Goal: Information Seeking & Learning: Learn about a topic

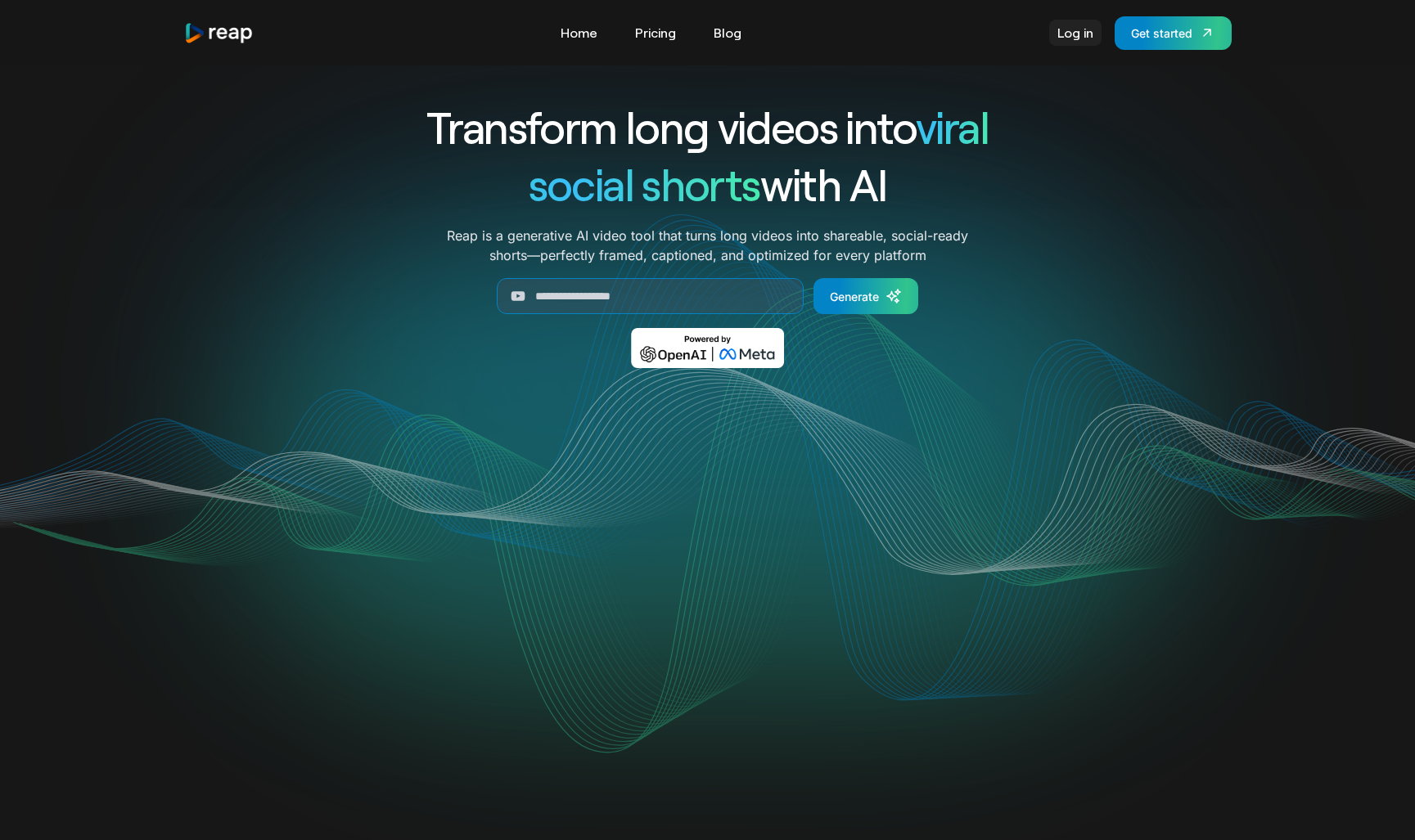
click at [1062, 30] on link "Log in" at bounding box center [1076, 32] width 53 height 26
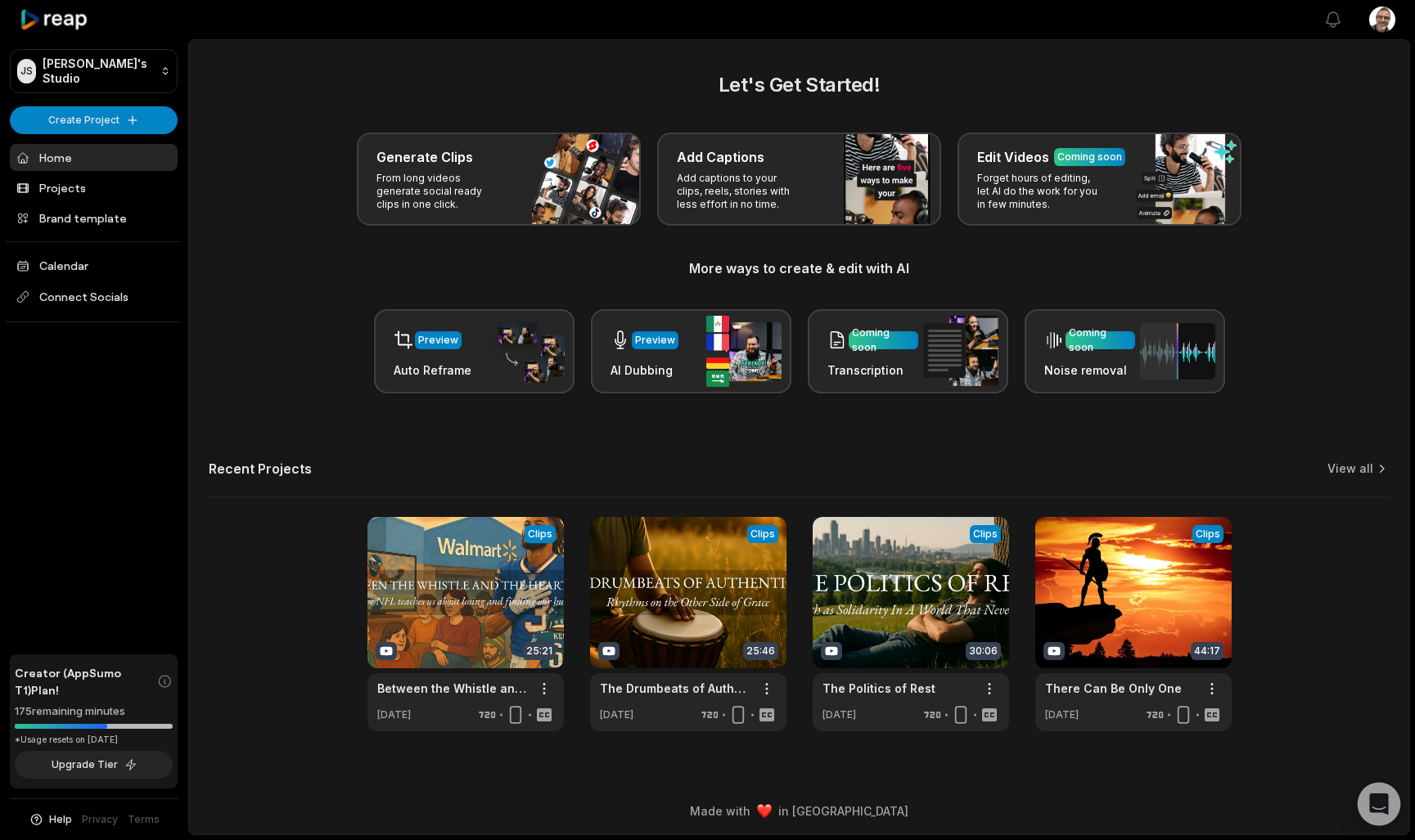
click at [1383, 809] on icon "Open Intercom Messenger" at bounding box center [1378, 804] width 21 height 21
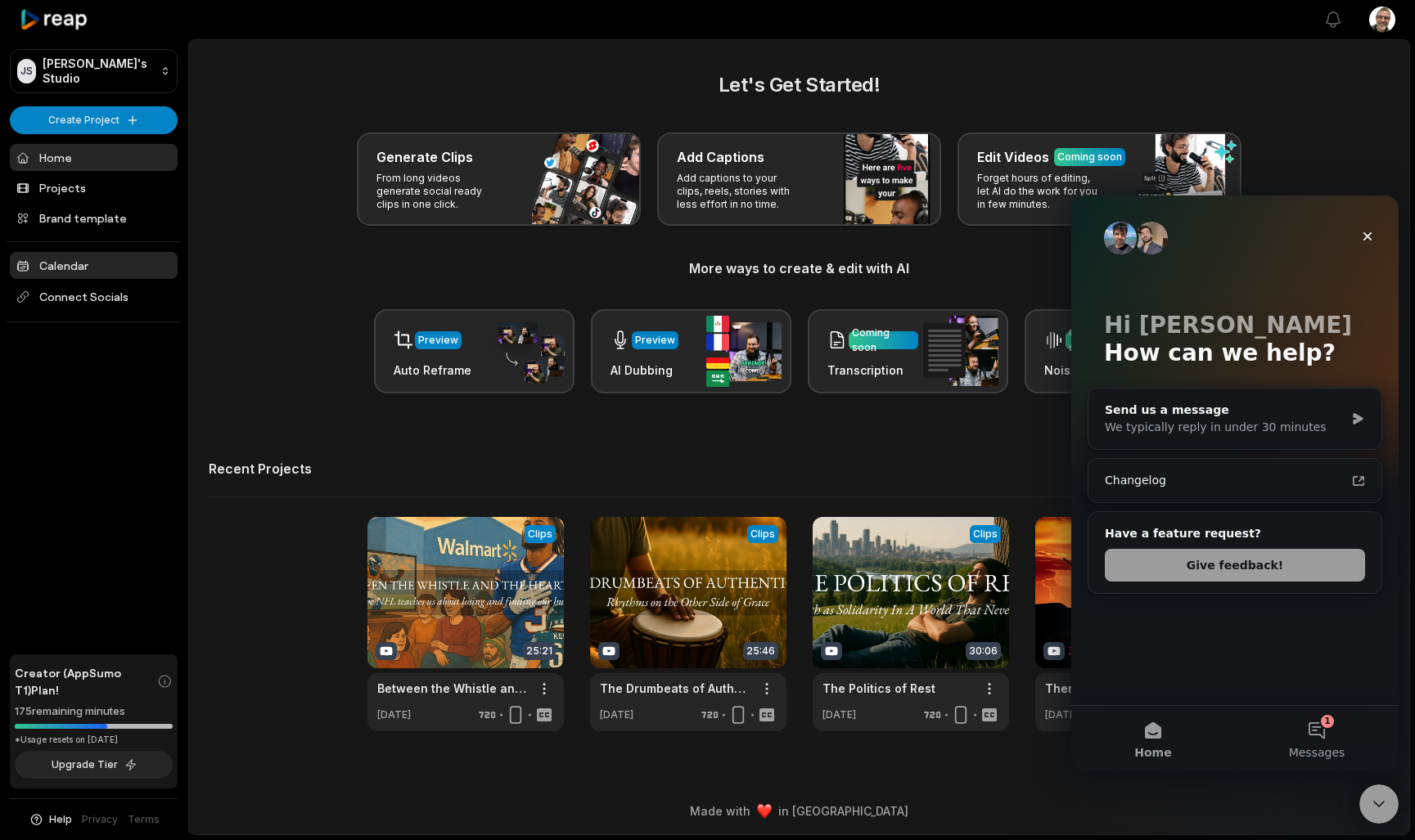
click at [80, 264] on link "Calendar" at bounding box center [94, 265] width 168 height 27
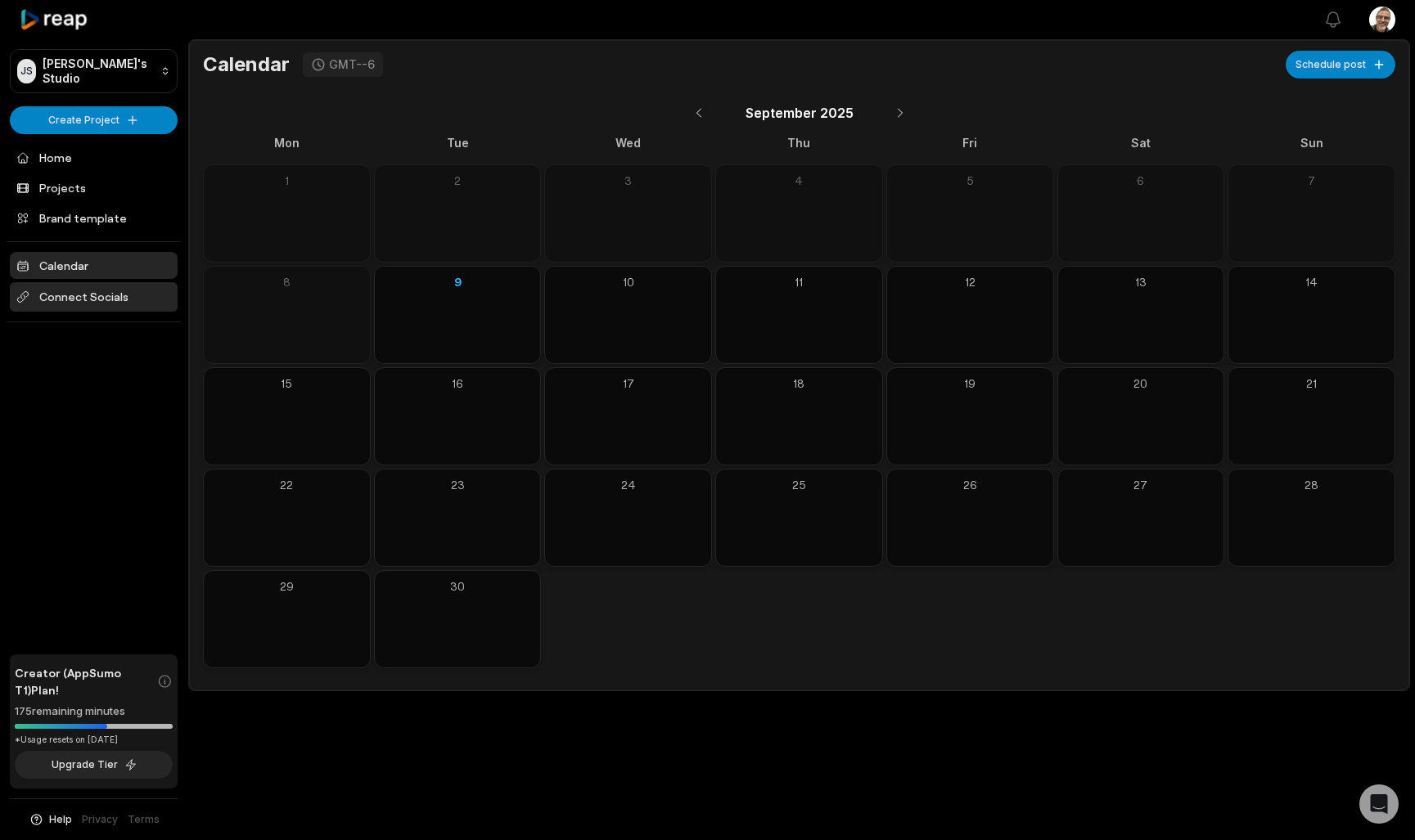
click at [83, 292] on span "Connect Socials" at bounding box center [94, 297] width 168 height 30
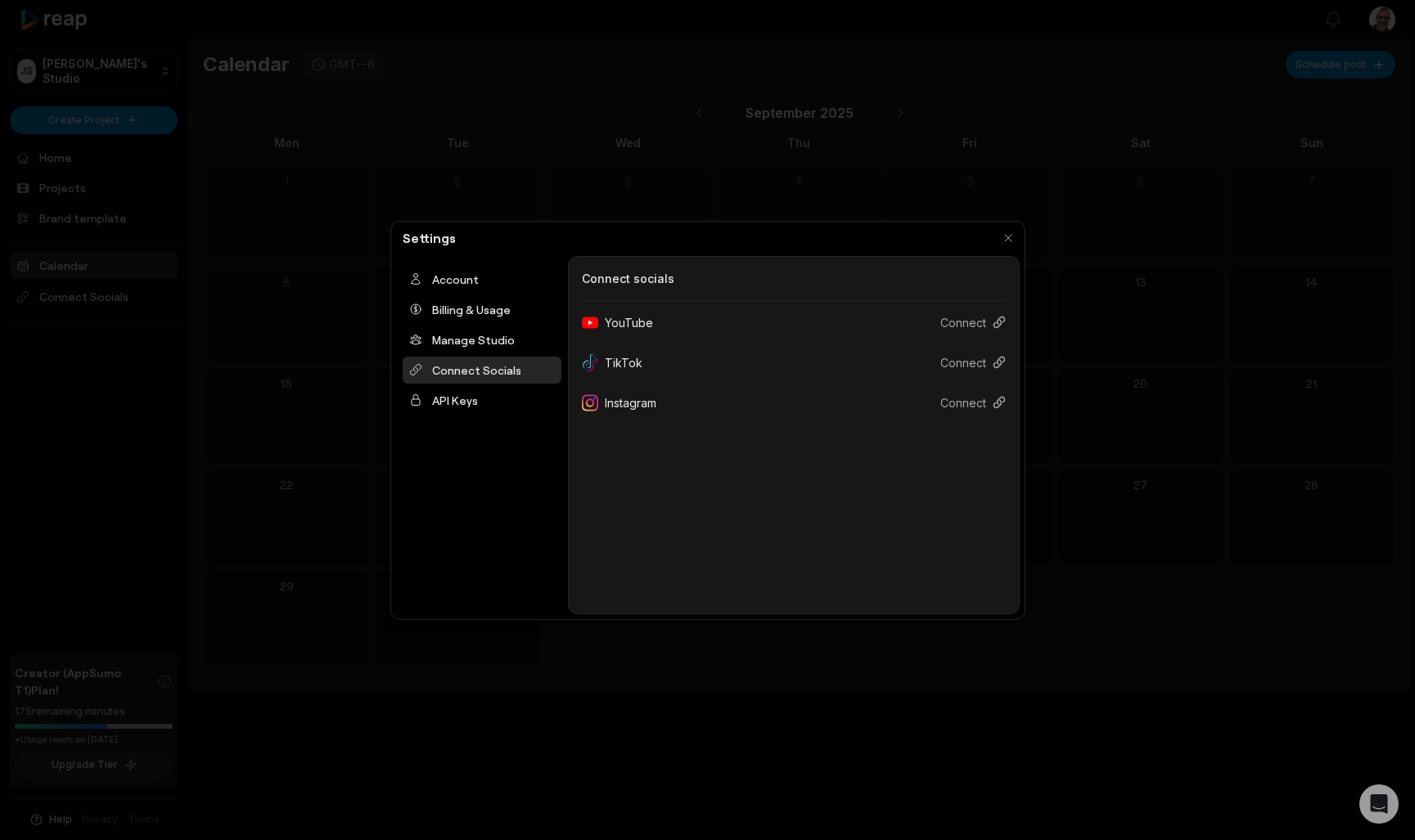
click at [89, 382] on div at bounding box center [708, 420] width 1415 height 840
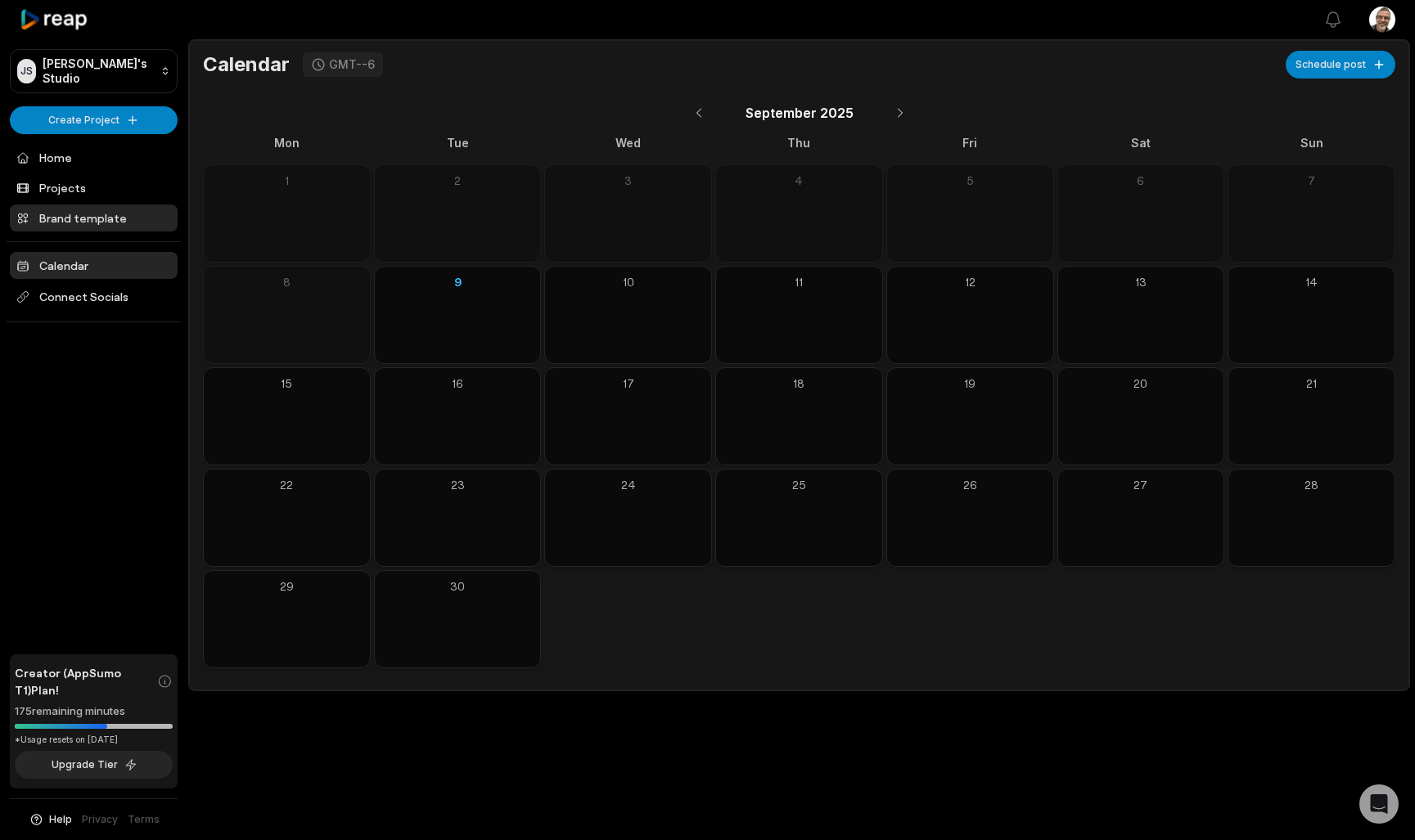
click at [91, 224] on link "Brand template" at bounding box center [94, 219] width 168 height 27
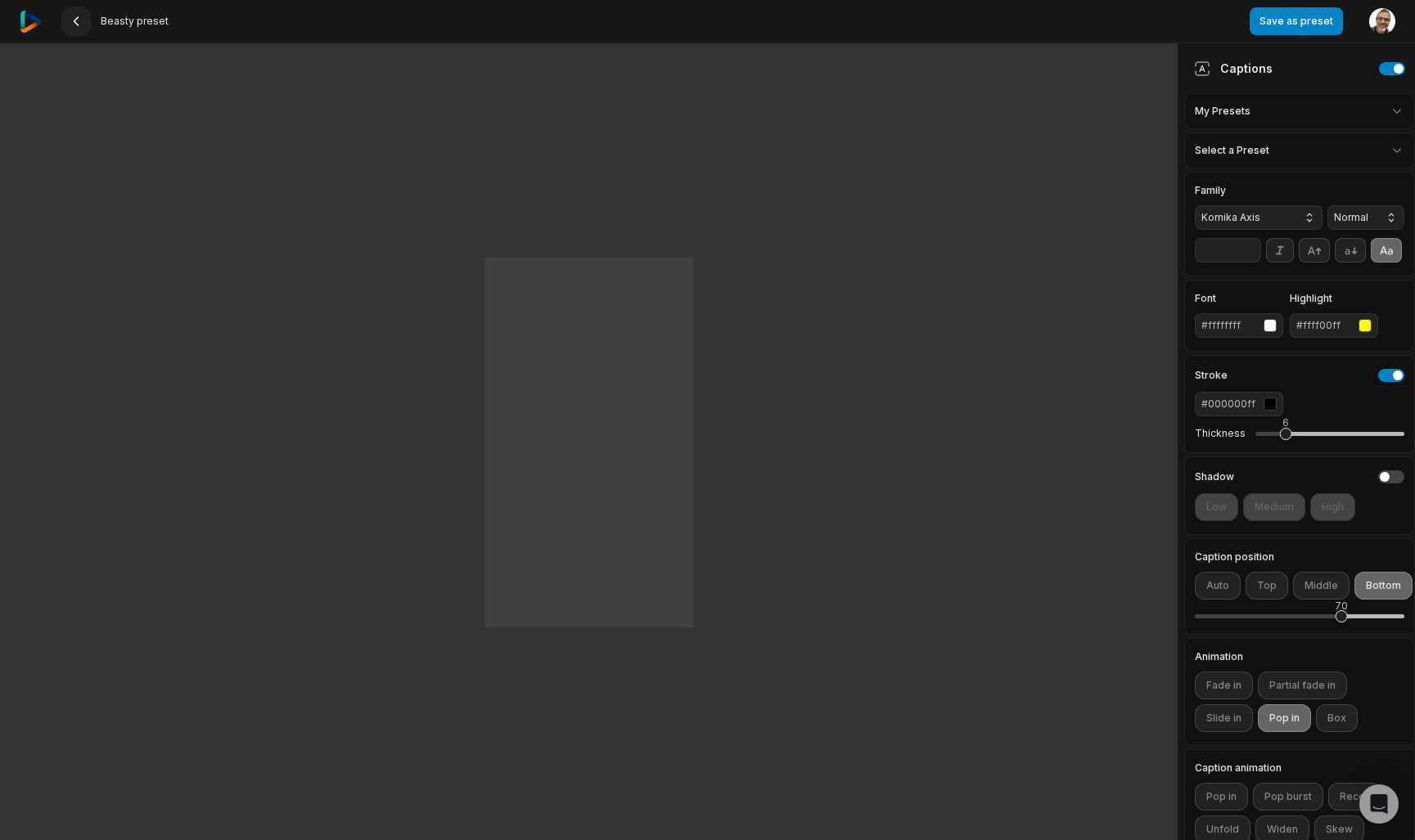
click at [76, 20] on 335 at bounding box center [77, 21] width 4 height 9
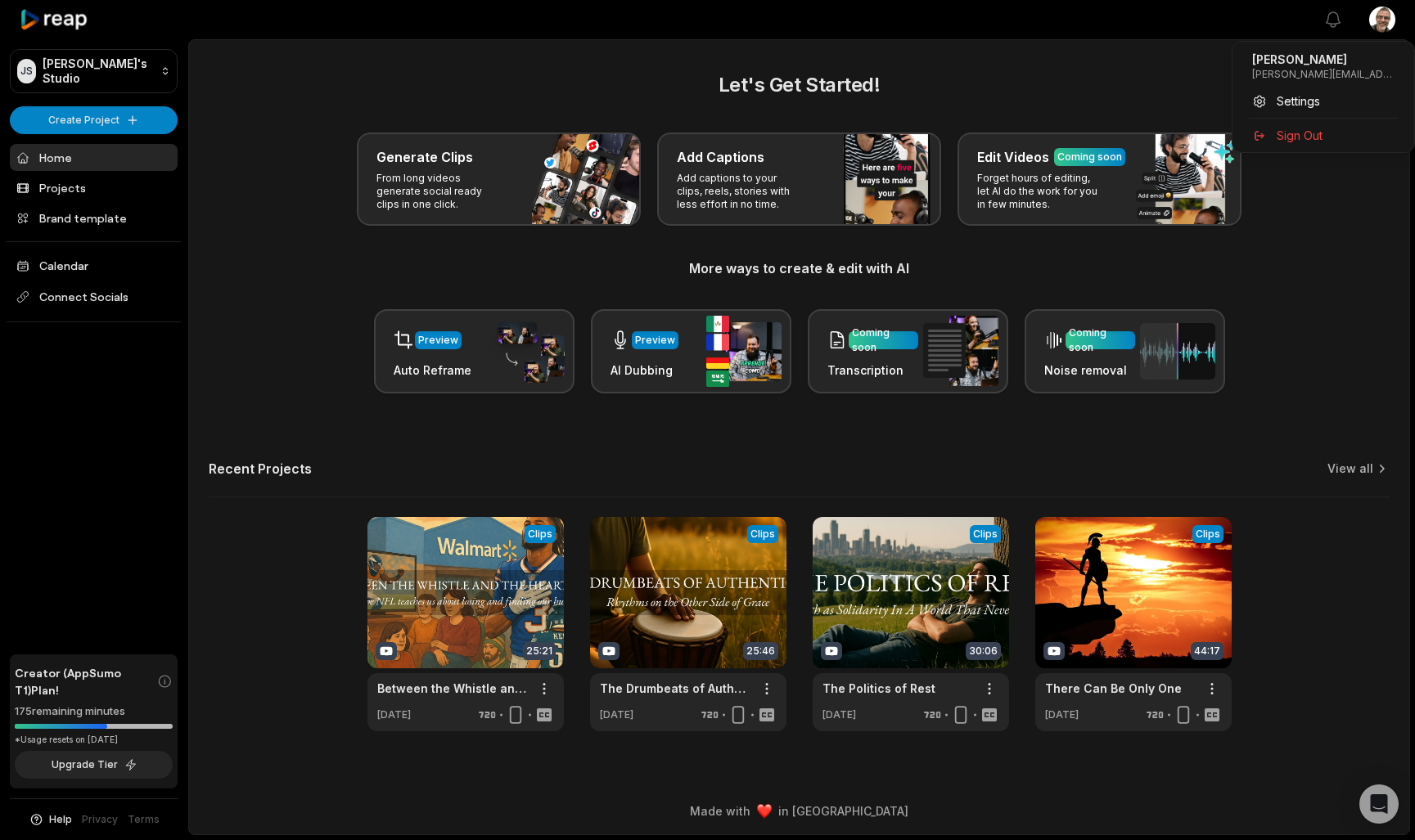
click at [1382, 22] on html "JS Joe's Studio Create Project Home Projects Brand template Calendar Connect So…" at bounding box center [708, 420] width 1415 height 840
click at [1373, 807] on html "JS Joe's Studio Create Project Home Projects Brand template Calendar Connect So…" at bounding box center [708, 420] width 1415 height 840
click at [1388, 797] on icon "Open Intercom Messenger" at bounding box center [1378, 804] width 21 height 21
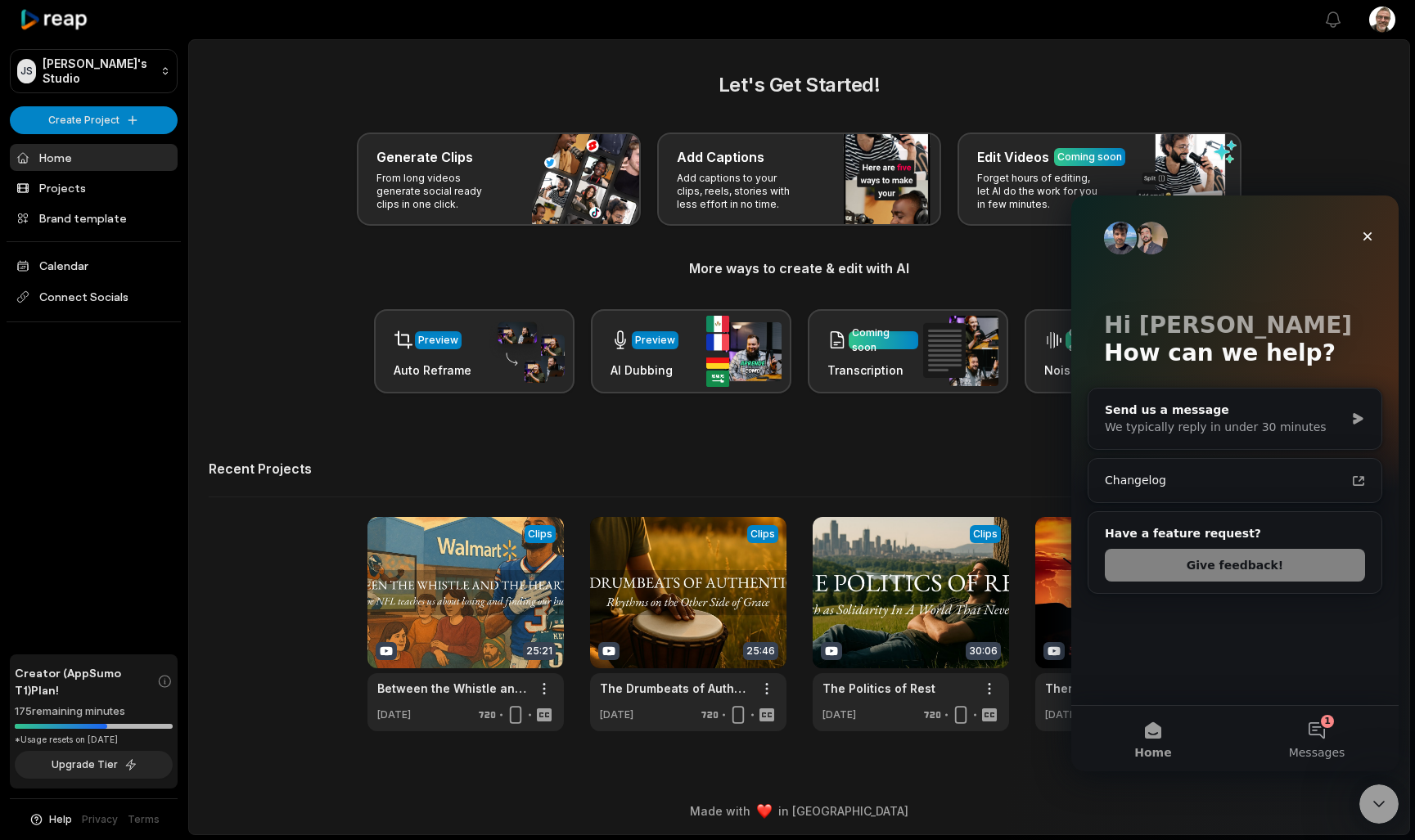
click at [1258, 566] on button "Give feedback!" at bounding box center [1235, 565] width 260 height 32
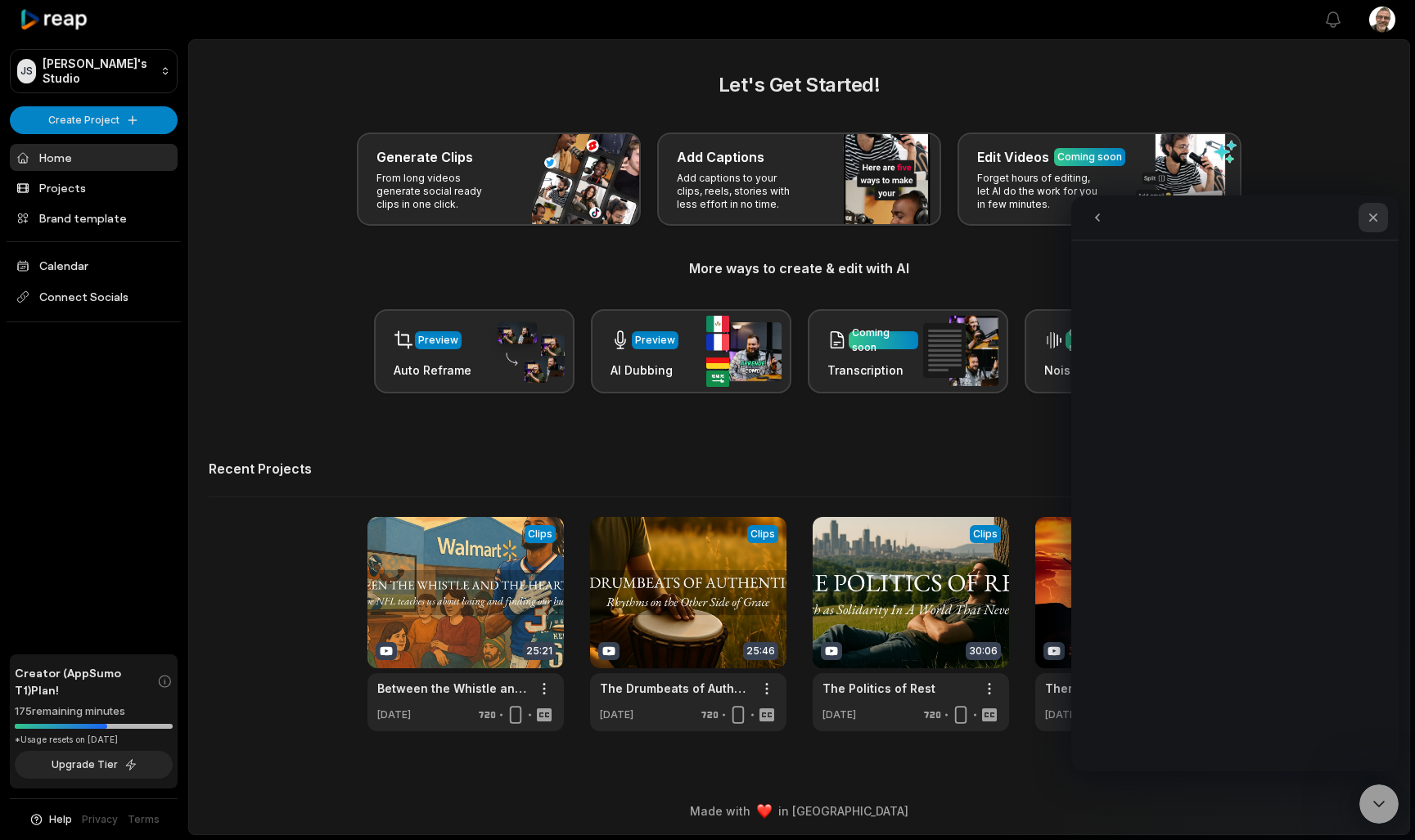
click at [1369, 218] on icon "Close" at bounding box center [1372, 217] width 13 height 13
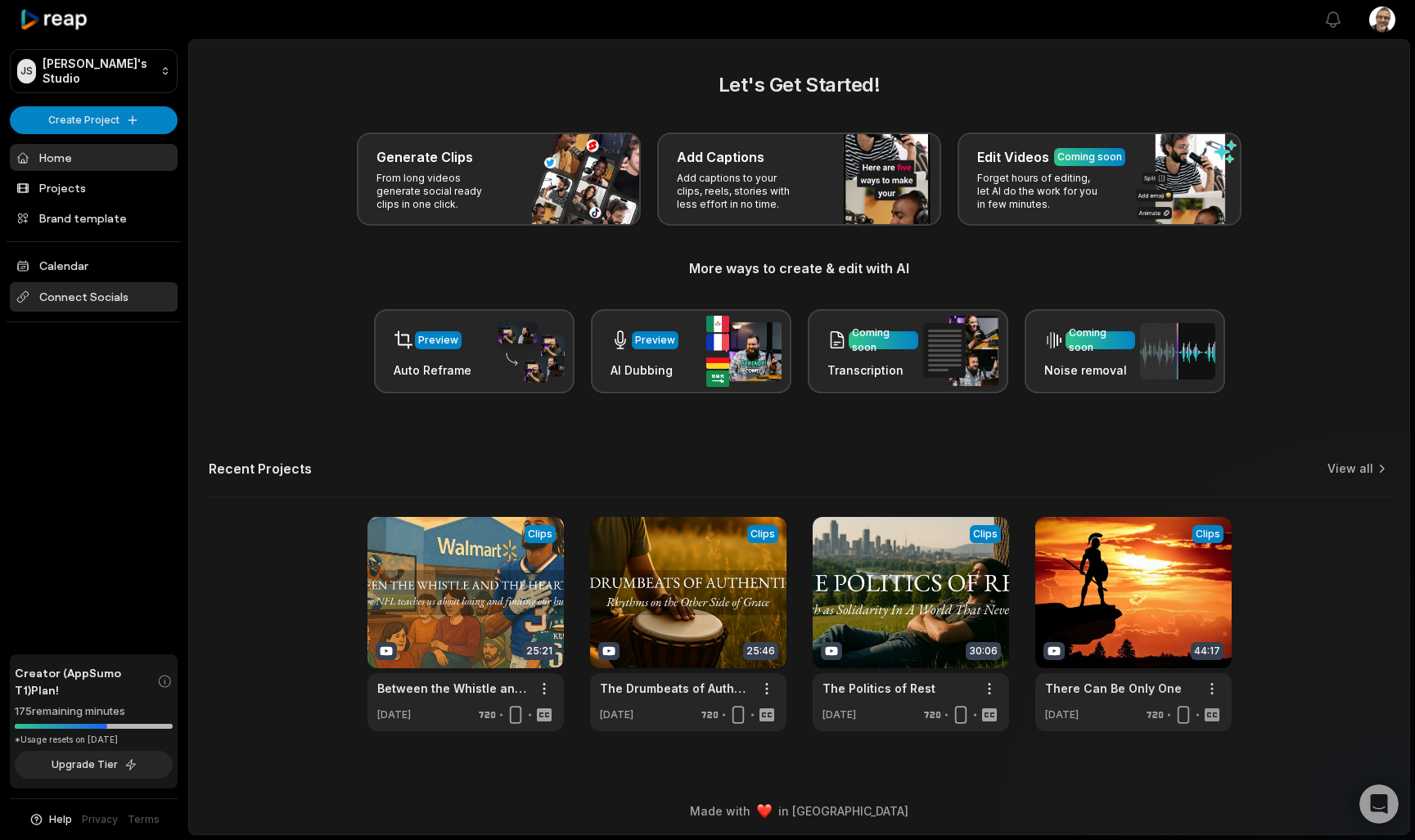
click at [54, 292] on span "Connect Socials" at bounding box center [94, 297] width 168 height 30
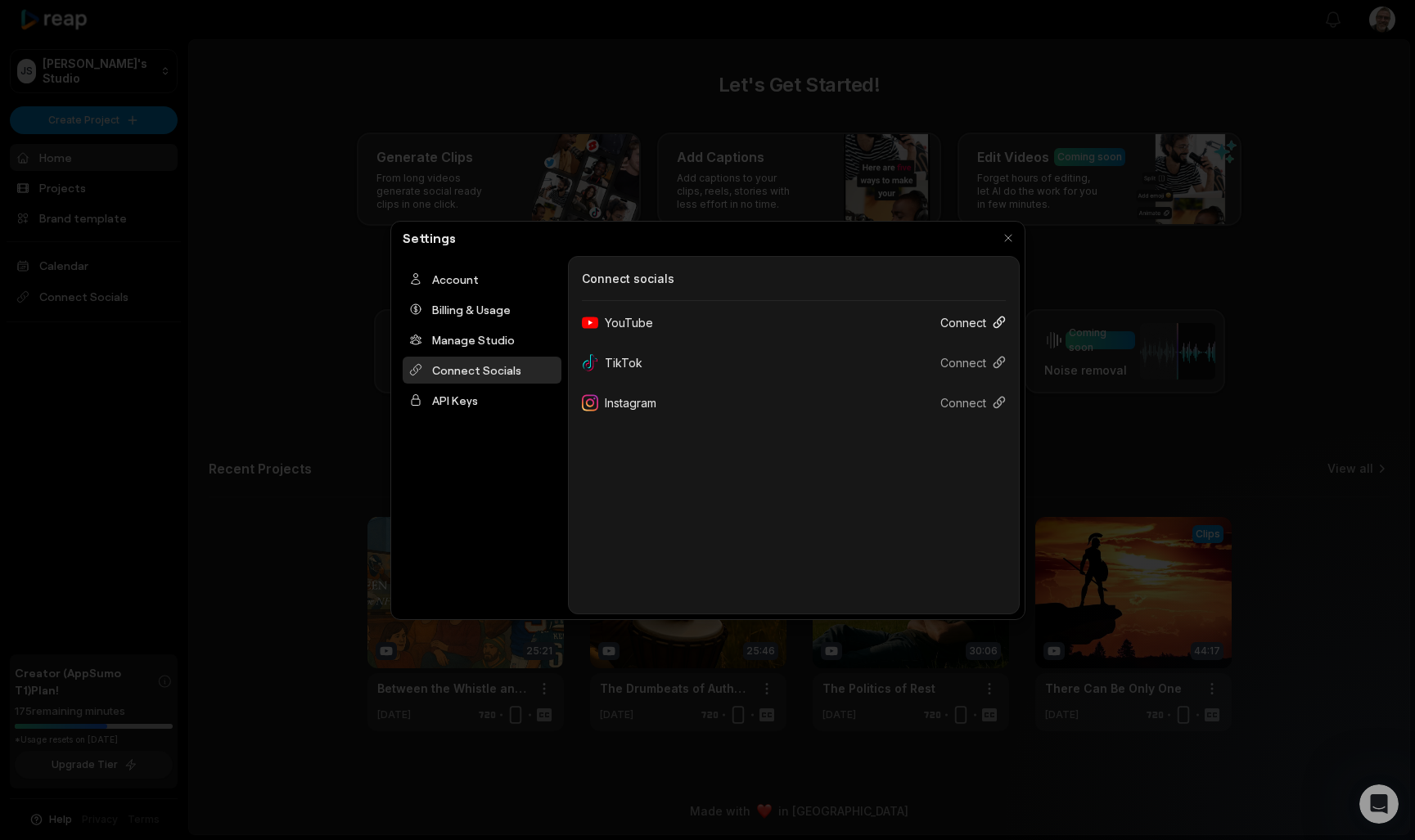
click at [952, 320] on button "Connect" at bounding box center [966, 323] width 78 height 31
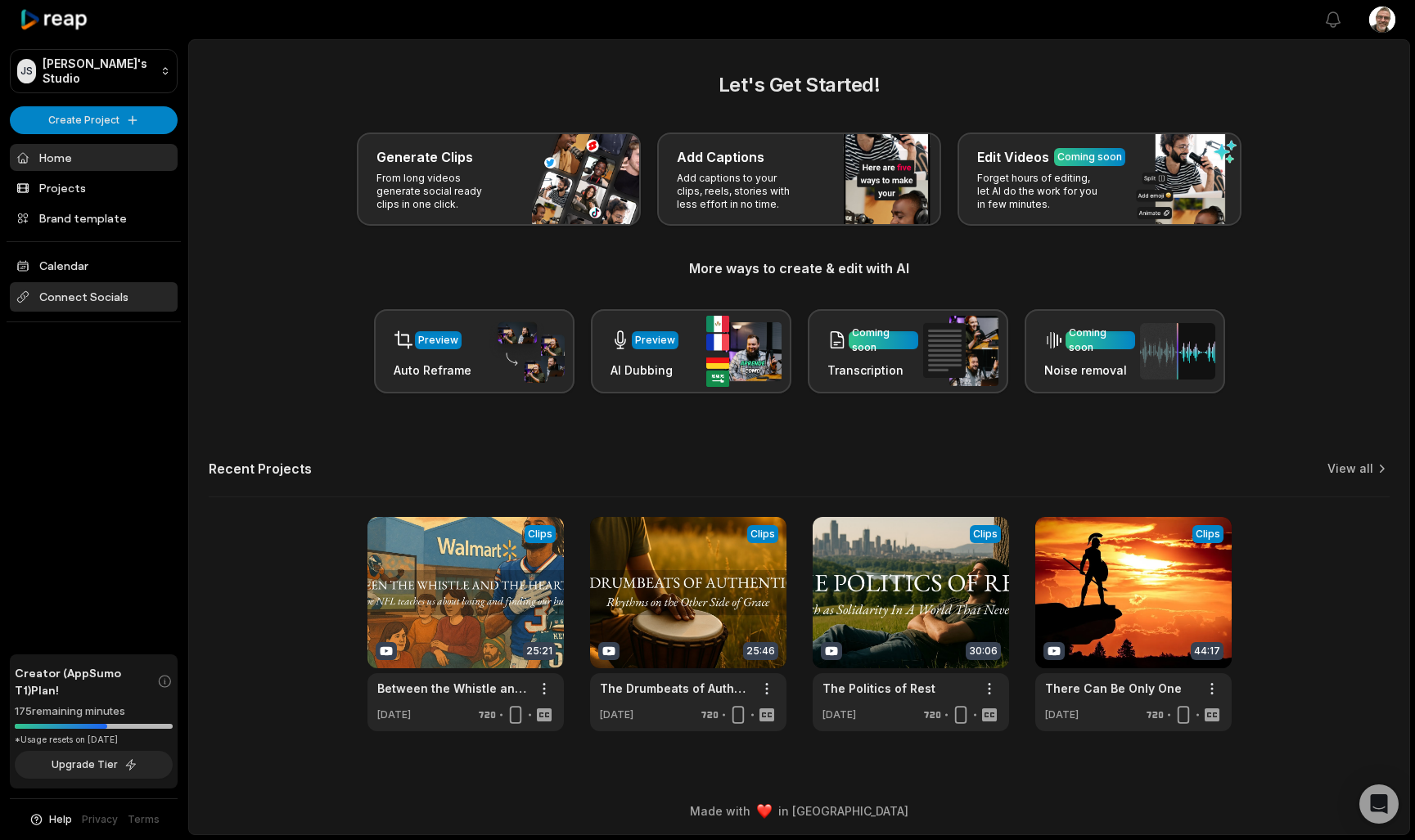
click at [86, 299] on span "Connect Socials" at bounding box center [94, 297] width 168 height 30
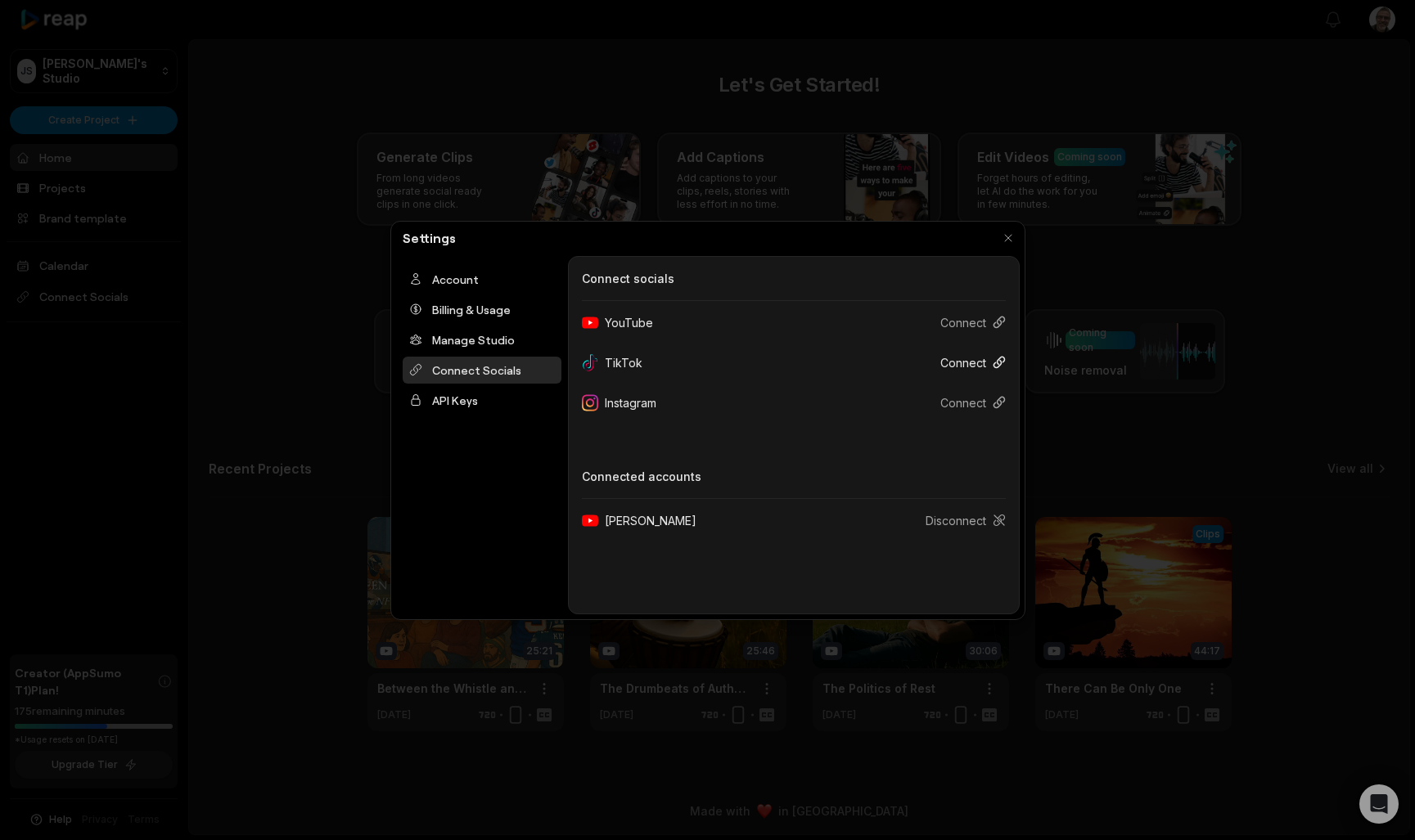
click at [944, 367] on button "Connect" at bounding box center [966, 363] width 78 height 31
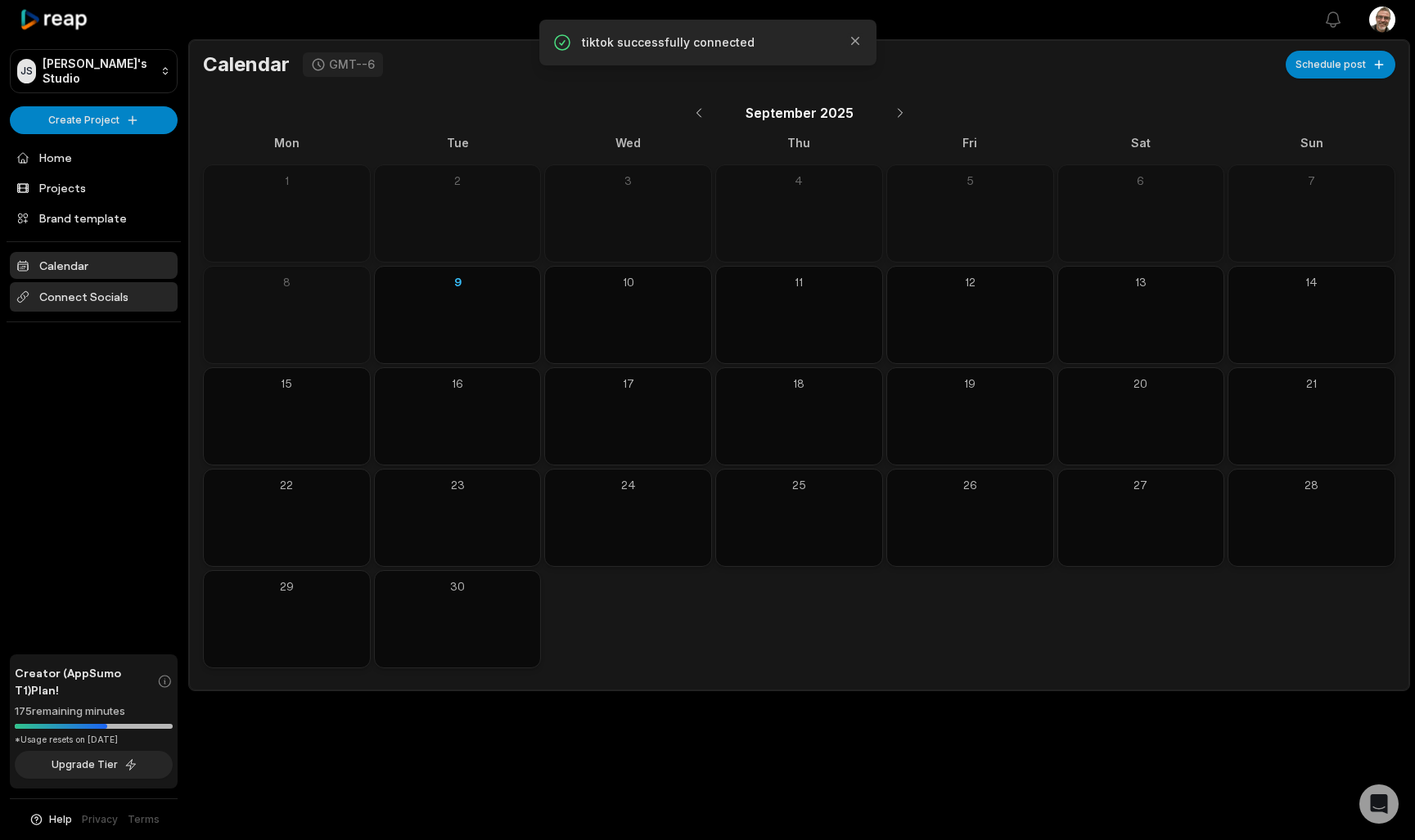
click at [111, 298] on span "Connect Socials" at bounding box center [94, 297] width 168 height 30
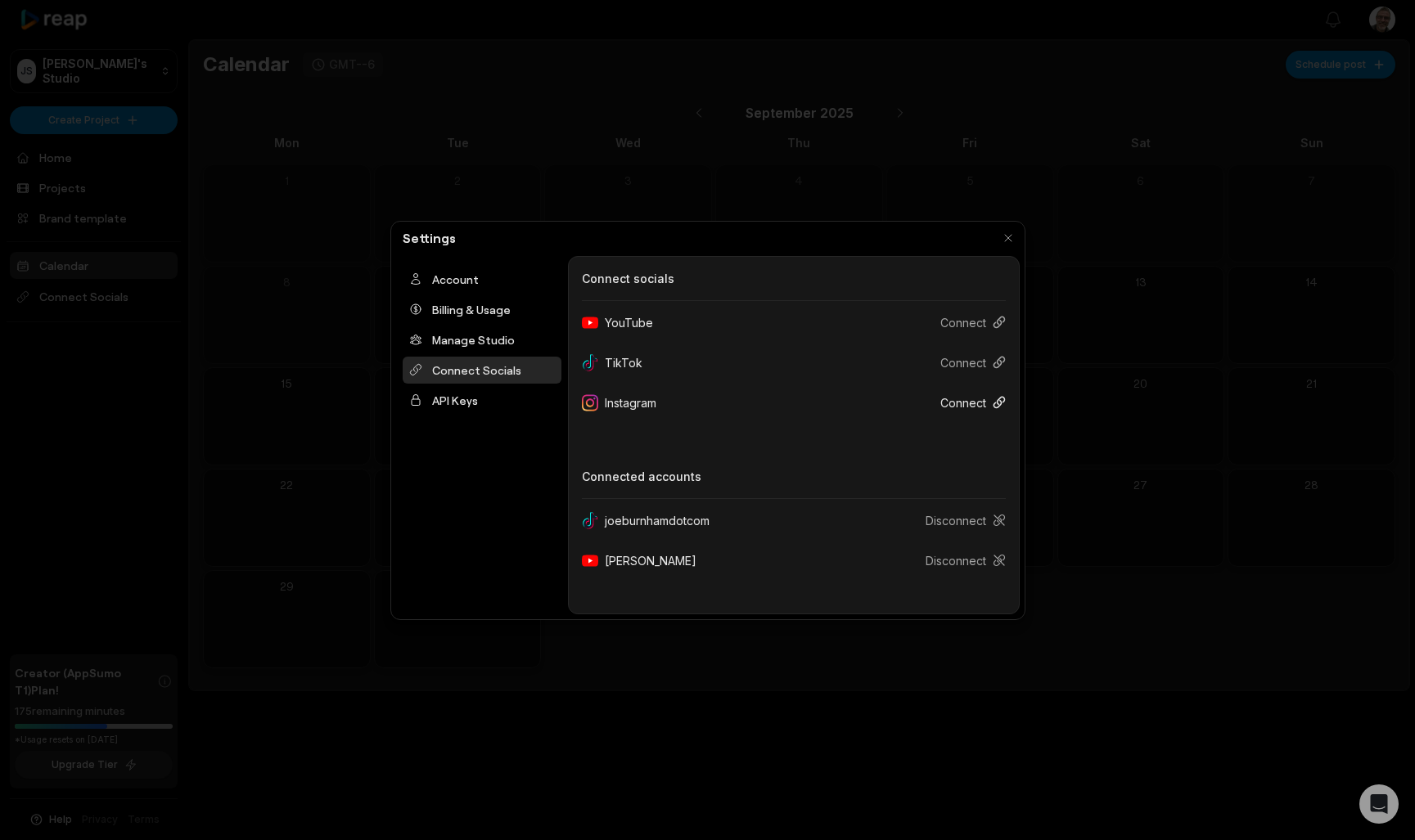
click at [969, 406] on button "Connect" at bounding box center [966, 403] width 78 height 31
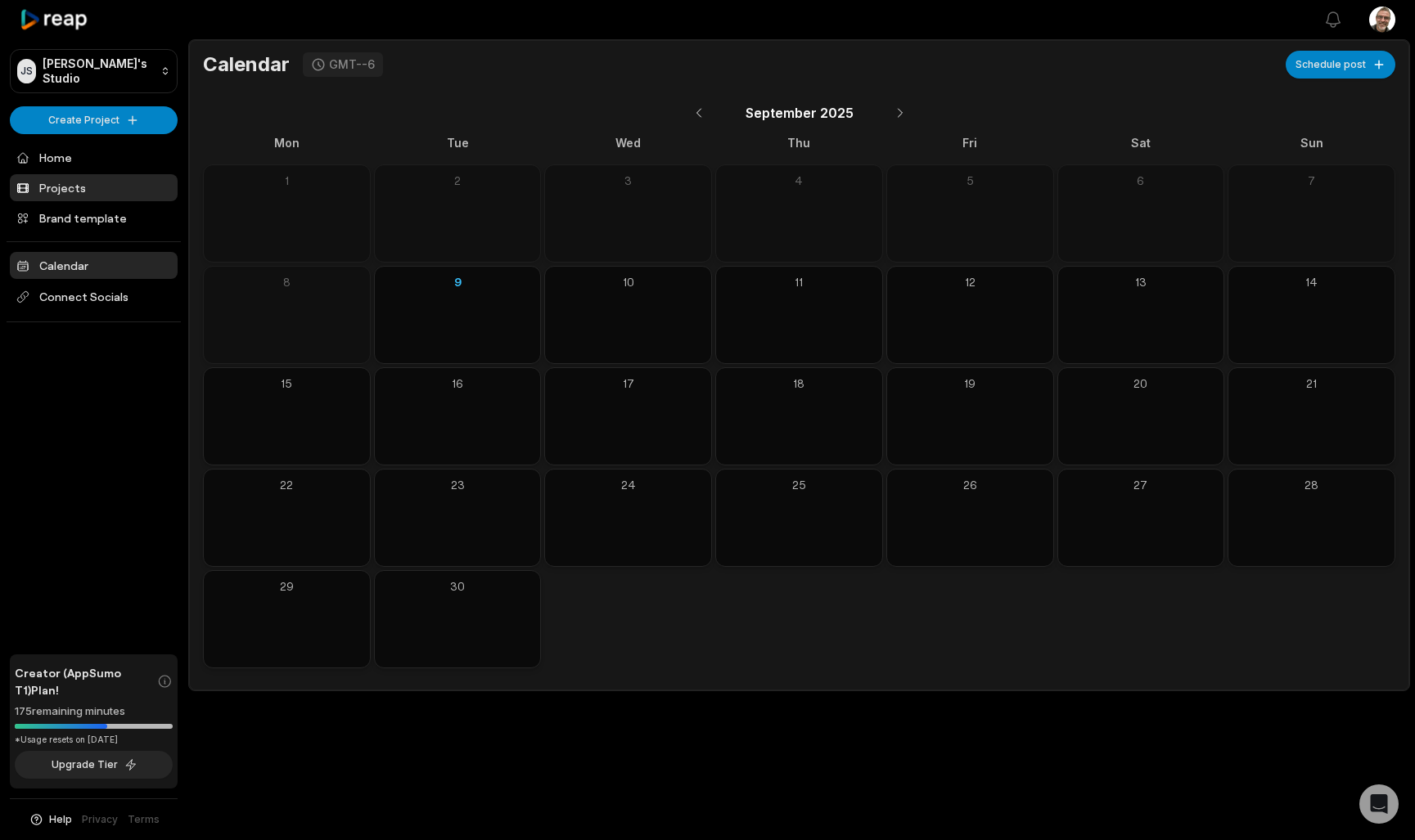
click at [75, 184] on link "Projects" at bounding box center [94, 188] width 168 height 27
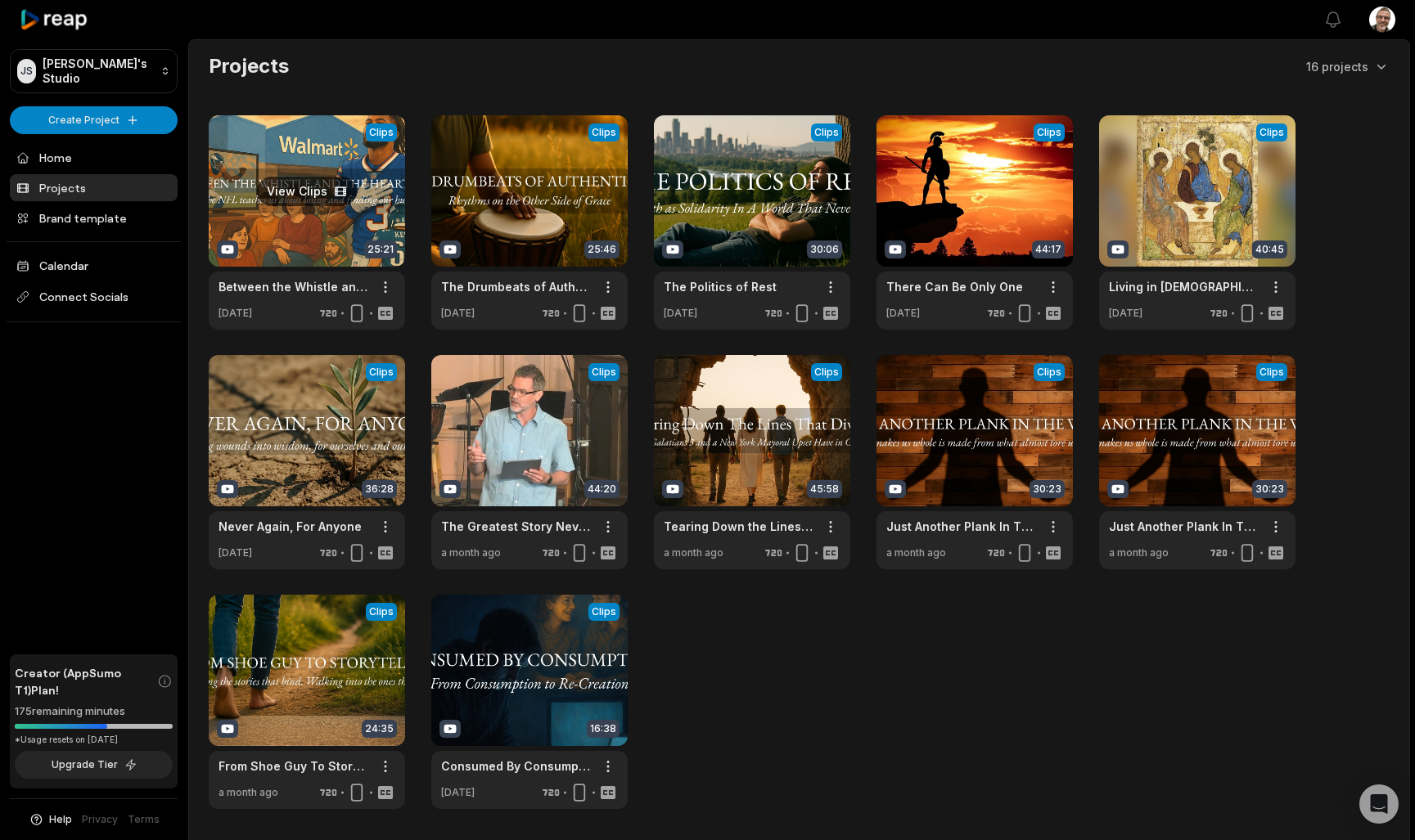
click at [304, 196] on link at bounding box center [306, 223] width 196 height 214
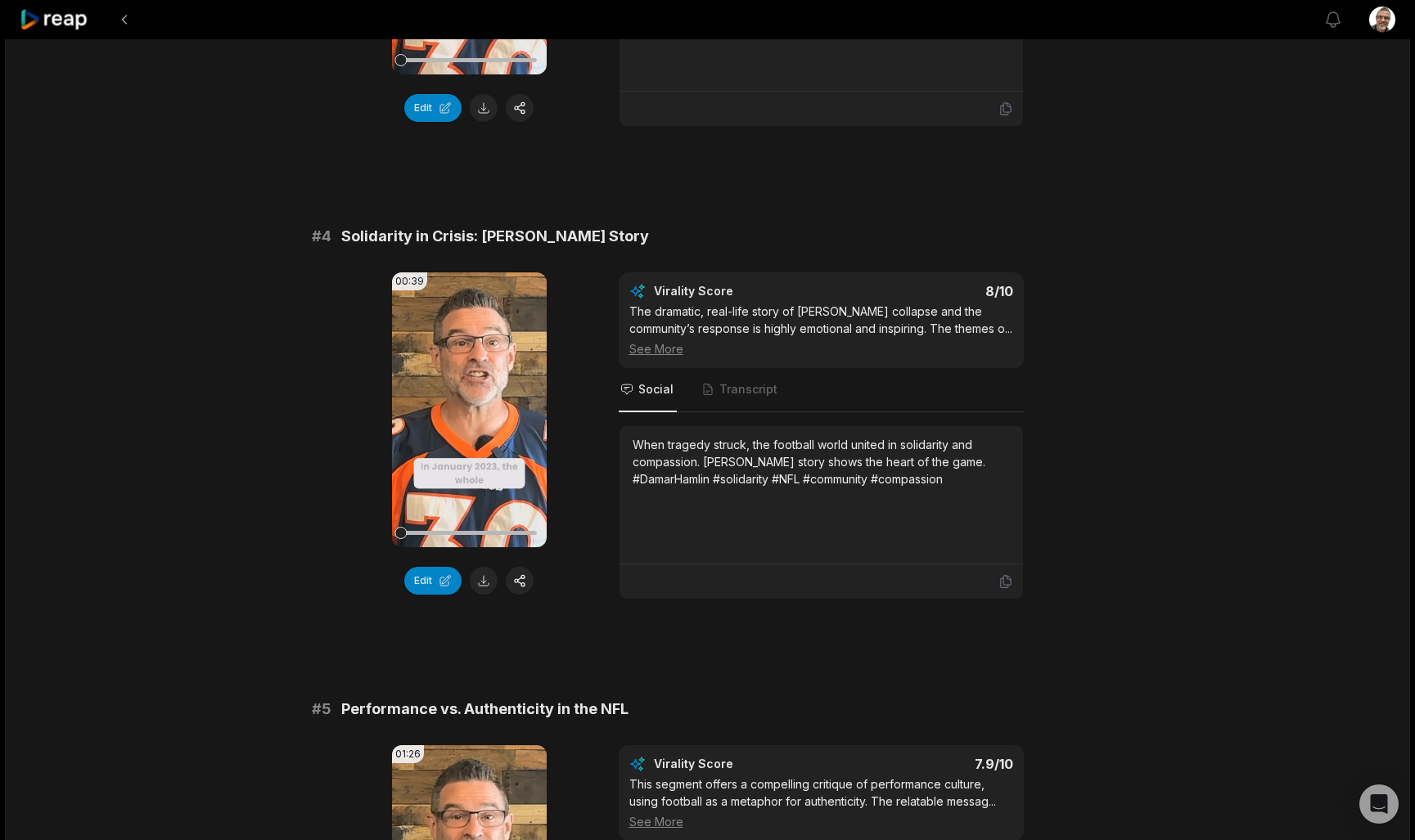
scroll to position [1404, 0]
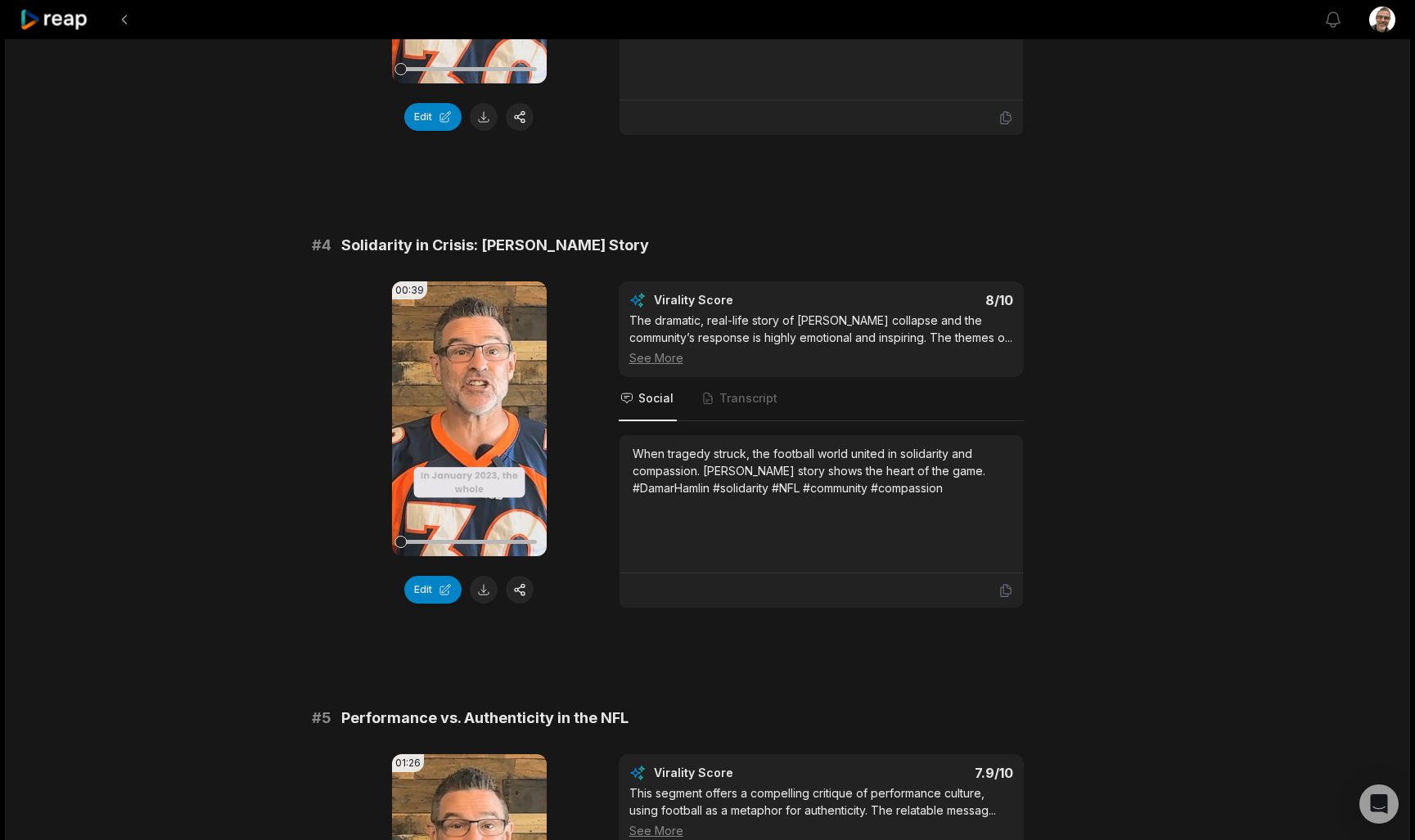
drag, startPoint x: 993, startPoint y: 498, endPoint x: 642, endPoint y: 431, distance: 357.3
click at [642, 431] on div "Virality Score 8 /10 The dramatic, real-life story of Damar Hamlin’s collapse a…" at bounding box center [821, 445] width 405 height 327
copy div "When tragedy struck, the football world united in solidarity and compassion. [P…"
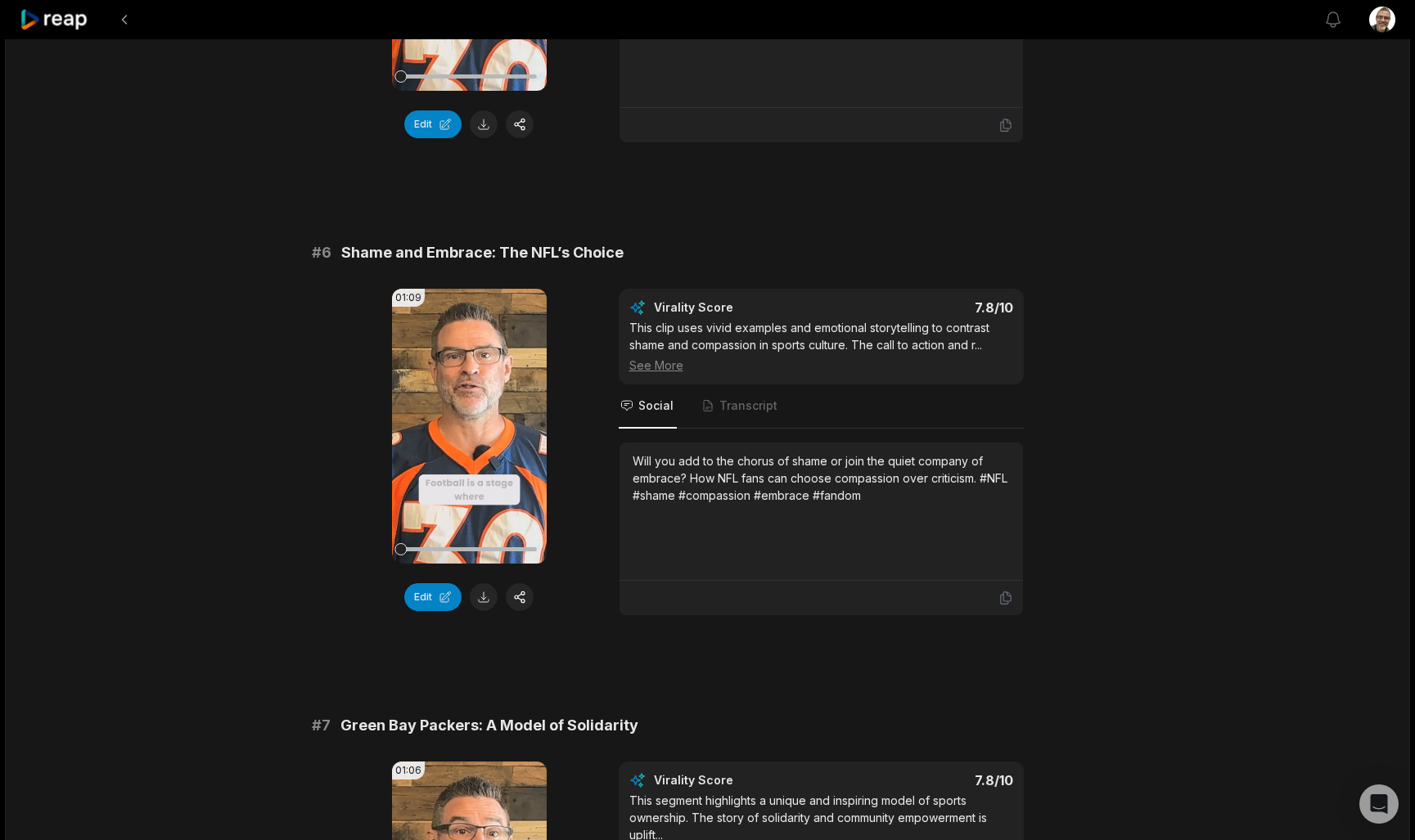
scroll to position [2343, 0]
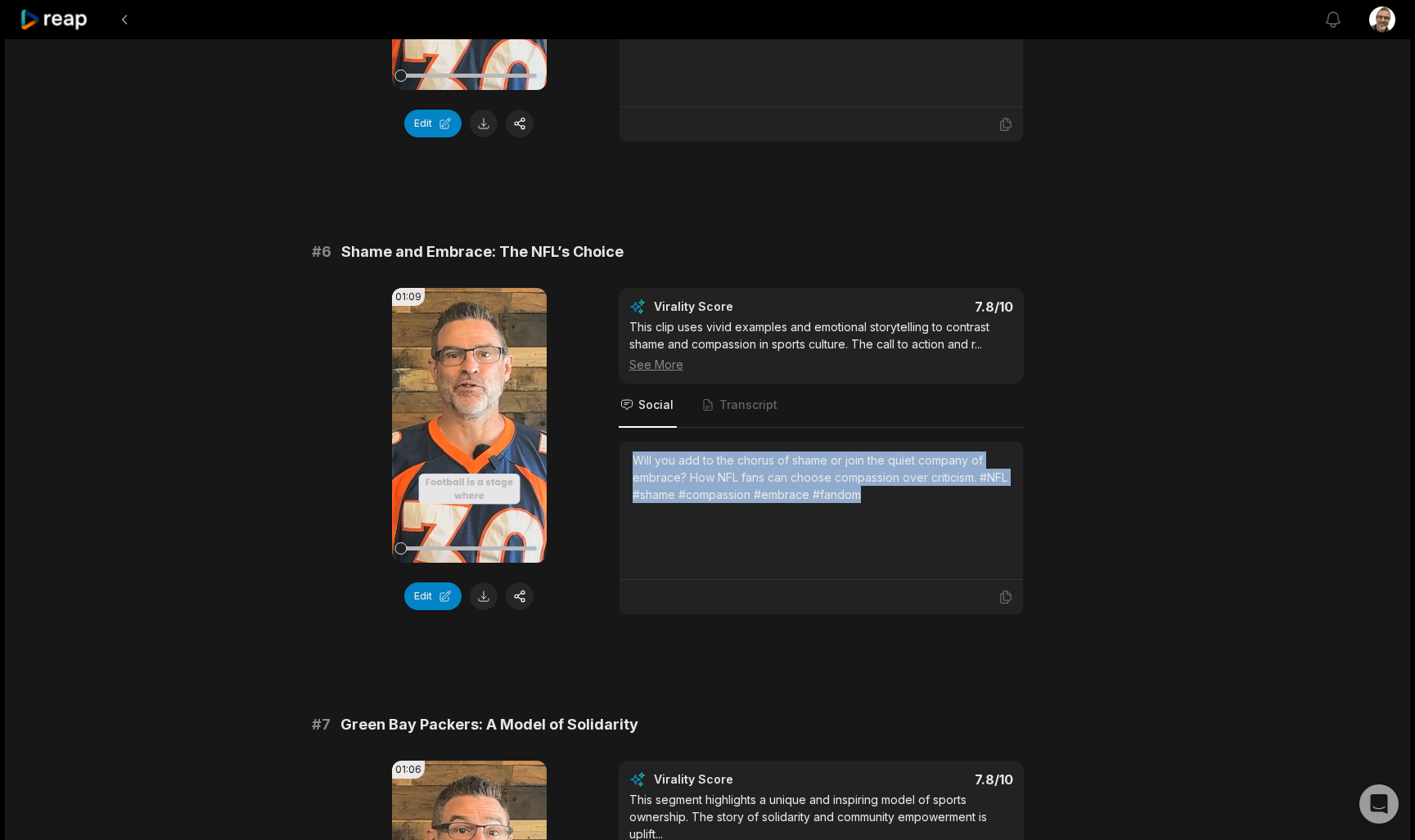
drag, startPoint x: 924, startPoint y: 502, endPoint x: 602, endPoint y: 443, distance: 327.4
click at [602, 443] on div "01:09 Your browser does not support mp4 format. Edit Virality Score 7.8 /10 Thi…" at bounding box center [708, 451] width 793 height 327
copy div "Will you add to the chorus of shame or join the quiet company of embrace? How N…"
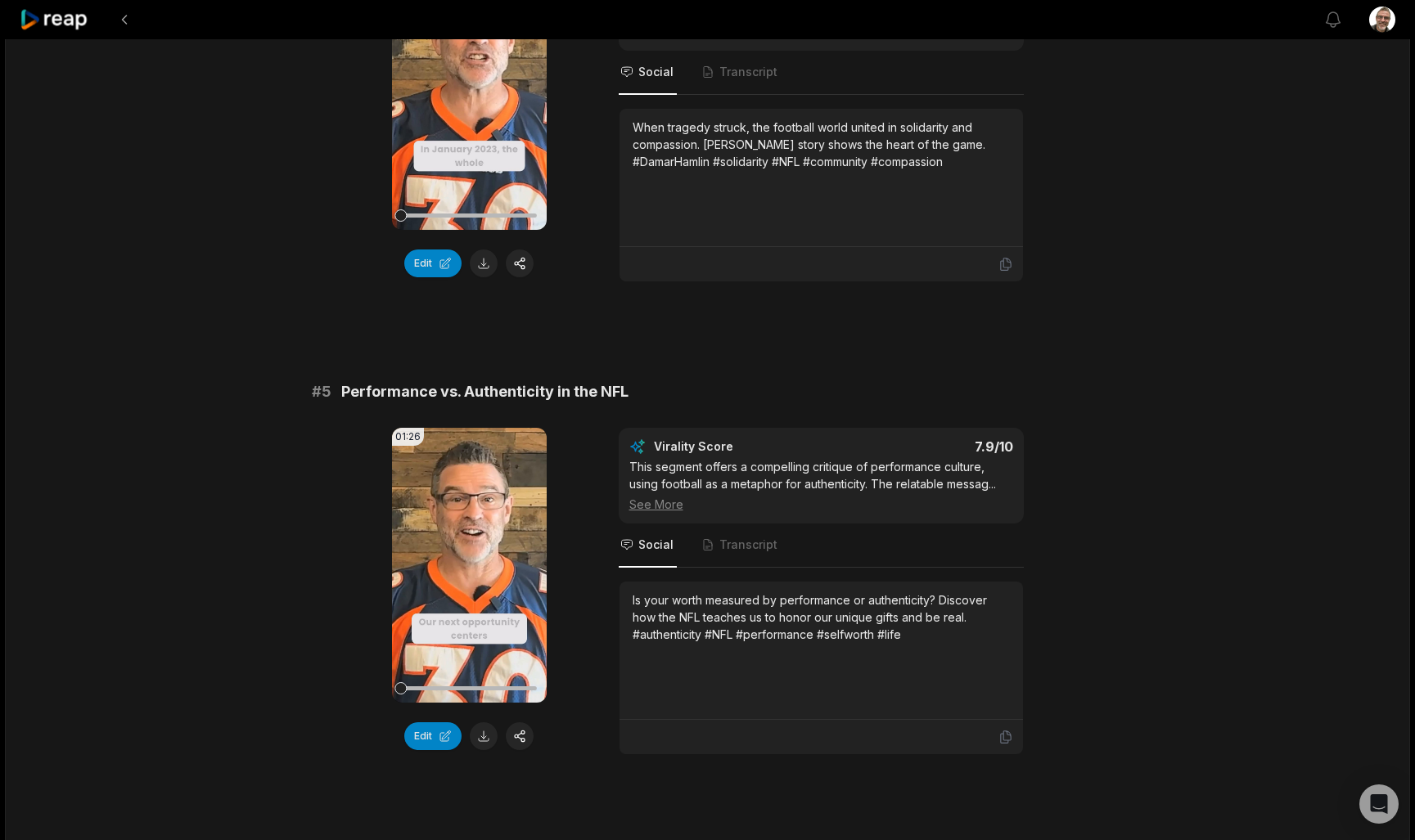
scroll to position [1819, 0]
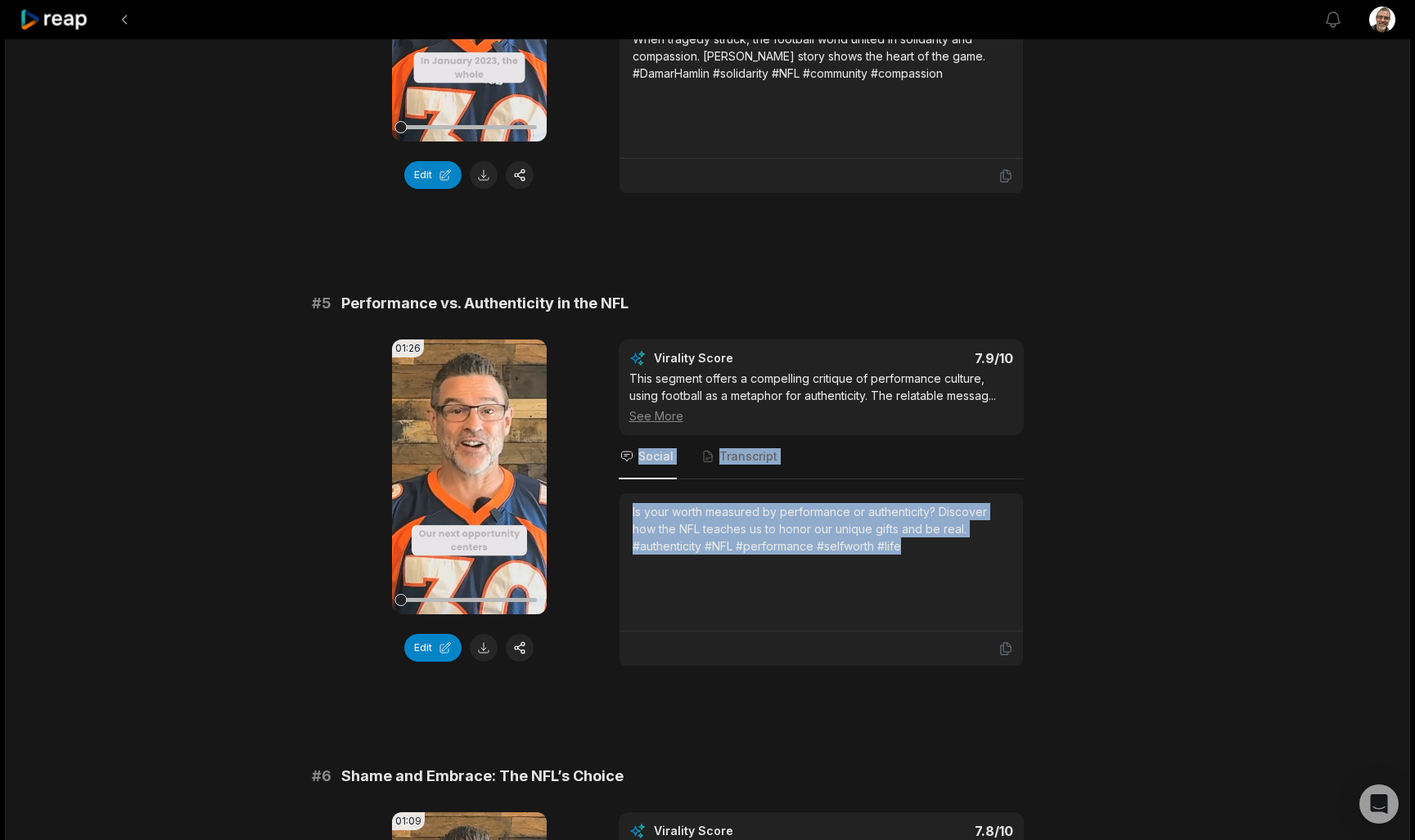
drag, startPoint x: 967, startPoint y: 559, endPoint x: 623, endPoint y: 478, distance: 353.4
click at [623, 478] on div "Virality Score 7.9 /10 This segment offers a compelling critique of performance…" at bounding box center [821, 502] width 405 height 327
click at [911, 582] on div "Is your worth measured by performance or authenticity? Discover how the NFL tea…" at bounding box center [821, 562] width 378 height 118
drag, startPoint x: 912, startPoint y: 553, endPoint x: 632, endPoint y: 517, distance: 282.3
click at [633, 517] on div "Is your worth measured by performance or authenticity? Discover how the NFL tea…" at bounding box center [821, 529] width 378 height 52
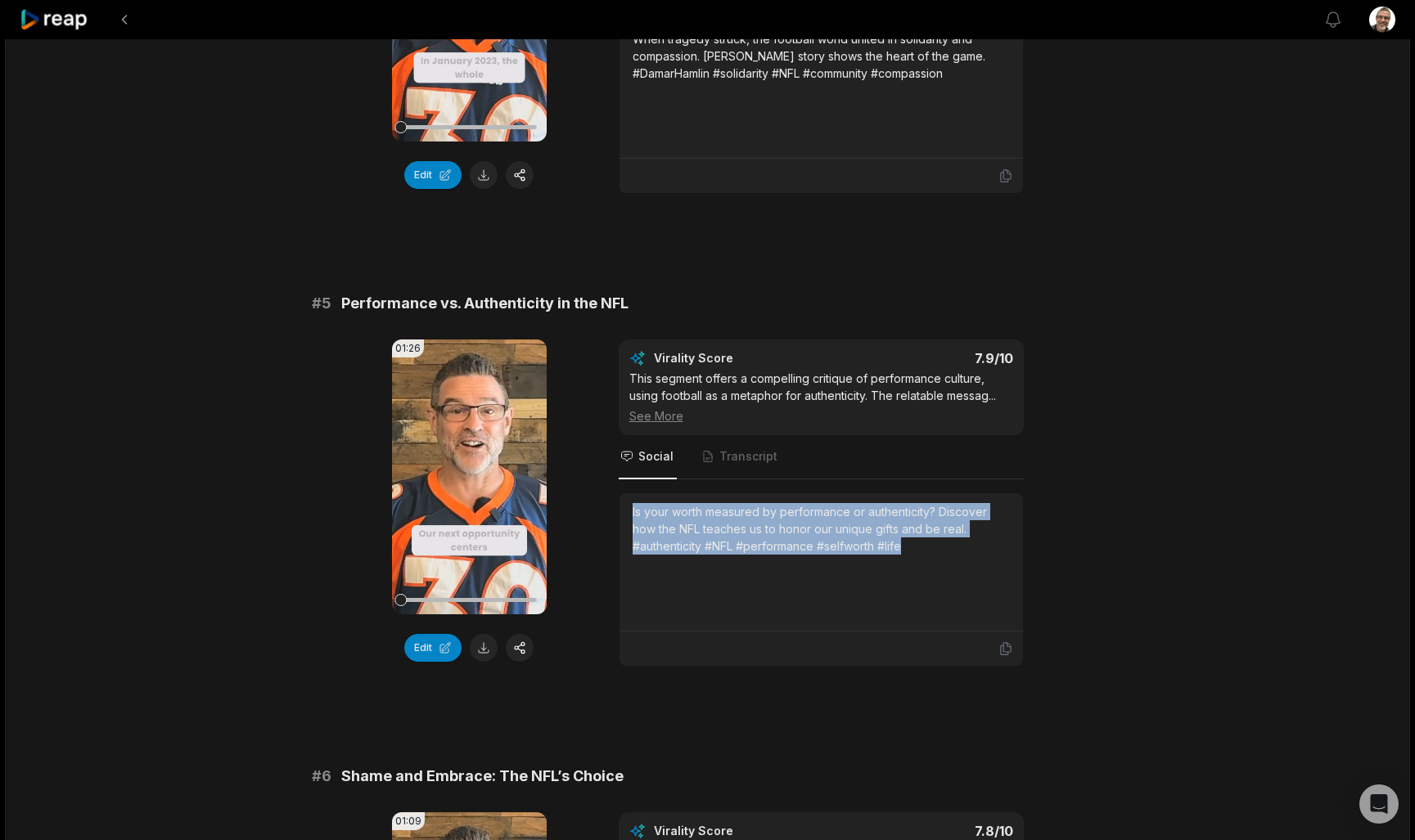
copy div "Is your worth measured by performance or authenticity? Discover how the NFL tea…"
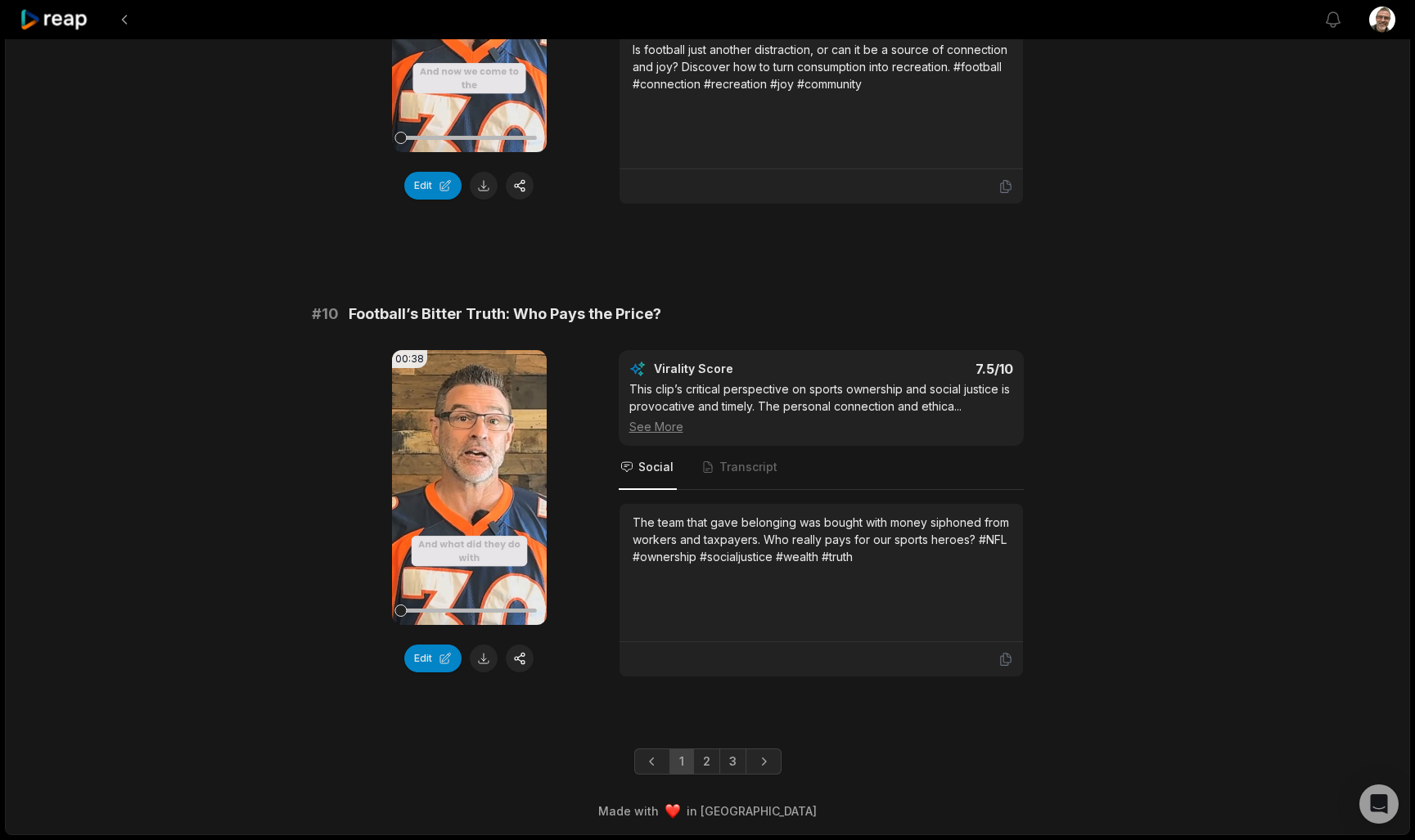
scroll to position [4190, 0]
click at [713, 769] on link "2" at bounding box center [707, 762] width 27 height 26
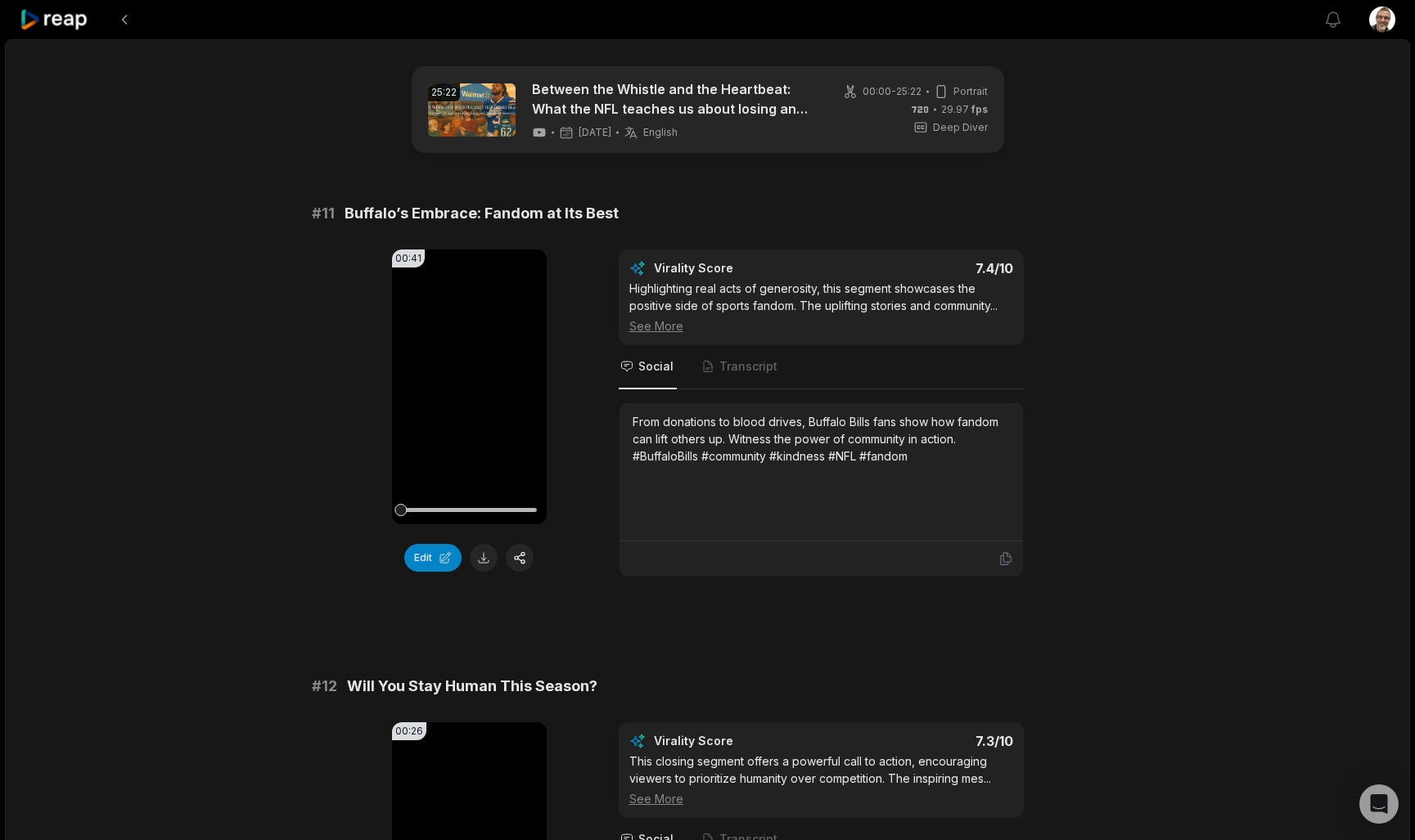
scroll to position [34, 0]
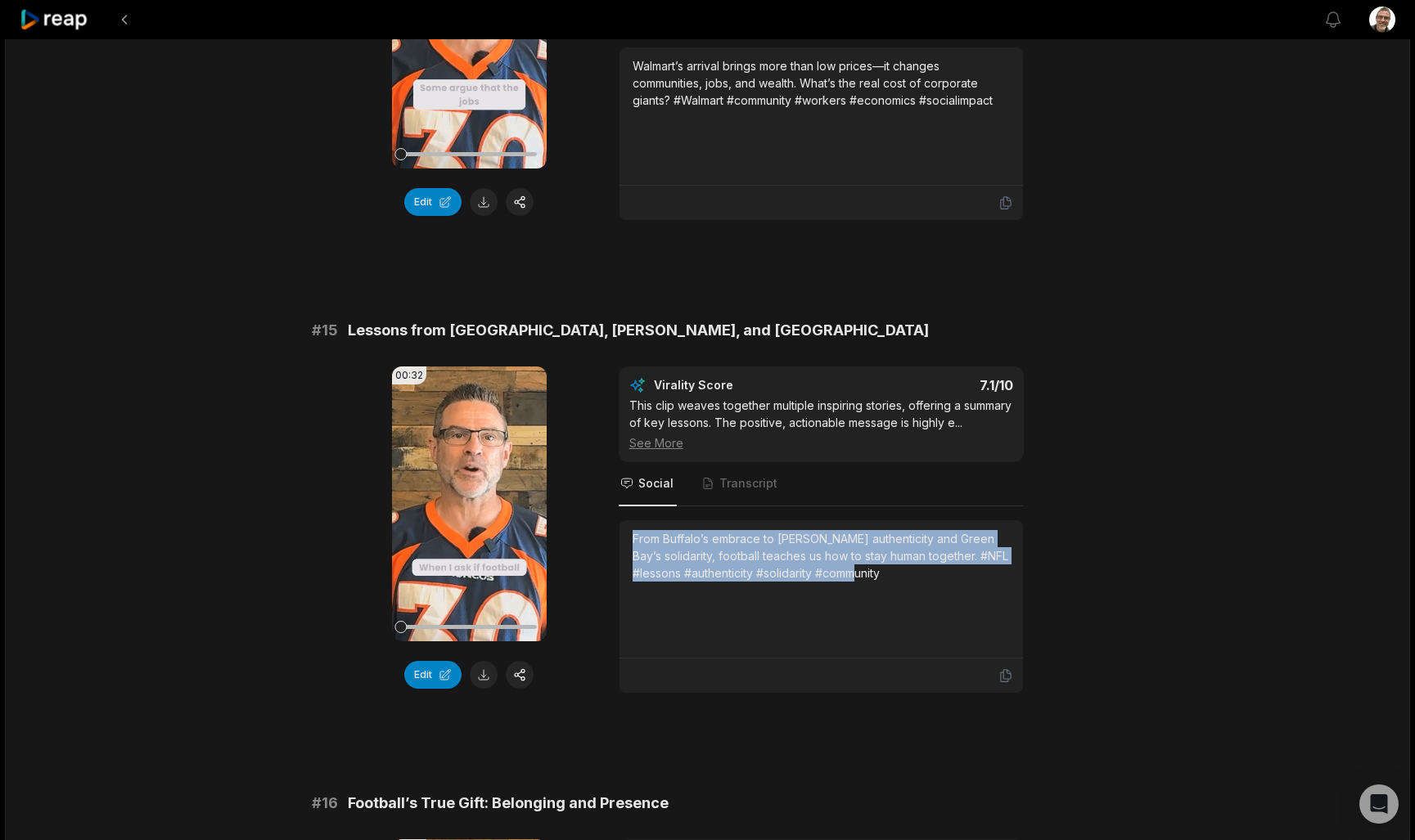
click at [645, 537] on div "From Buffalo’s embrace to [PERSON_NAME] authenticity and Green Bay’s solidarity…" at bounding box center [821, 589] width 403 height 139
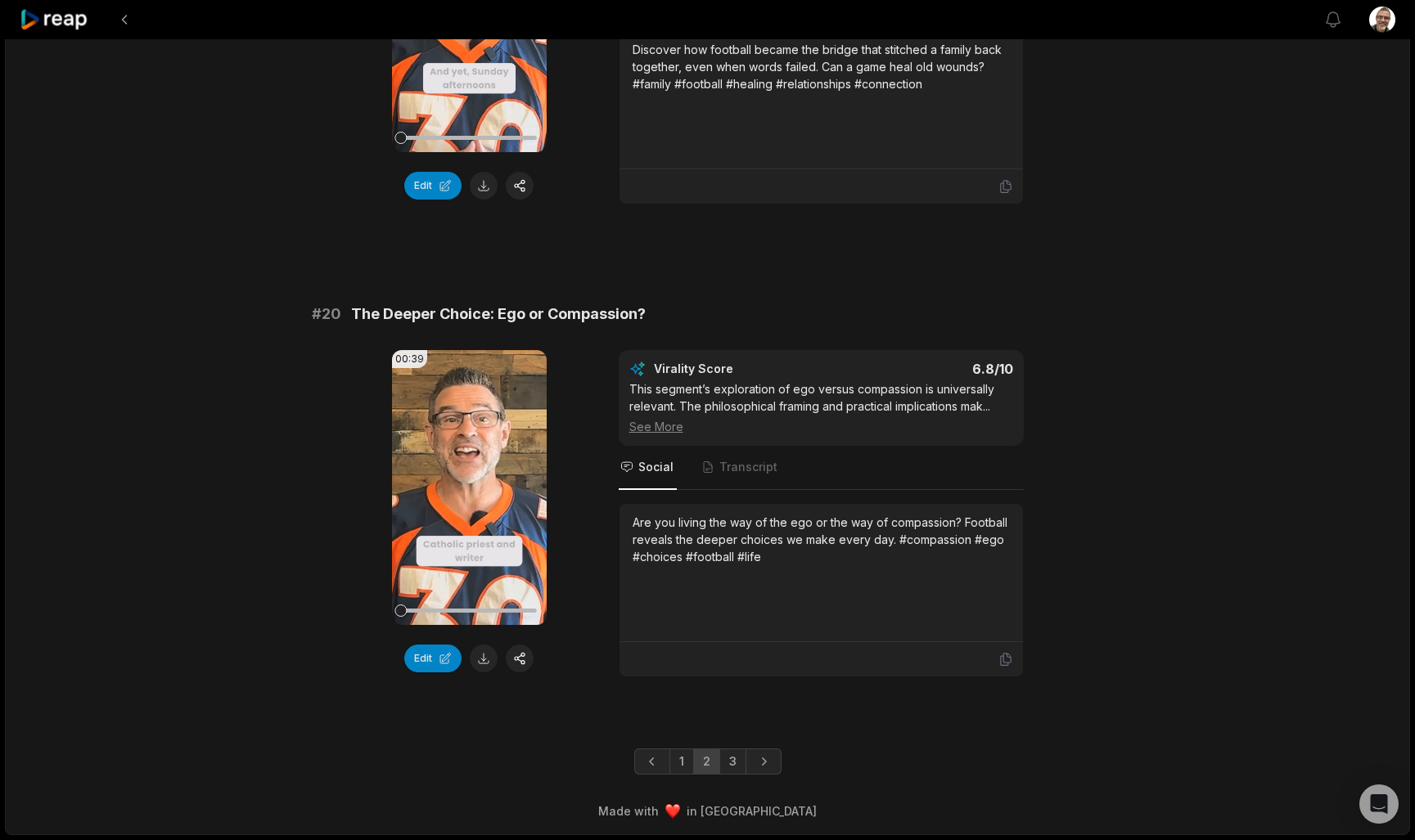
scroll to position [4190, 0]
click at [734, 765] on link "3" at bounding box center [733, 762] width 27 height 26
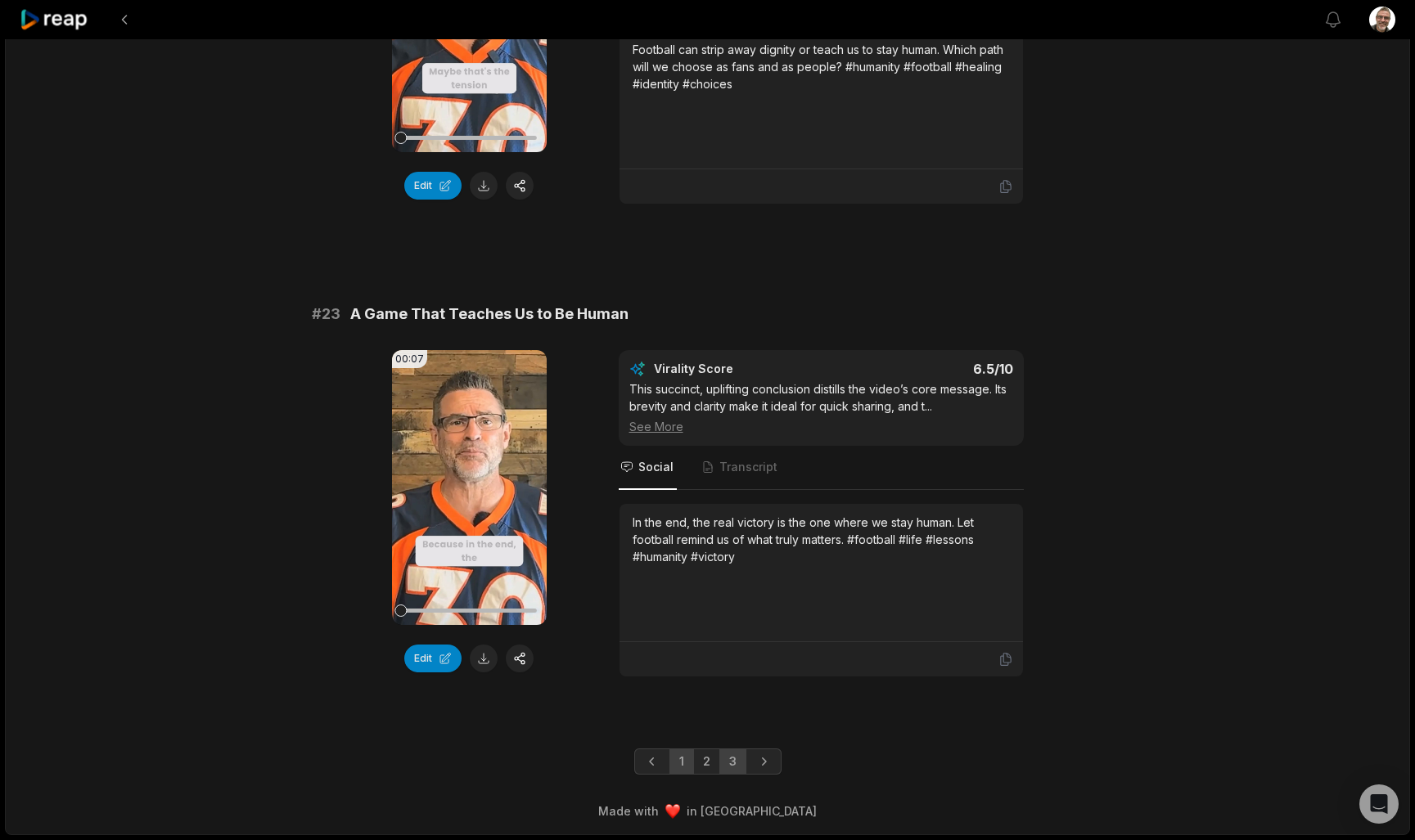
scroll to position [845, 0]
click at [674, 761] on link "1" at bounding box center [681, 762] width 25 height 26
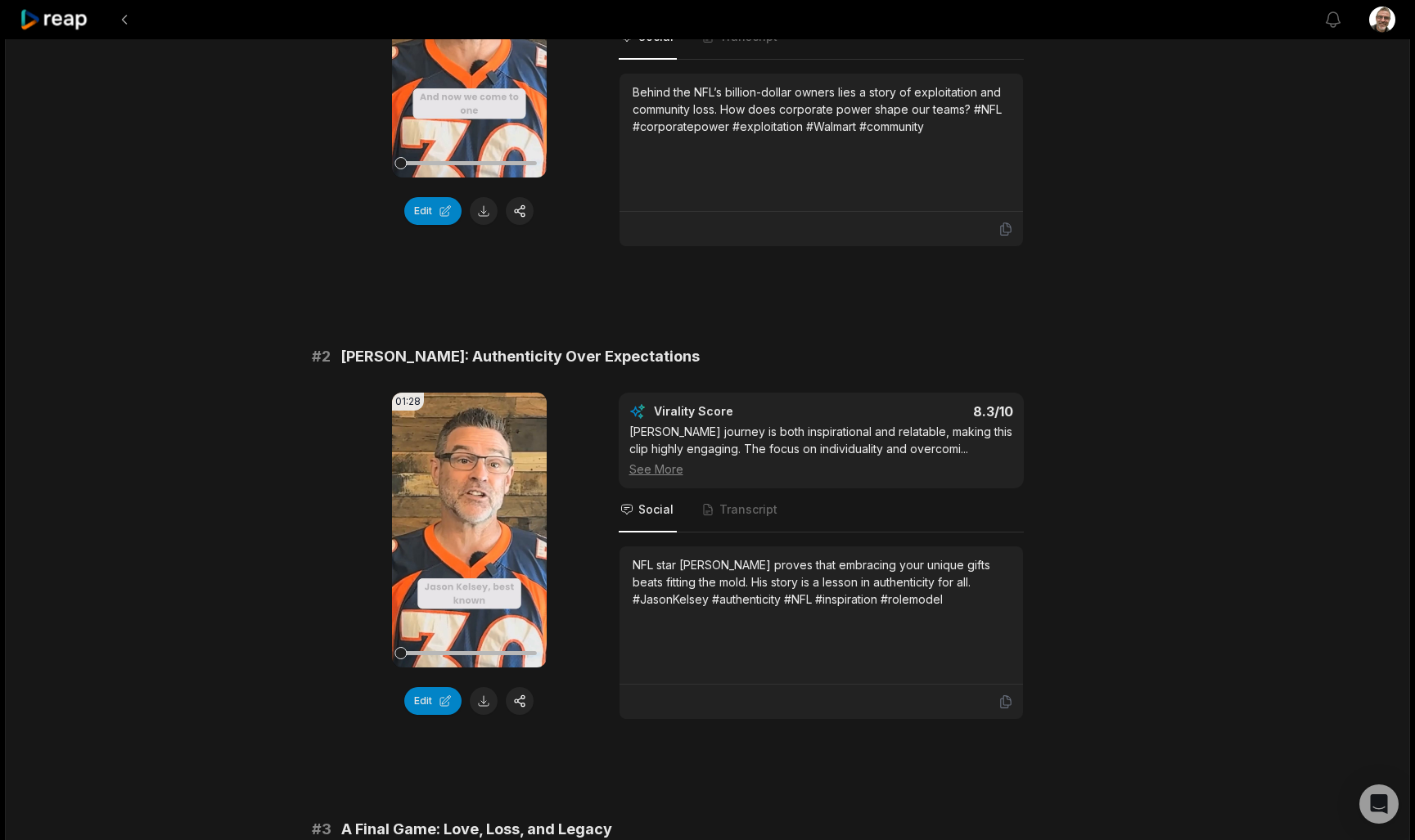
scroll to position [348, 0]
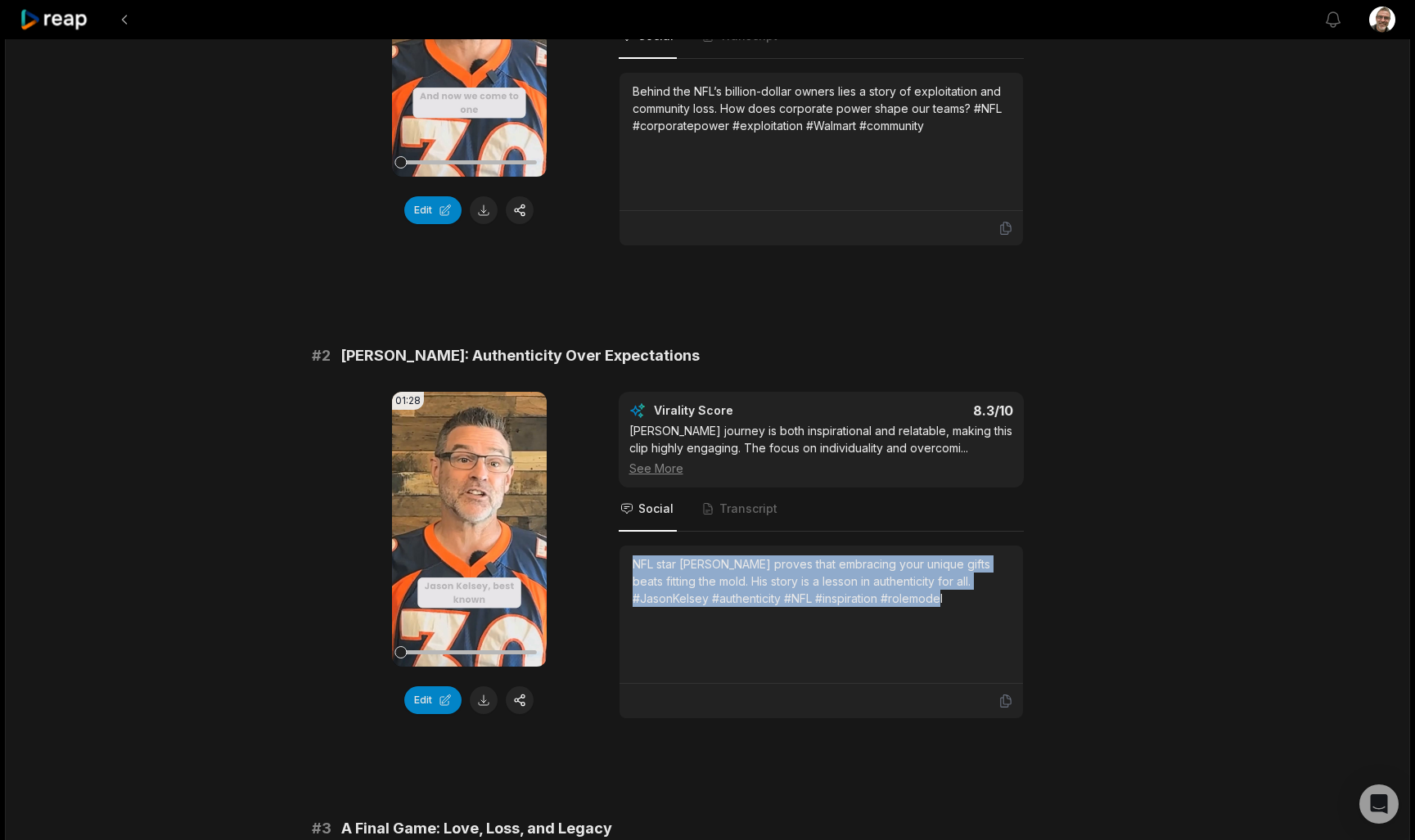
drag, startPoint x: 965, startPoint y: 583, endPoint x: 631, endPoint y: 539, distance: 336.9
click at [631, 546] on div "NFL star [PERSON_NAME] proves that embracing your unique gifts beats fitting th…" at bounding box center [821, 615] width 403 height 139
copy div "NFL star [PERSON_NAME] proves that embracing your unique gifts beats fitting th…"
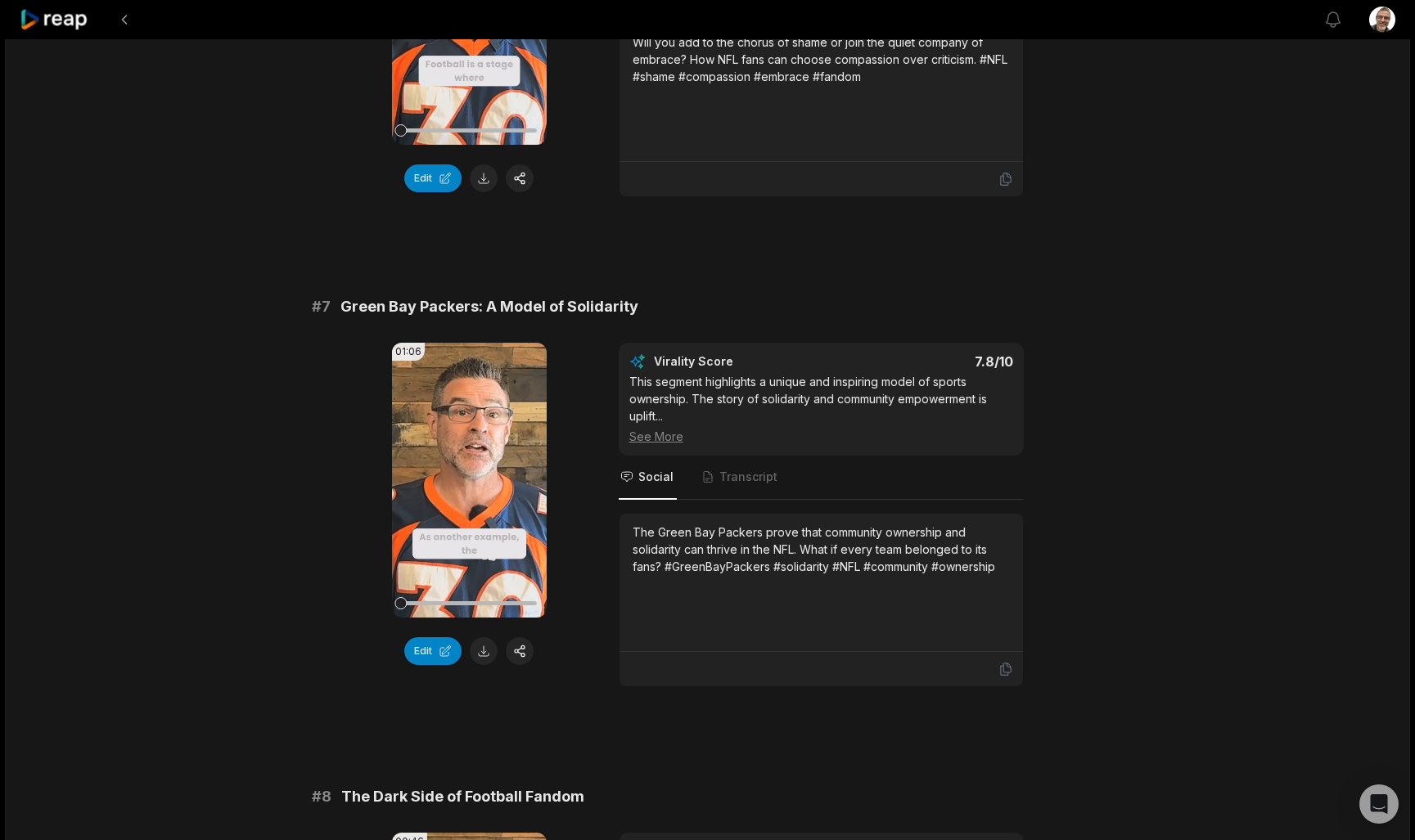
scroll to position [2757, 0]
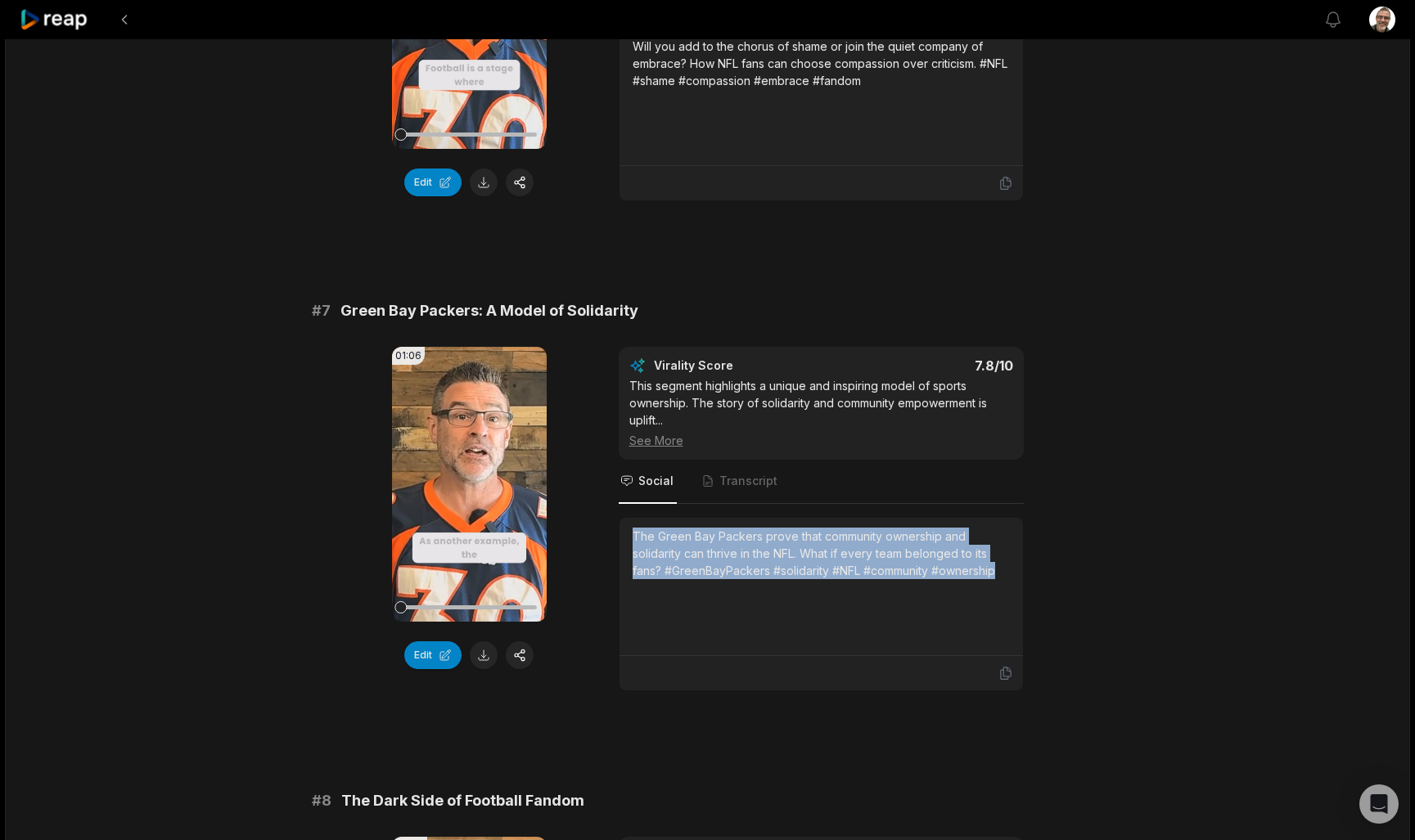
drag, startPoint x: 1001, startPoint y: 574, endPoint x: 626, endPoint y: 513, distance: 379.9
click at [626, 513] on div "Virality Score 7.8 /10 This segment highlights a unique and inspiring model of …" at bounding box center [821, 519] width 405 height 344
copy div "The Green Bay Packers prove that community ownership and solidarity can thrive …"
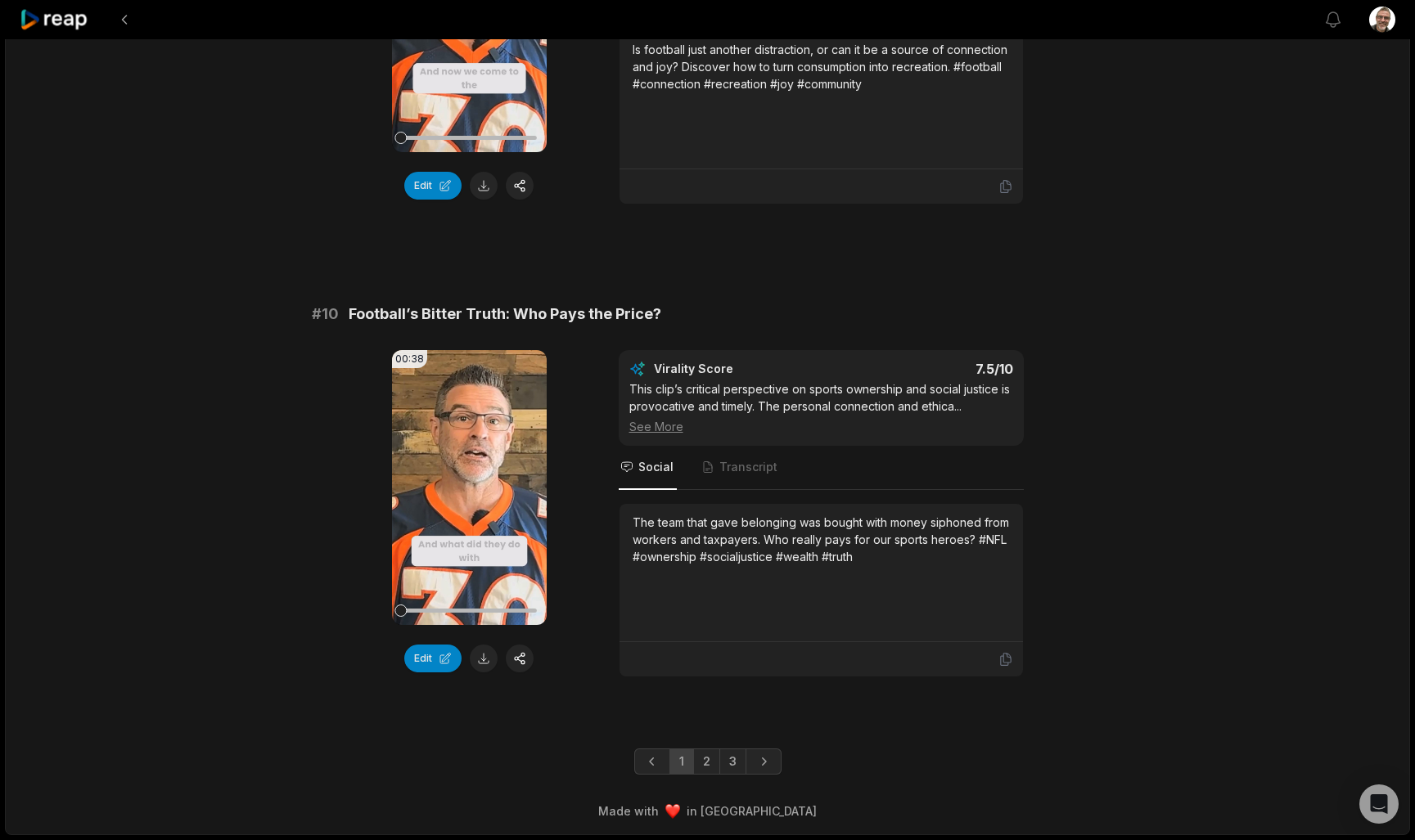
scroll to position [4190, 0]
click at [707, 755] on link "2" at bounding box center [707, 762] width 27 height 26
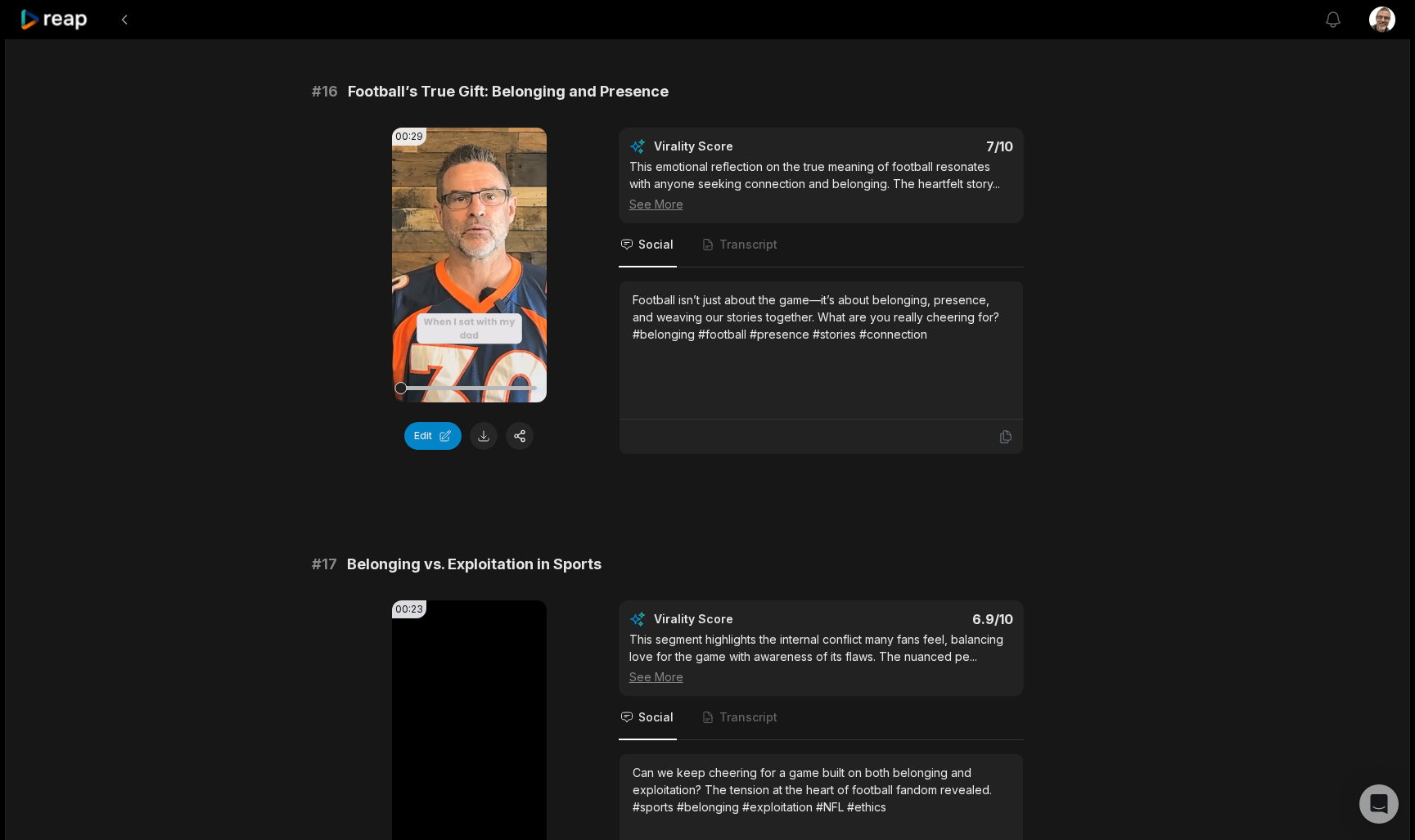
scroll to position [2496, 0]
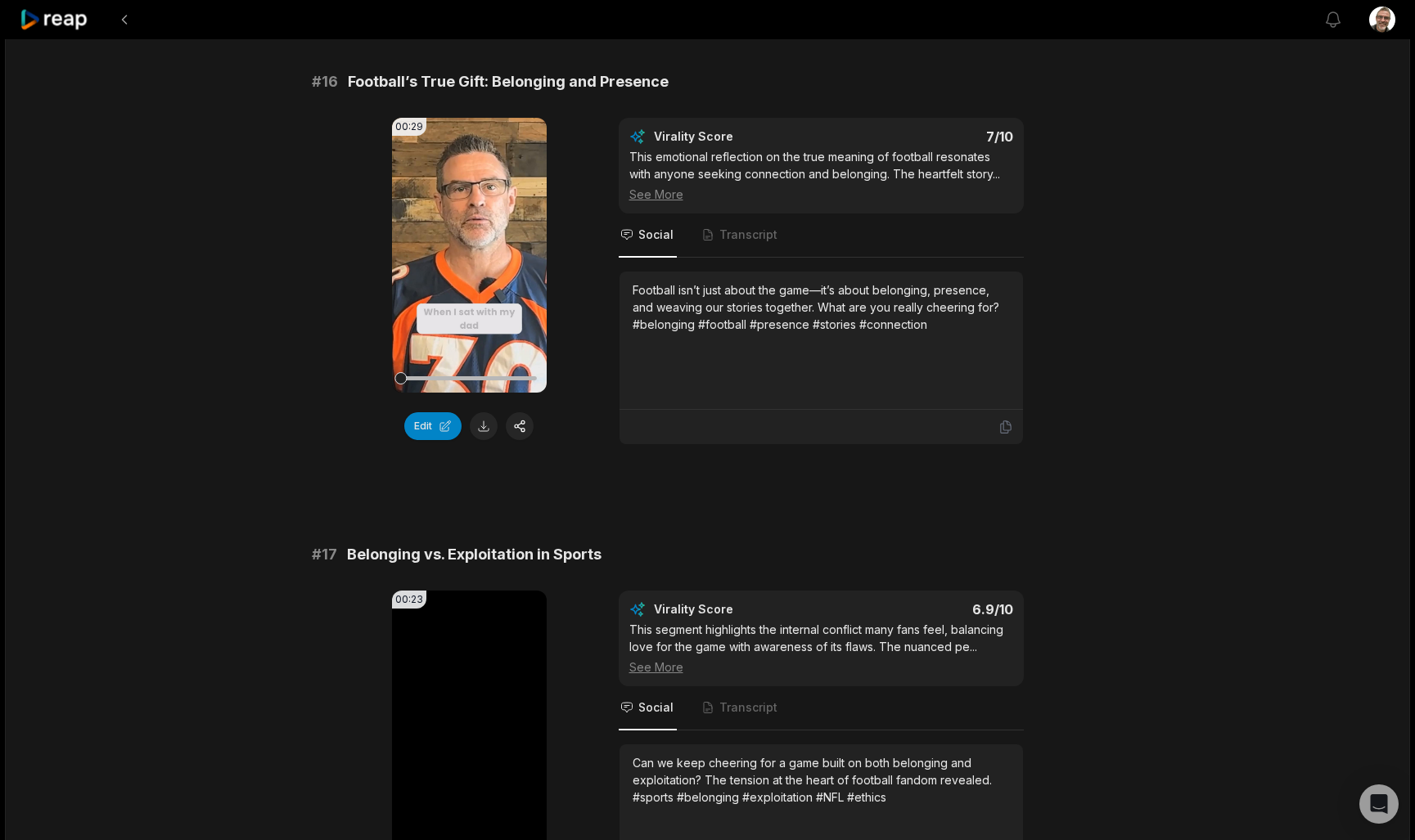
click at [978, 333] on div "Football isn’t just about the game—it’s about belonging, presence, and weaving …" at bounding box center [821, 307] width 378 height 52
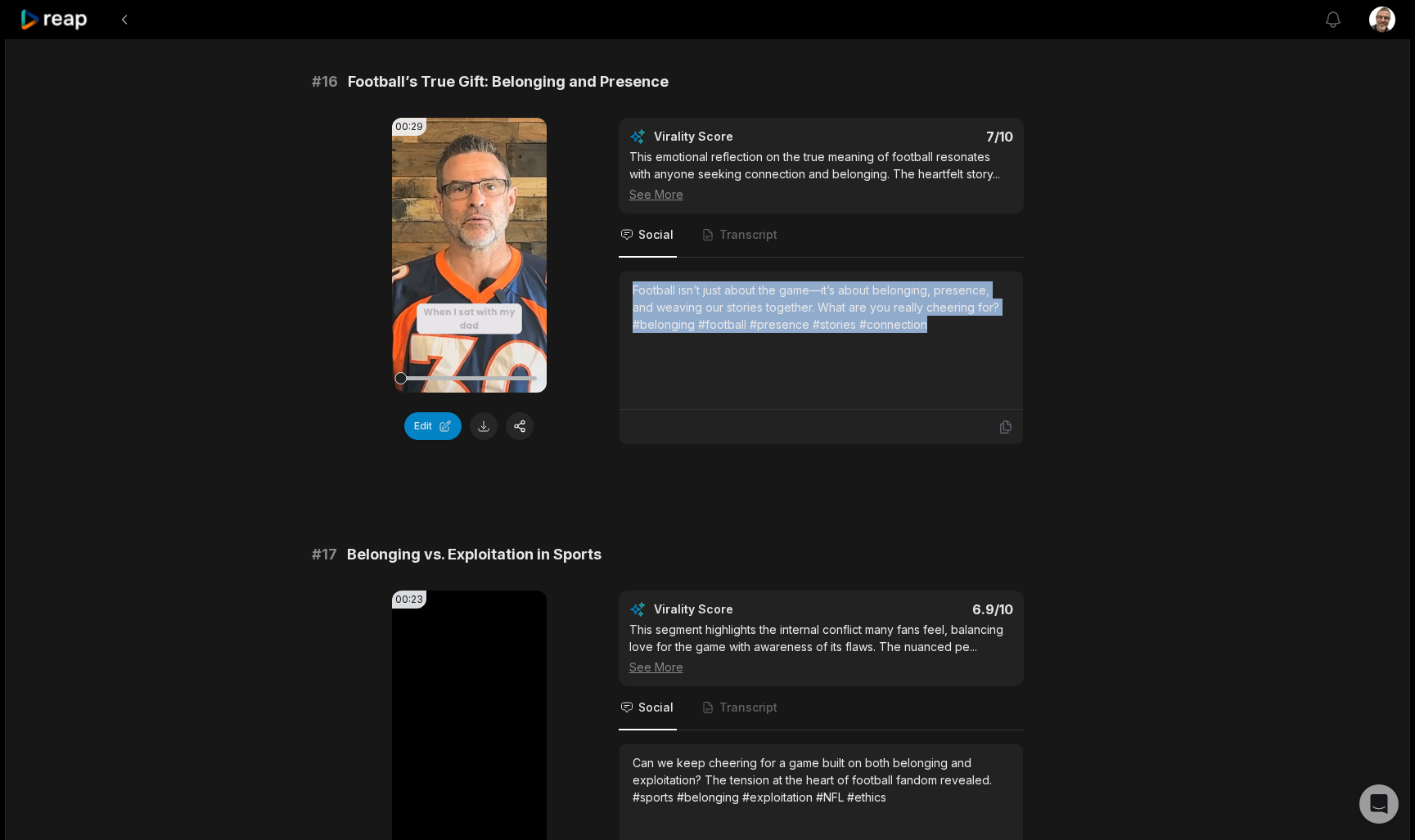
drag, startPoint x: 963, startPoint y: 348, endPoint x: 613, endPoint y: 298, distance: 353.6
click at [613, 298] on div "00:29 Your browser does not support mp4 format. Edit Virality Score 7 /10 This …" at bounding box center [708, 281] width 793 height 327
copy div "Football isn’t just about the game—it’s about belonging, presence, and weaving …"
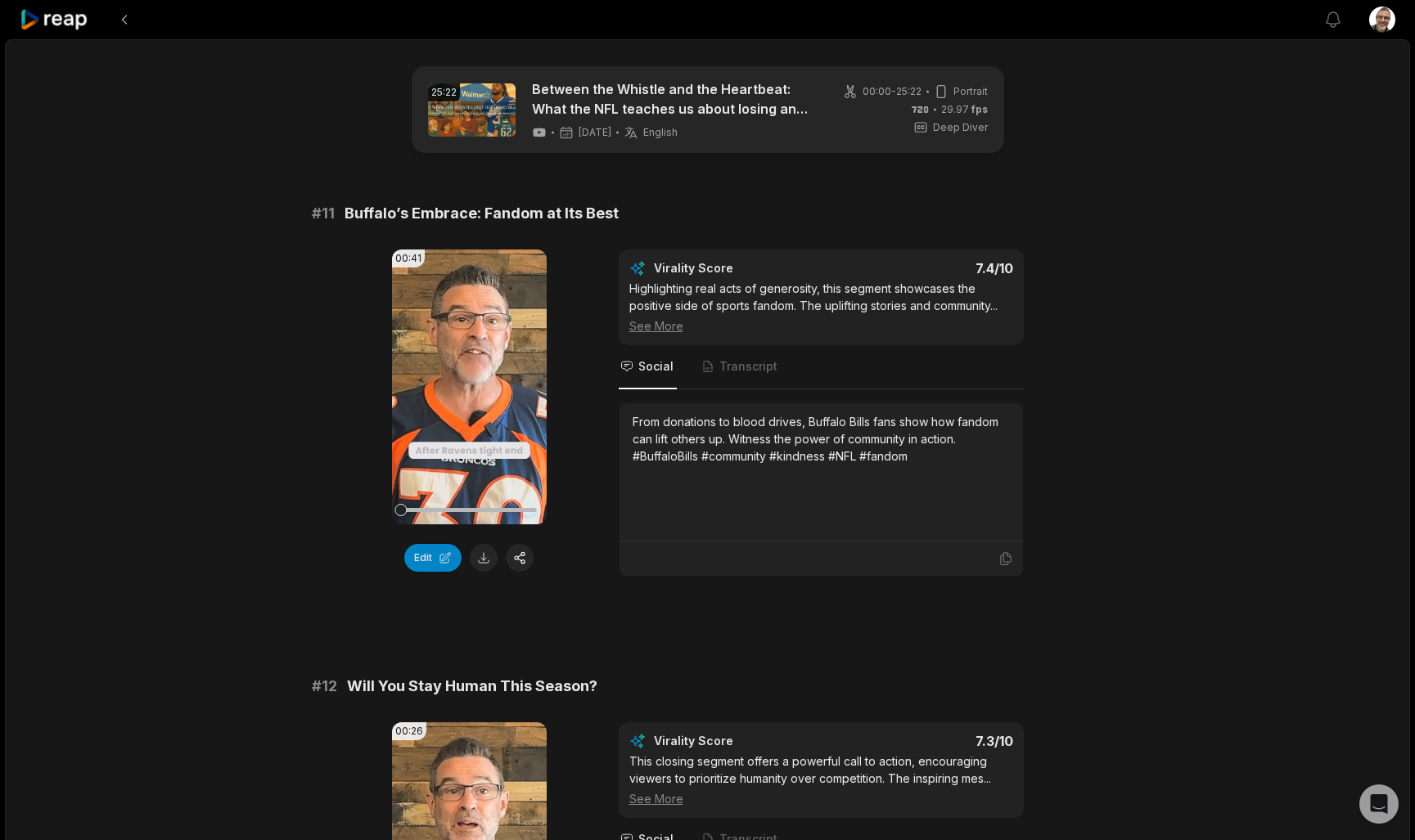
scroll to position [0, 0]
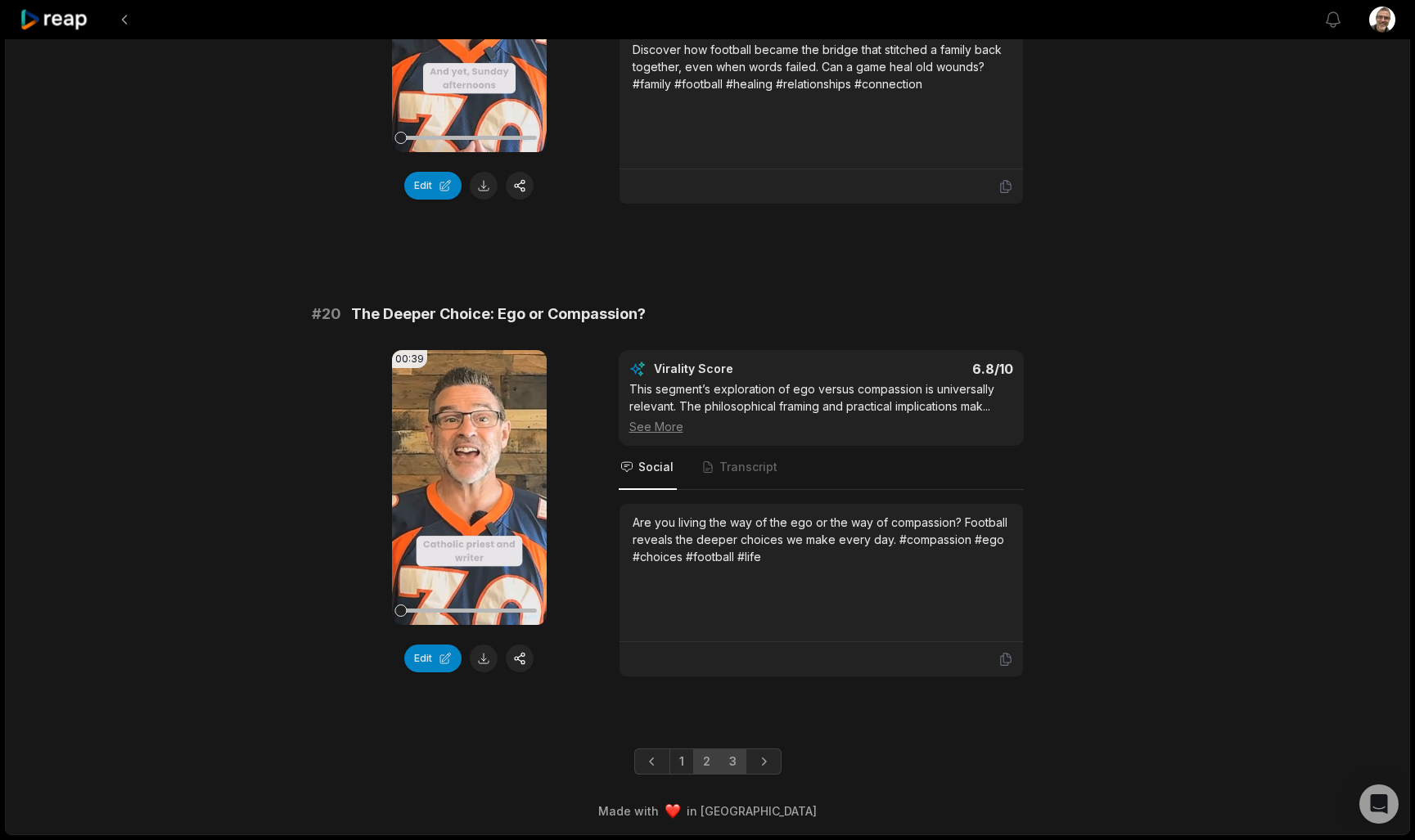
click at [736, 761] on link "3" at bounding box center [733, 762] width 27 height 26
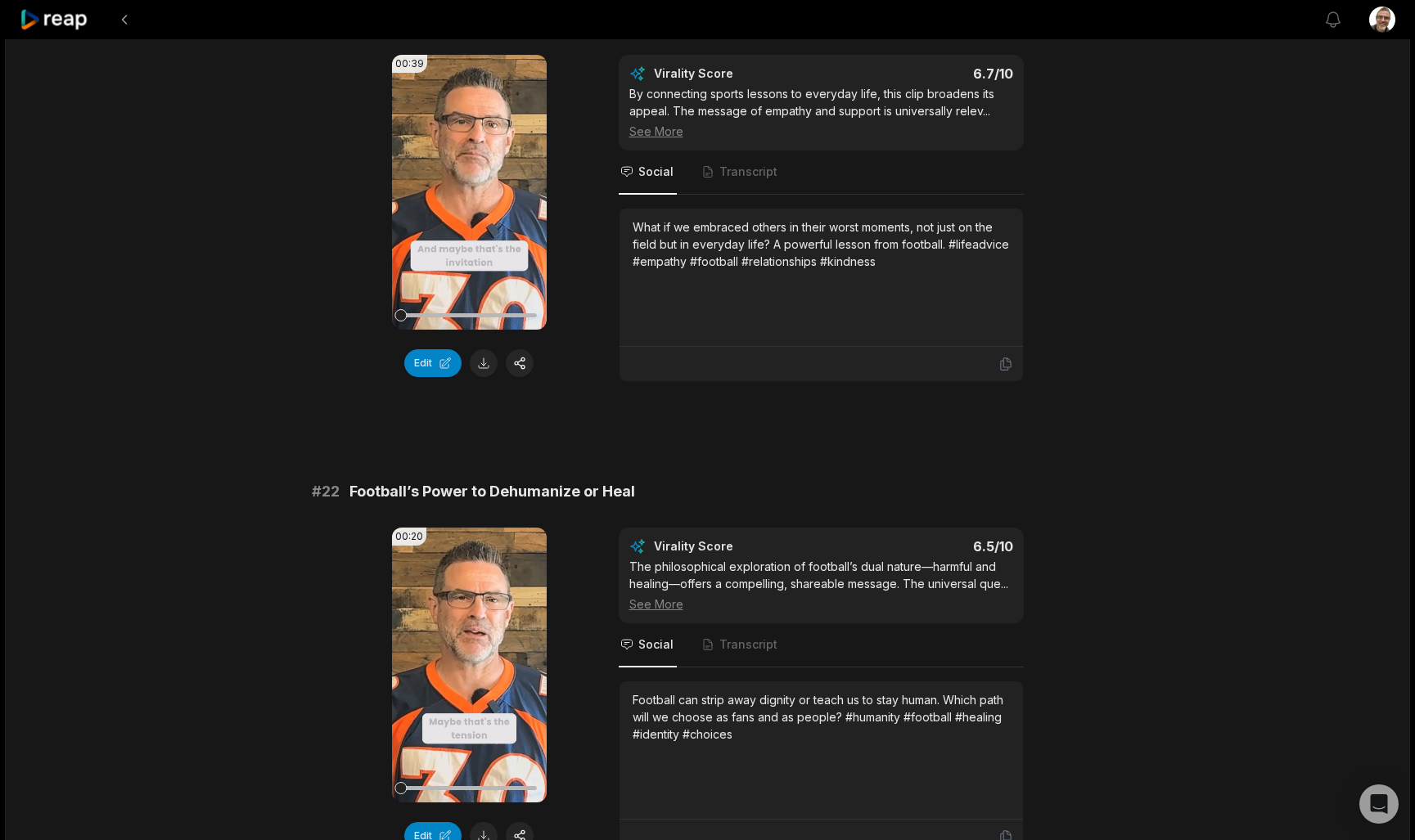
scroll to position [196, 0]
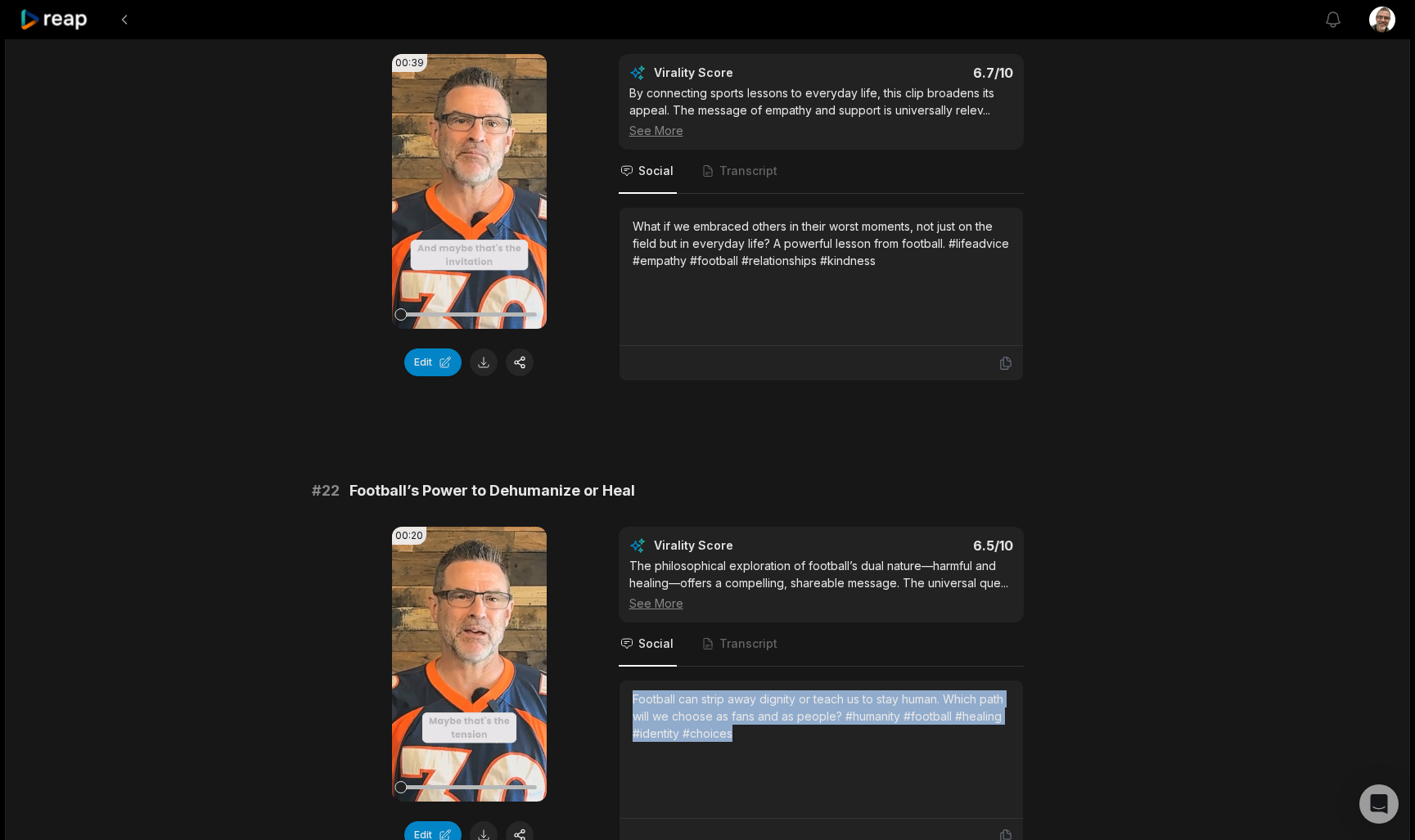
drag, startPoint x: 769, startPoint y: 745, endPoint x: 628, endPoint y: 689, distance: 151.7
click at [628, 689] on div "Football can strip away dignity or teach us to stay human. Which path will we c…" at bounding box center [821, 750] width 403 height 139
copy div "Football can strip away dignity or teach us to stay human. Which path will we c…"
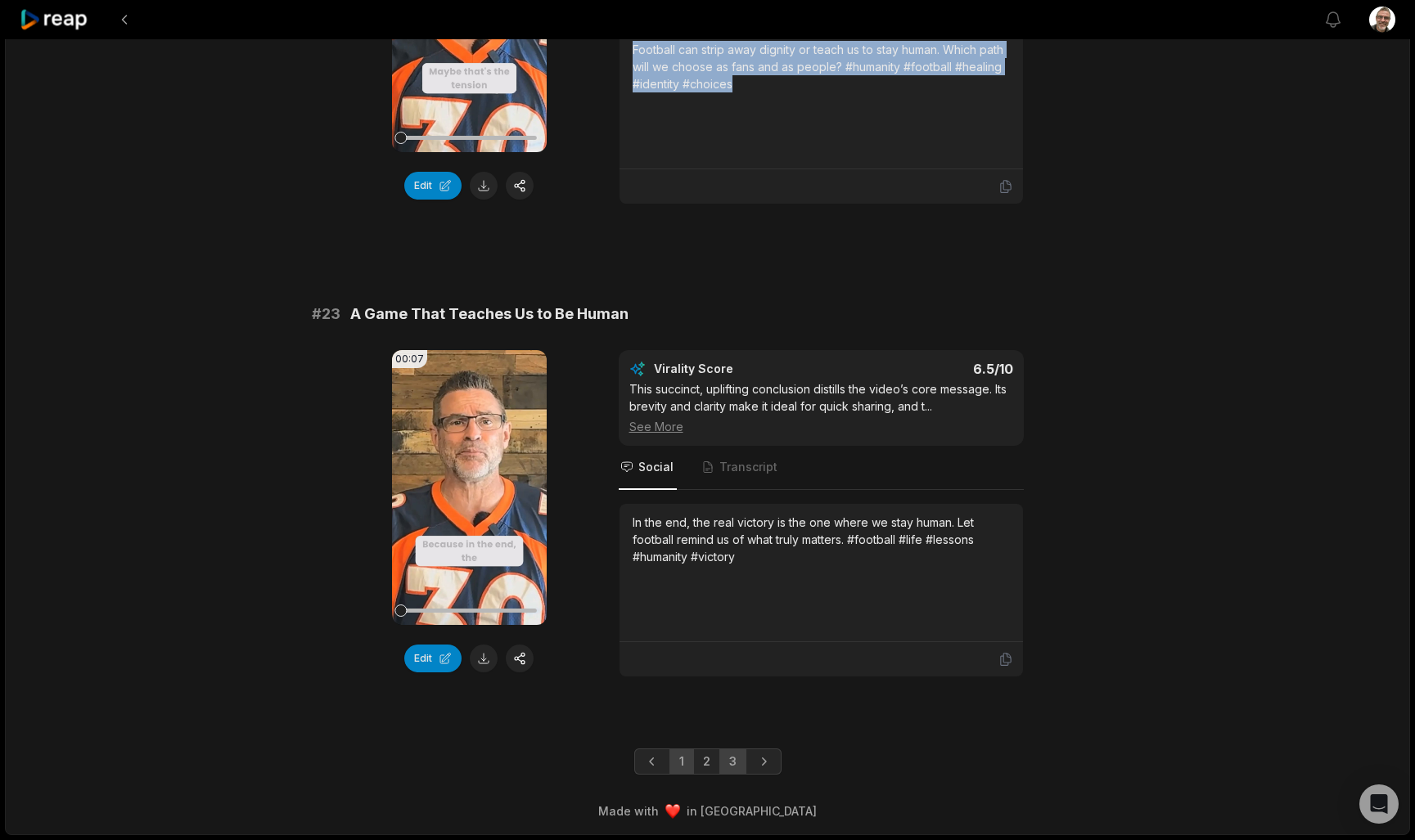
scroll to position [845, 0]
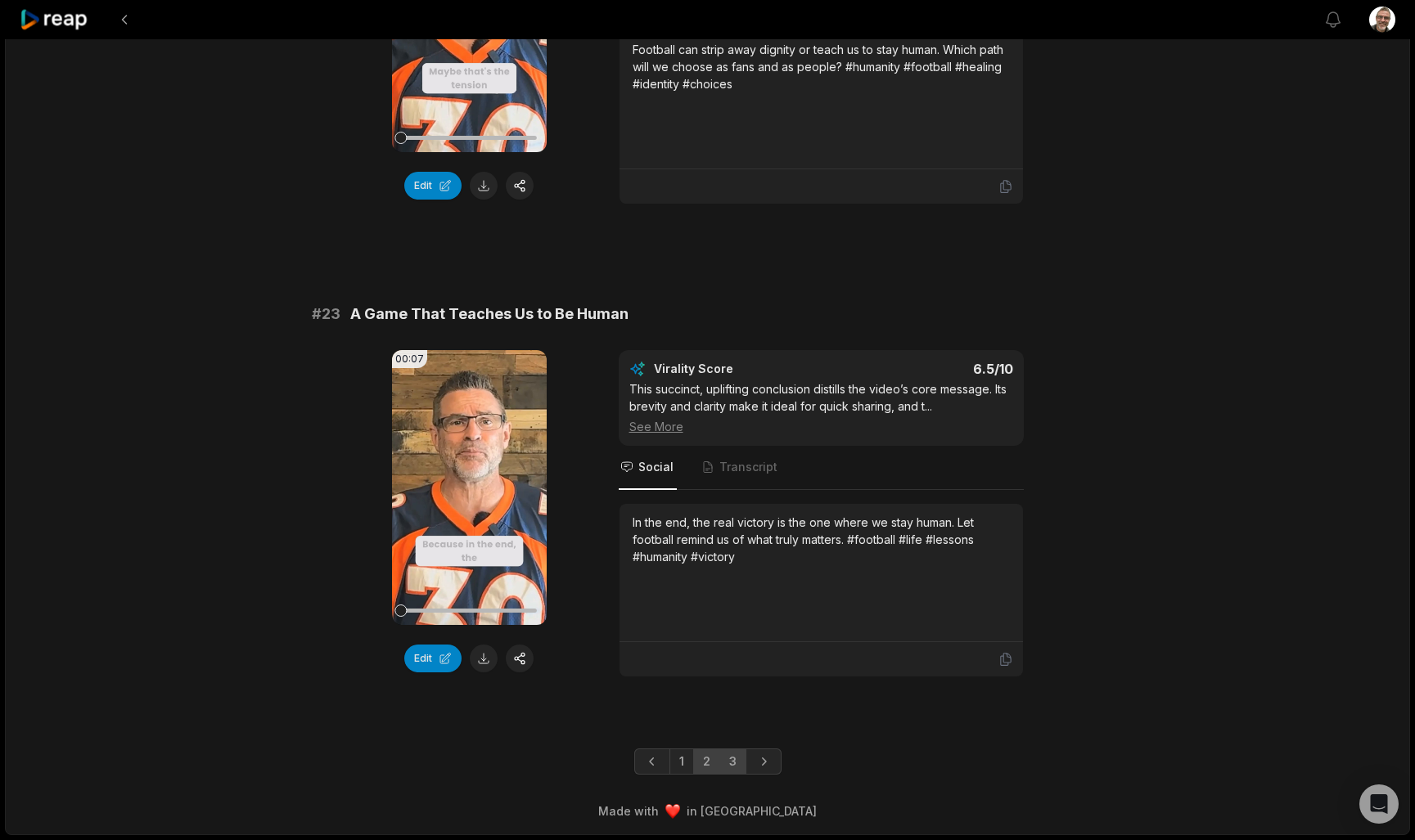
click at [706, 764] on link "2" at bounding box center [707, 762] width 27 height 26
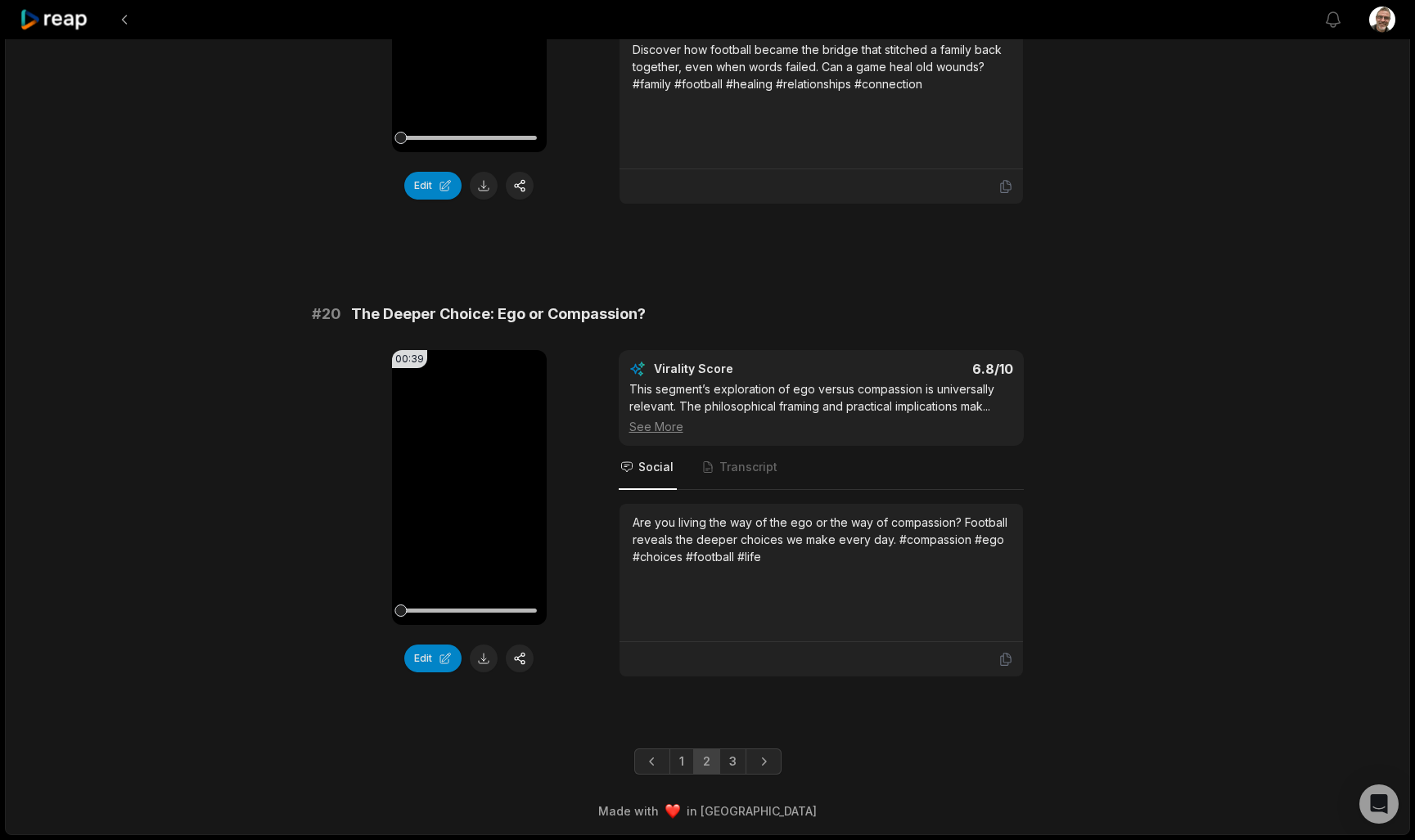
scroll to position [4190, 0]
click at [691, 764] on link "1" at bounding box center [681, 762] width 25 height 26
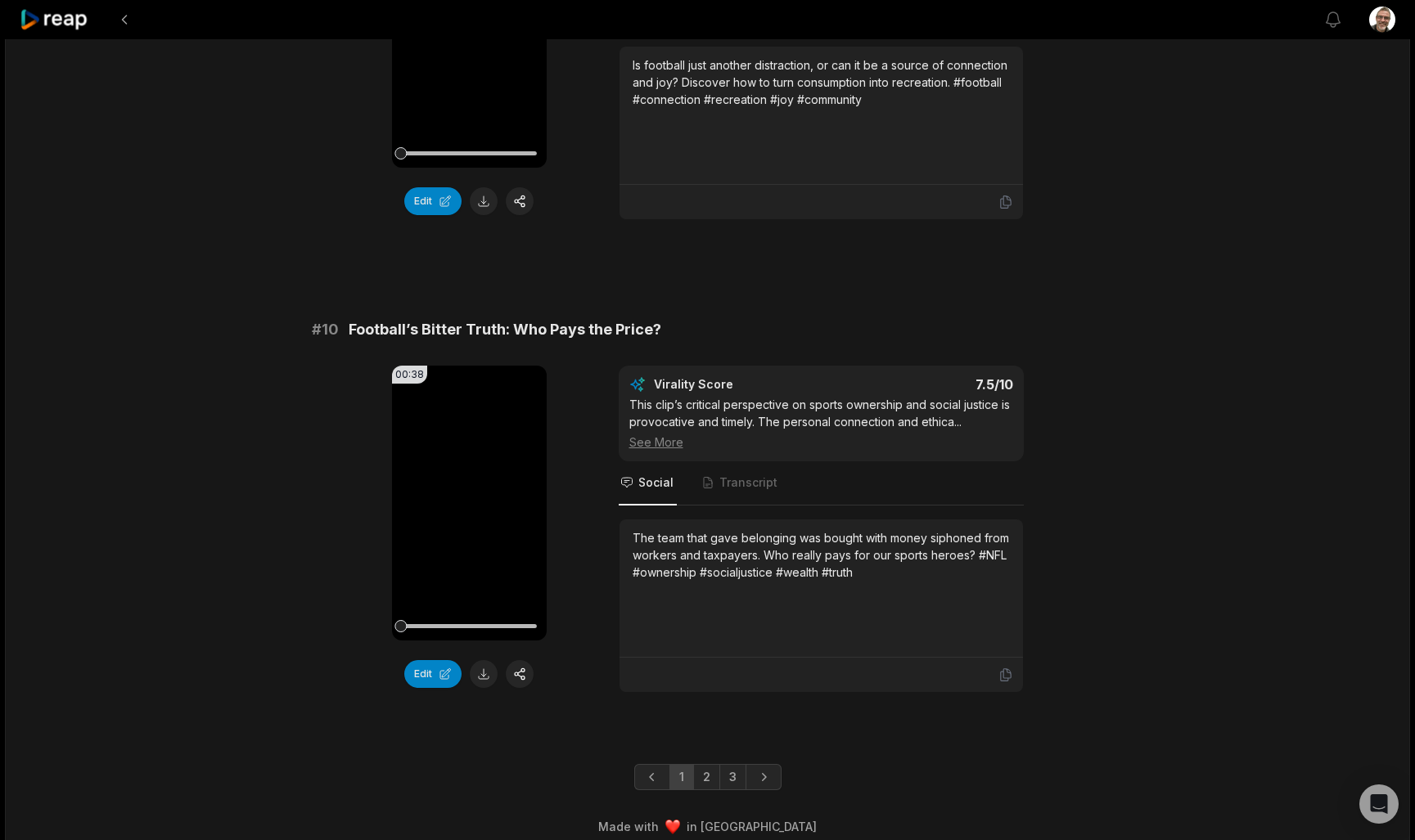
scroll to position [4169, 0]
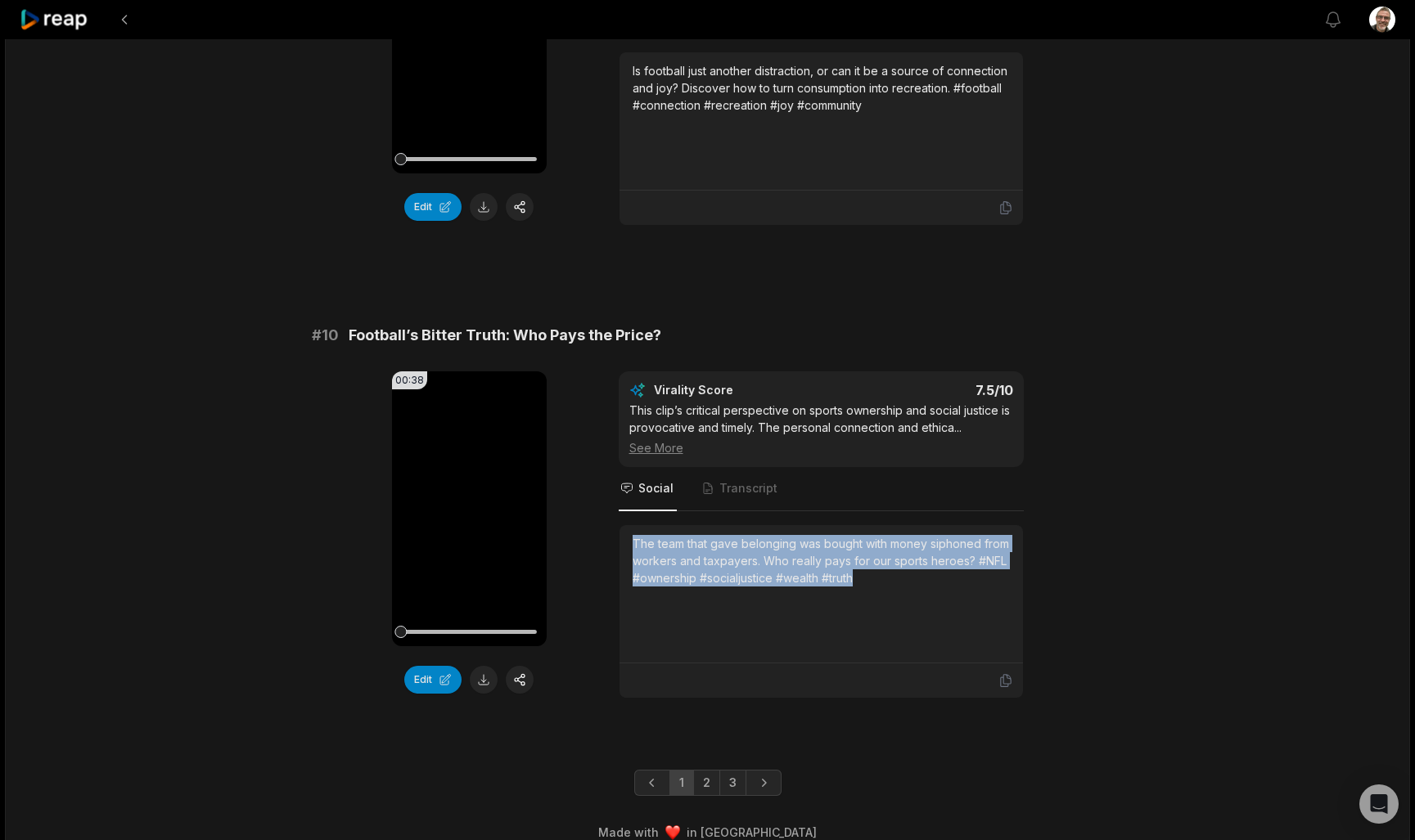
drag, startPoint x: 895, startPoint y: 588, endPoint x: 615, endPoint y: 534, distance: 285.2
click at [615, 534] on div "00:38 Your browser does not support mp4 format. Edit Virality Score 7.5 /10 Thi…" at bounding box center [708, 535] width 793 height 327
copy div "The team that gave belonging was bought with money siphoned from workers and ta…"
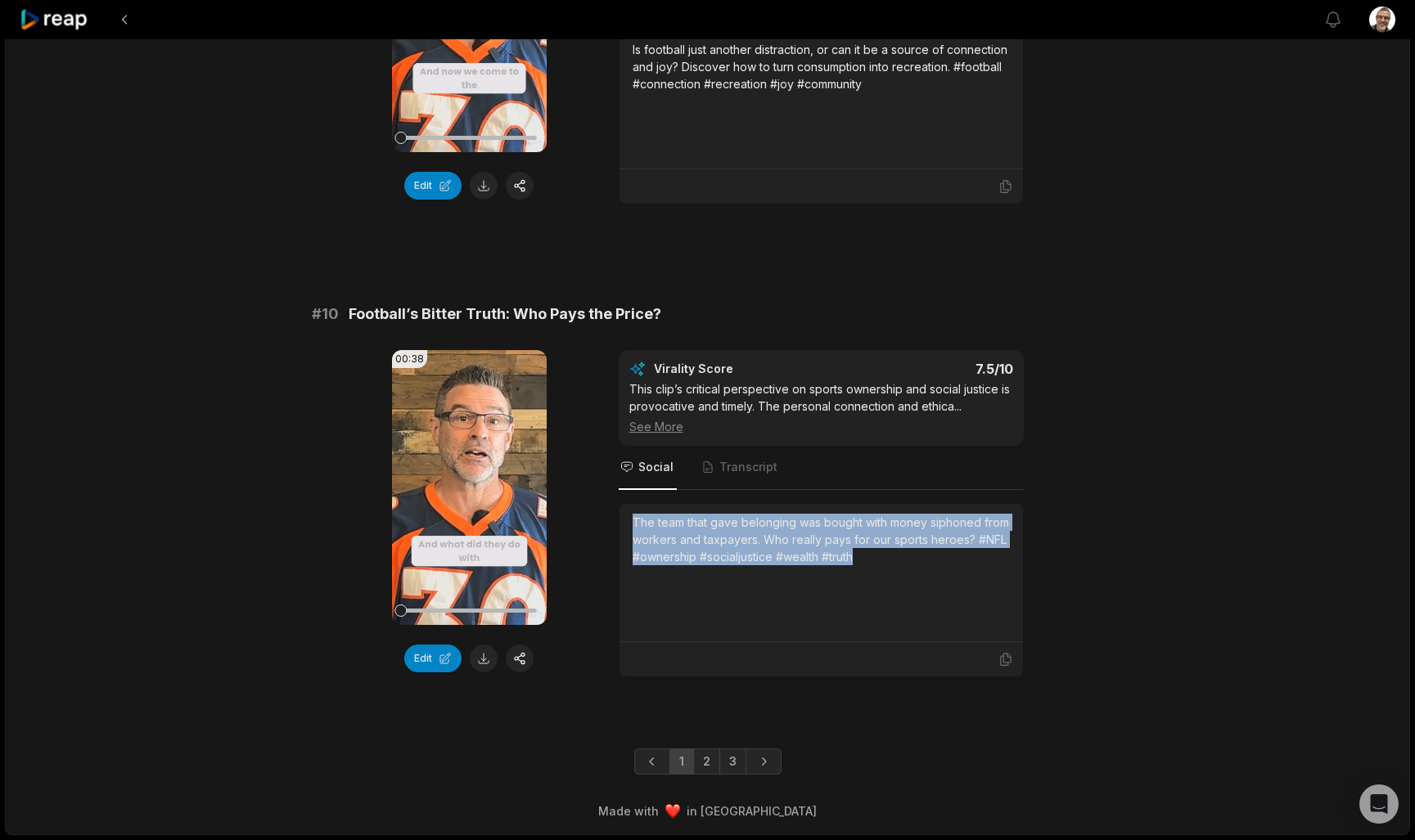
scroll to position [4190, 0]
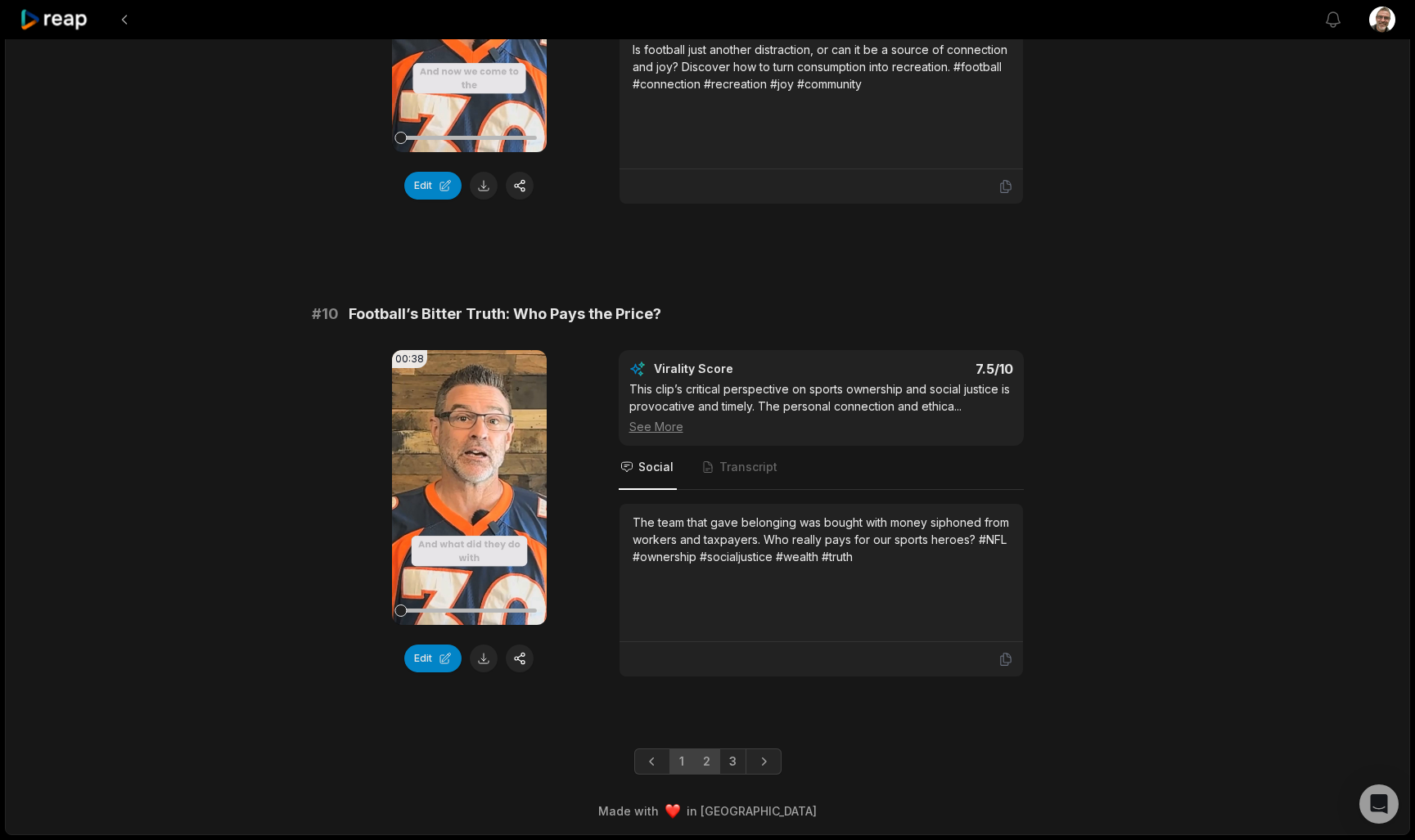
click at [714, 766] on link "2" at bounding box center [707, 762] width 27 height 26
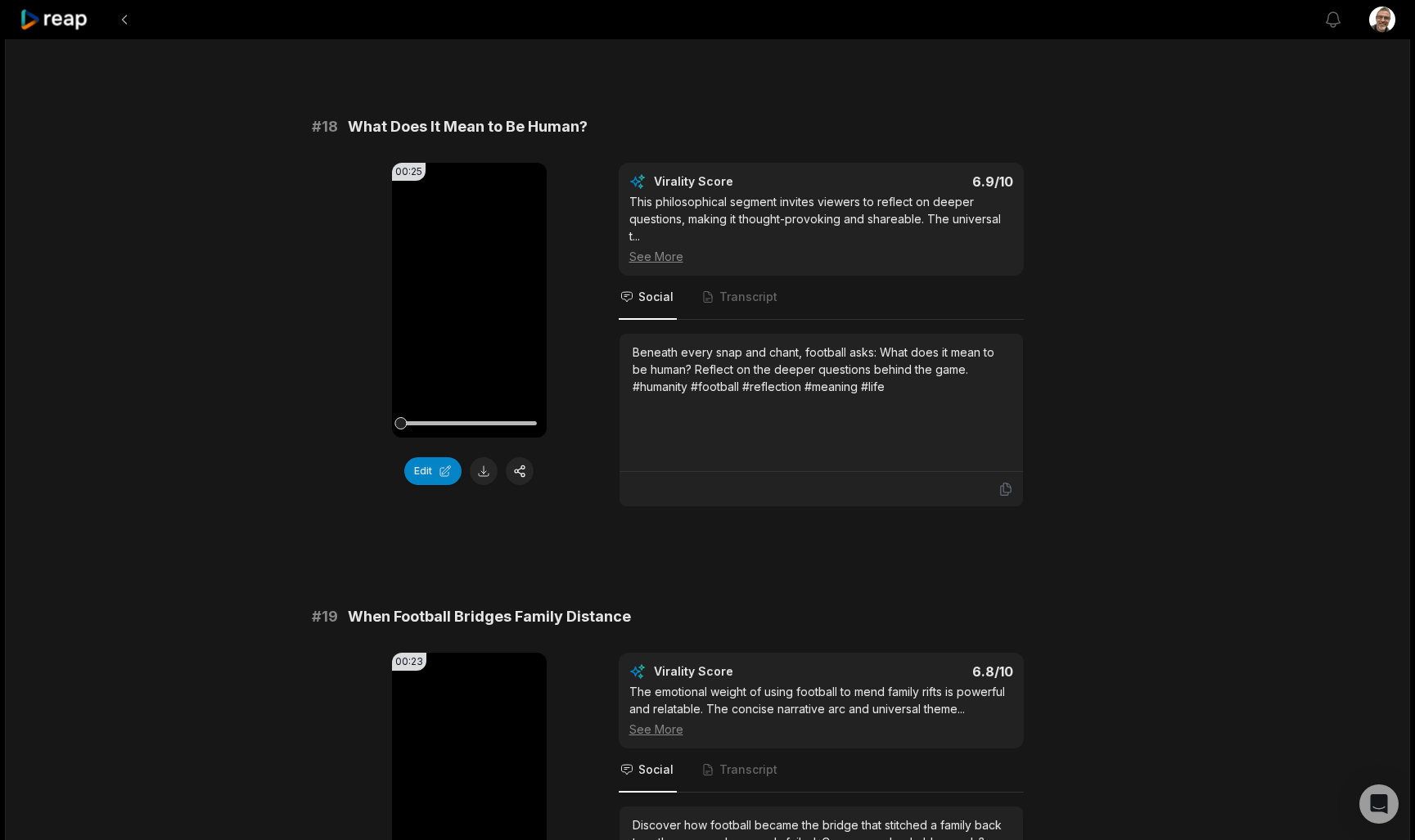
scroll to position [3382, 0]
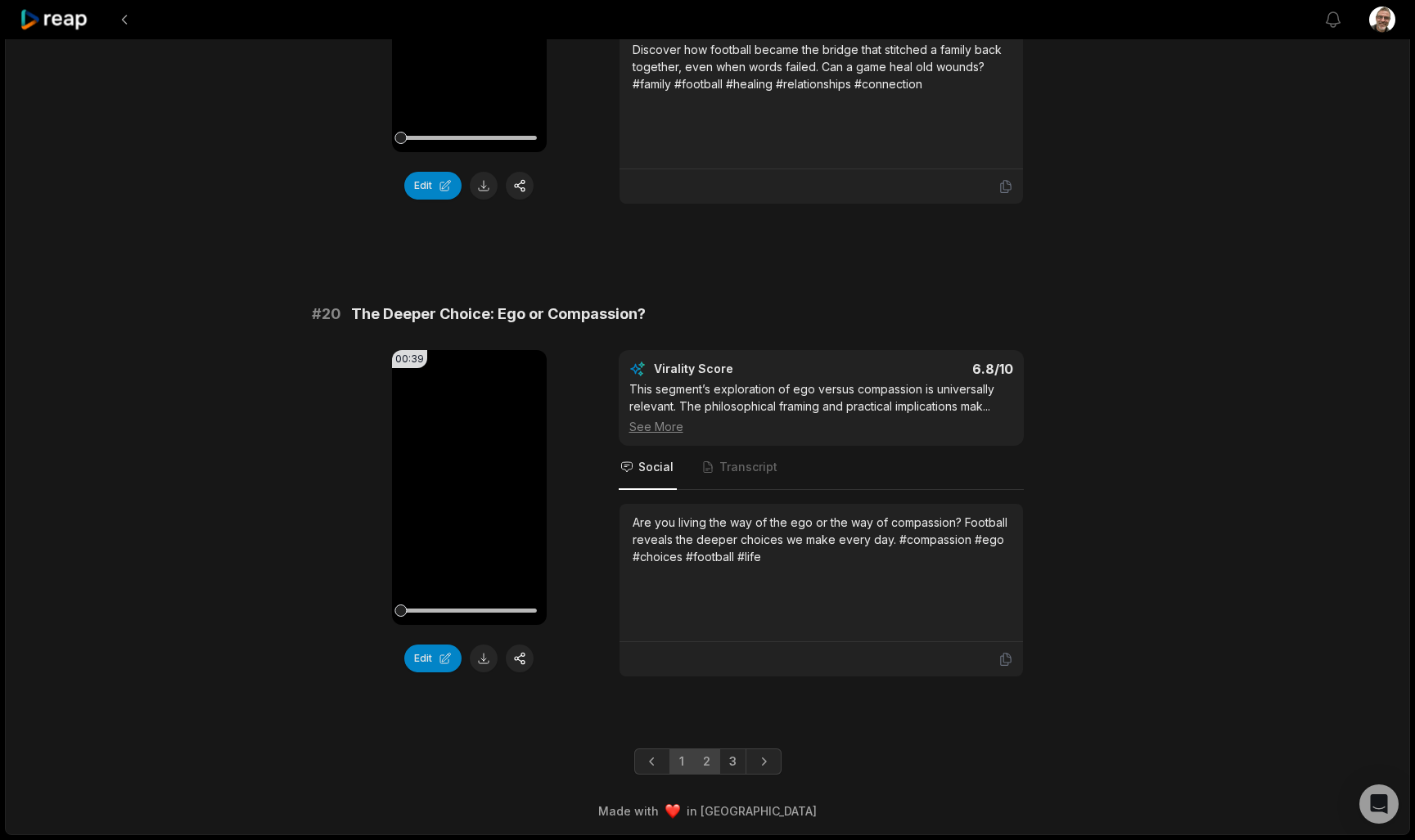
scroll to position [4190, 0]
click at [686, 770] on link "1" at bounding box center [681, 762] width 25 height 26
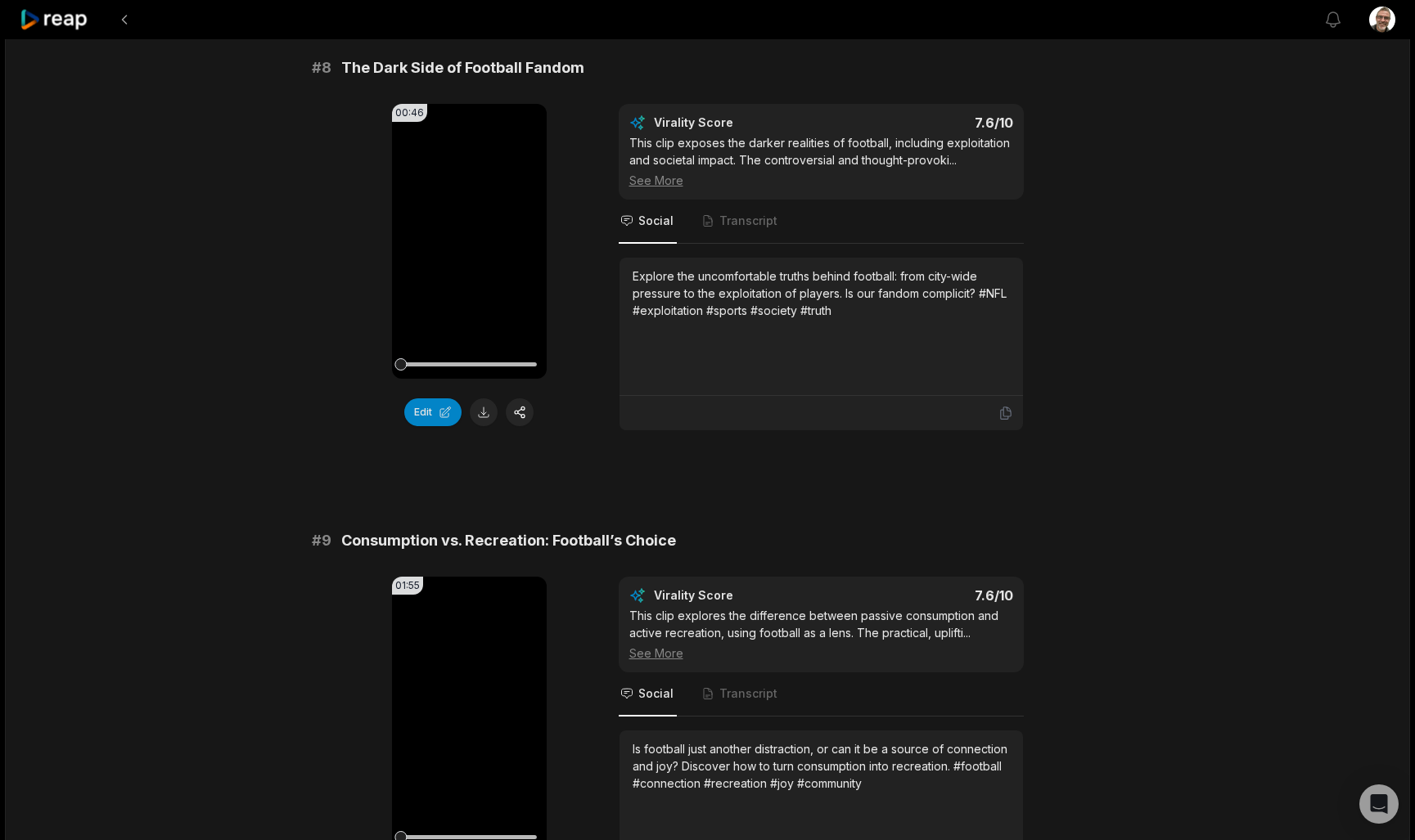
scroll to position [3490, 0]
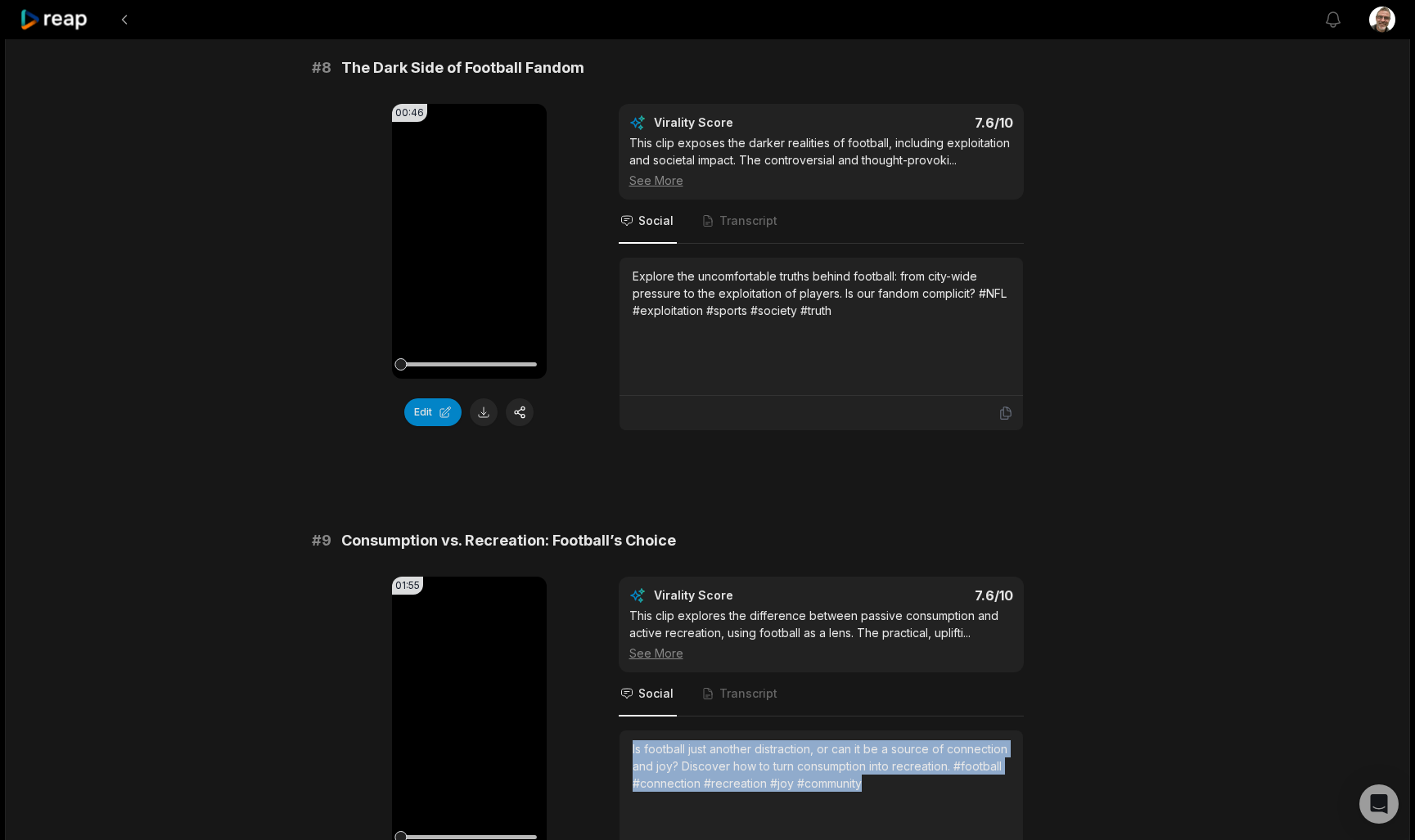
drag, startPoint x: 875, startPoint y: 792, endPoint x: 630, endPoint y: 740, distance: 250.5
click at [630, 740] on div "Is football just another distraction, or can it be a source of connection and j…" at bounding box center [821, 799] width 403 height 139
copy div "Is football just another distraction, or can it be a source of connection and j…"
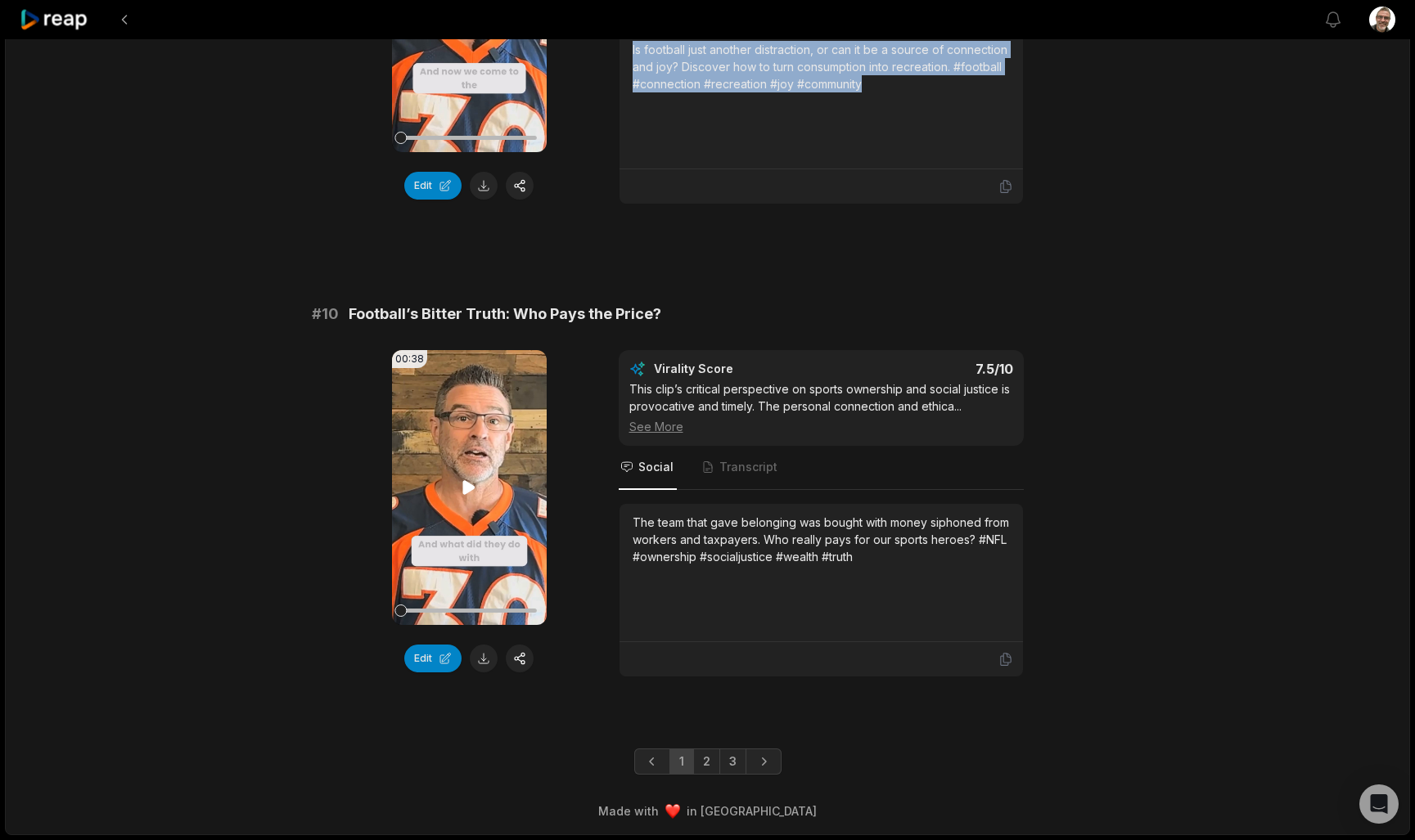
scroll to position [4190, 0]
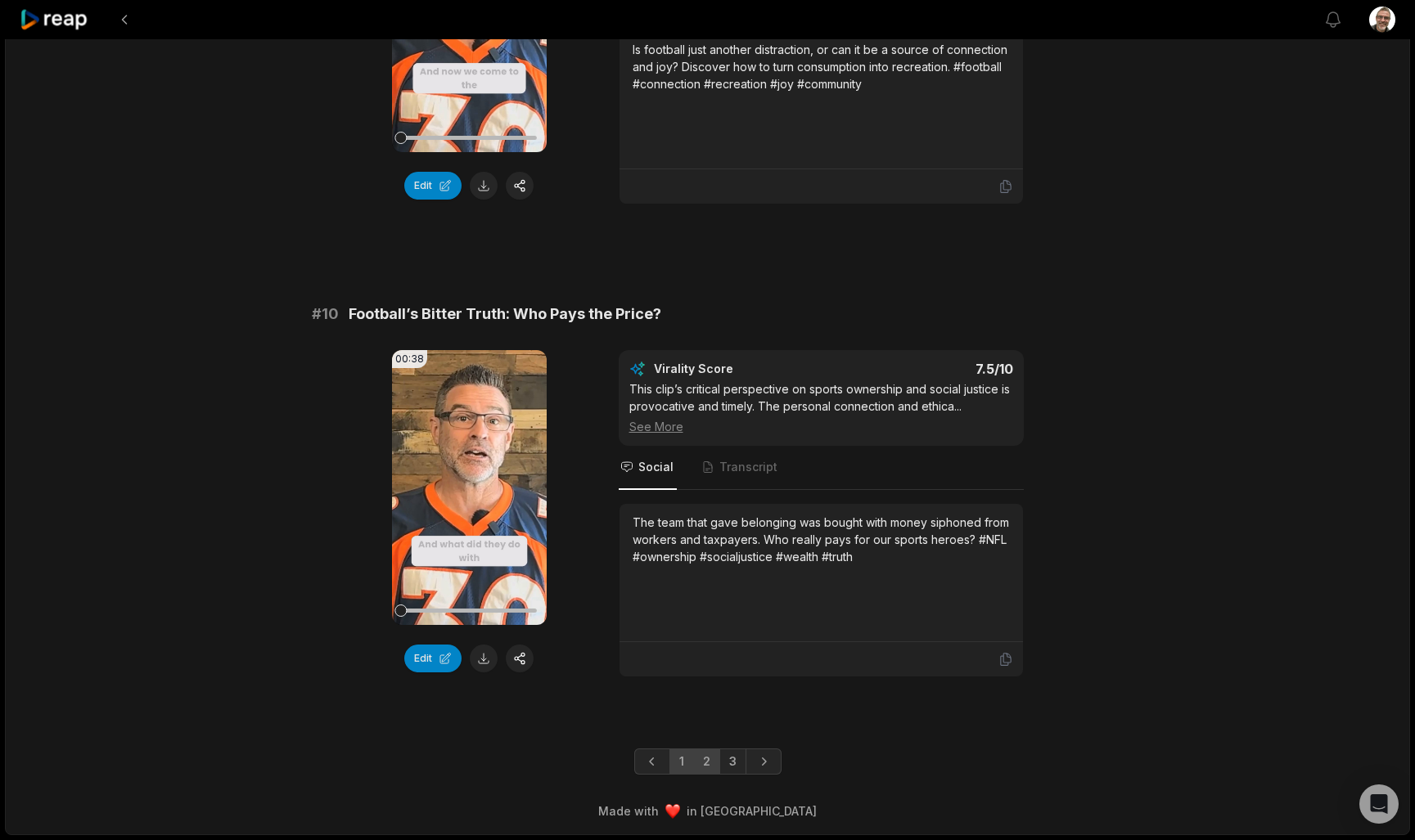
click at [708, 753] on link "2" at bounding box center [707, 762] width 27 height 26
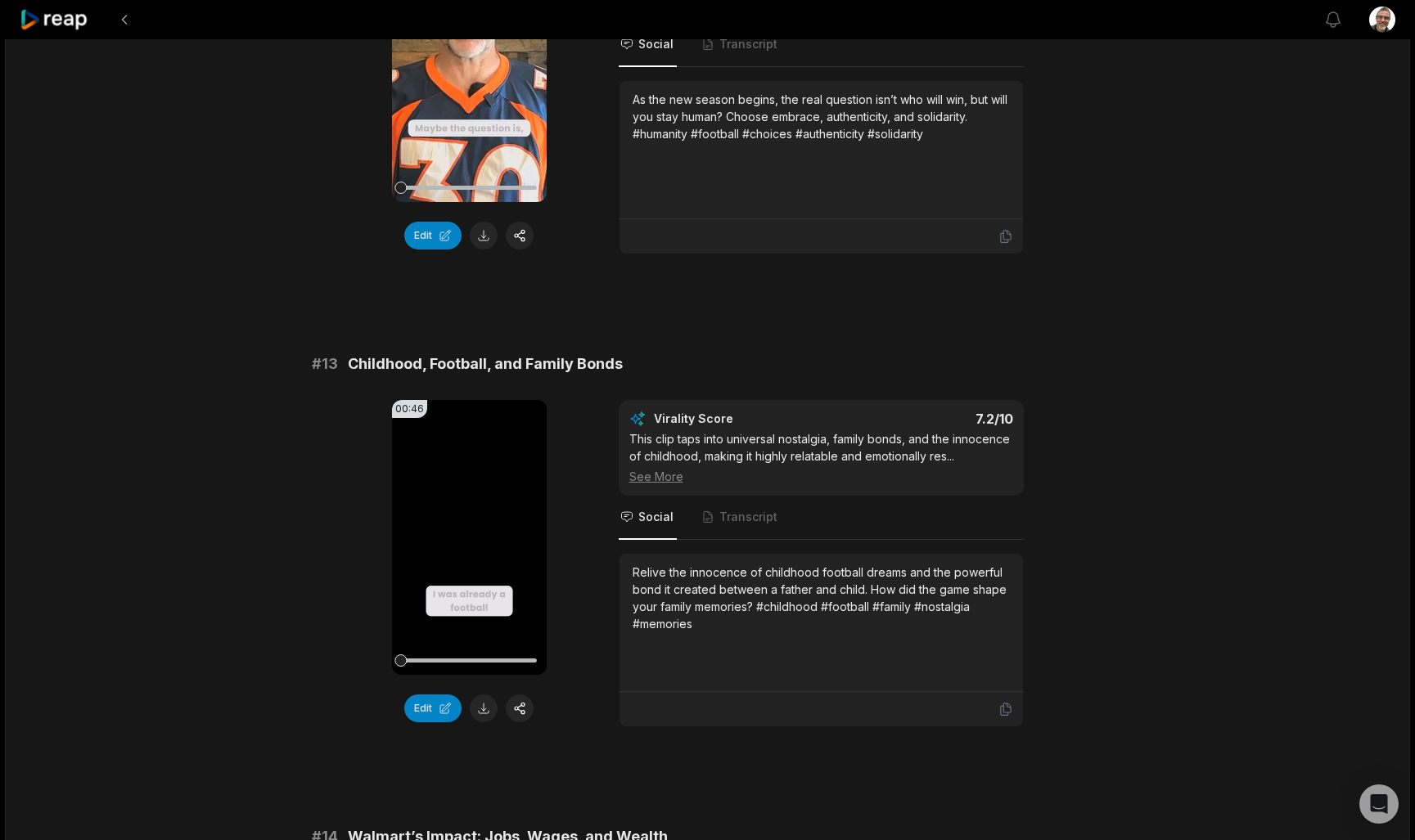
scroll to position [796, 0]
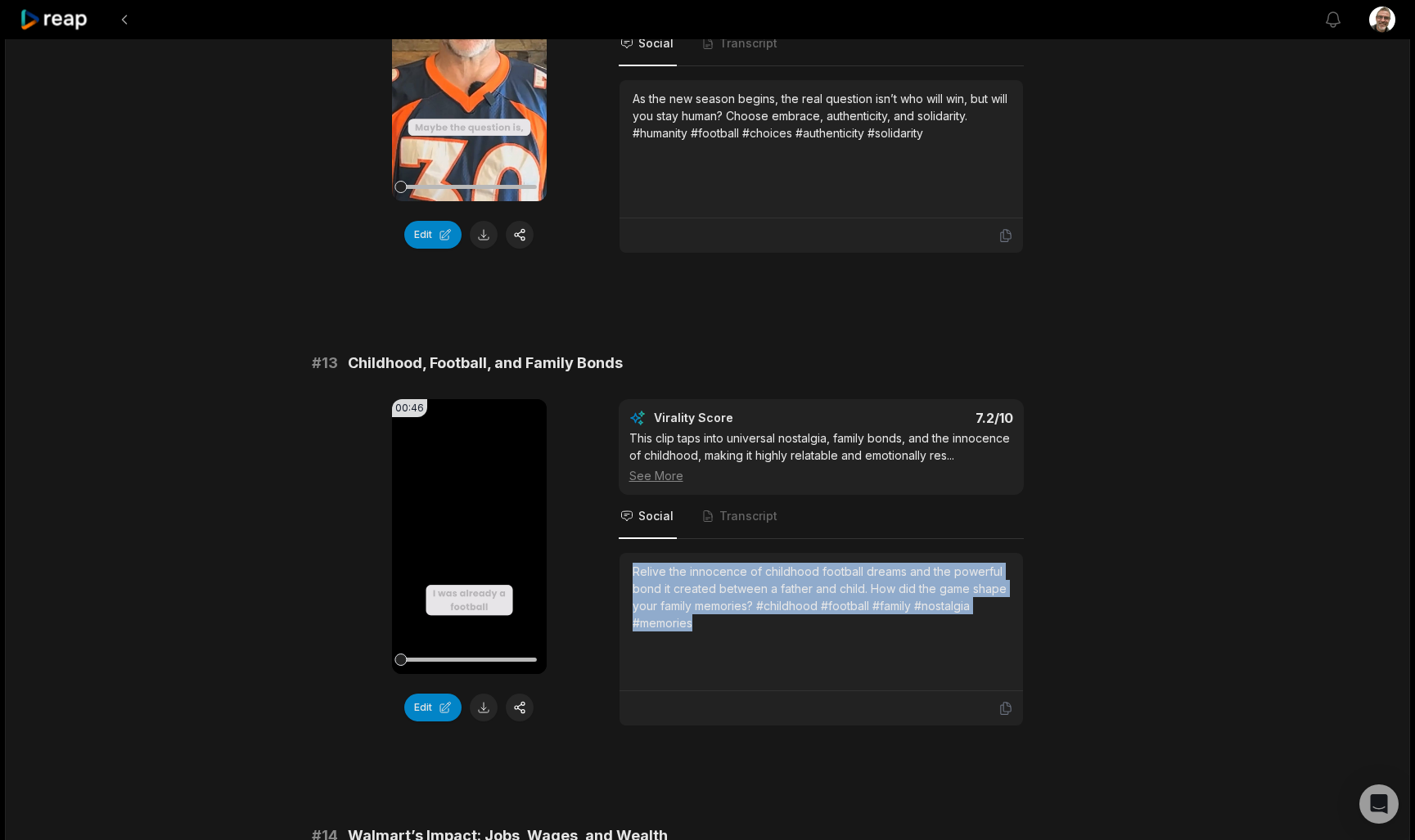
drag, startPoint x: 706, startPoint y: 633, endPoint x: 610, endPoint y: 552, distance: 125.6
click at [610, 552] on div "00:46 Your browser does not support mp4 format. Edit Virality Score 7.2 /10 Thi…" at bounding box center [708, 563] width 793 height 327
copy div "Relive the innocence of childhood football dreams and the powerful bond it crea…"
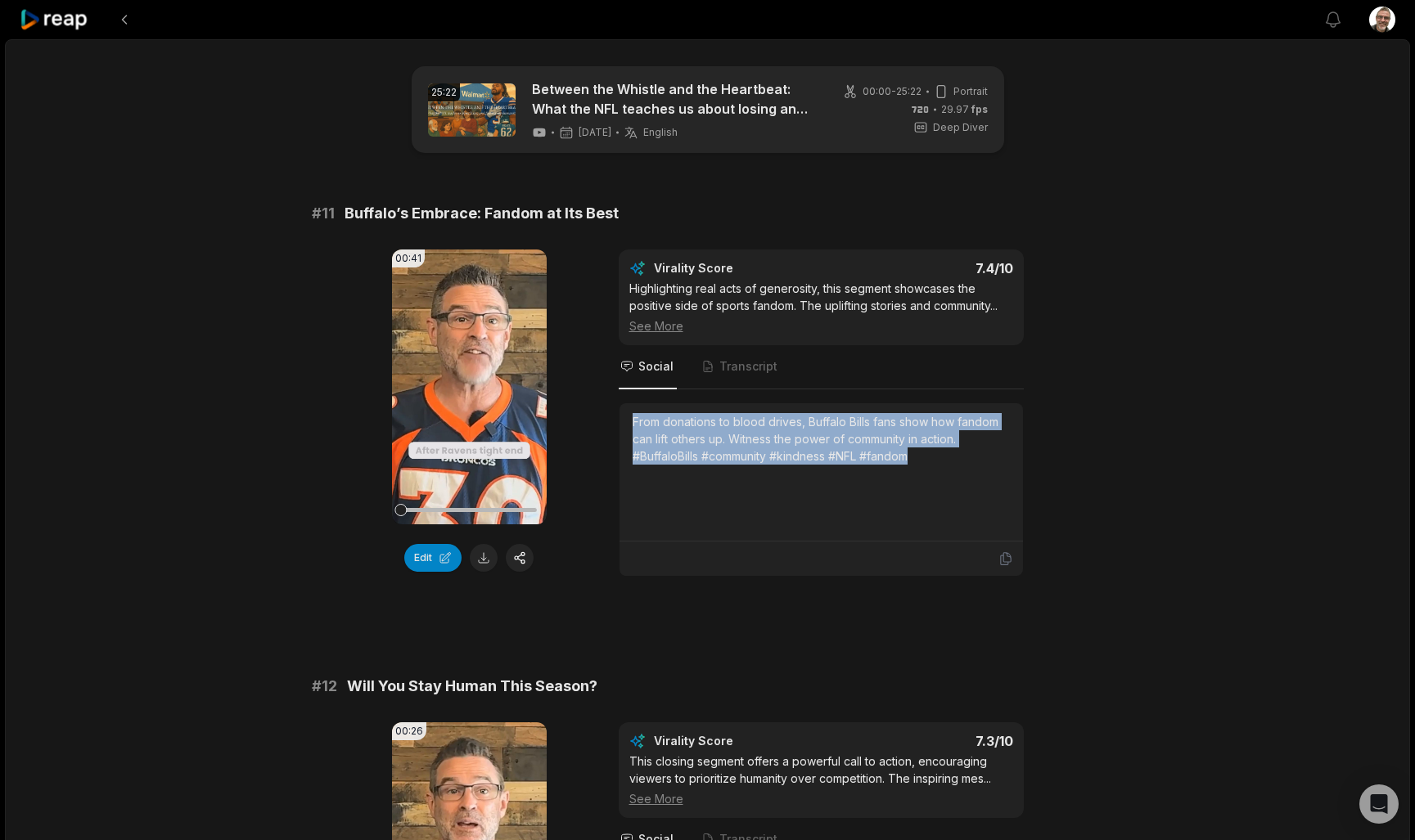
drag, startPoint x: 942, startPoint y: 456, endPoint x: 637, endPoint y: 406, distance: 309.1
click at [637, 406] on div "From donations to blood drives, Buffalo Bills fans show how fandom can lift oth…" at bounding box center [821, 472] width 403 height 139
copy div "From donations to blood drives, Buffalo Bills fans show how fandom can lift oth…"
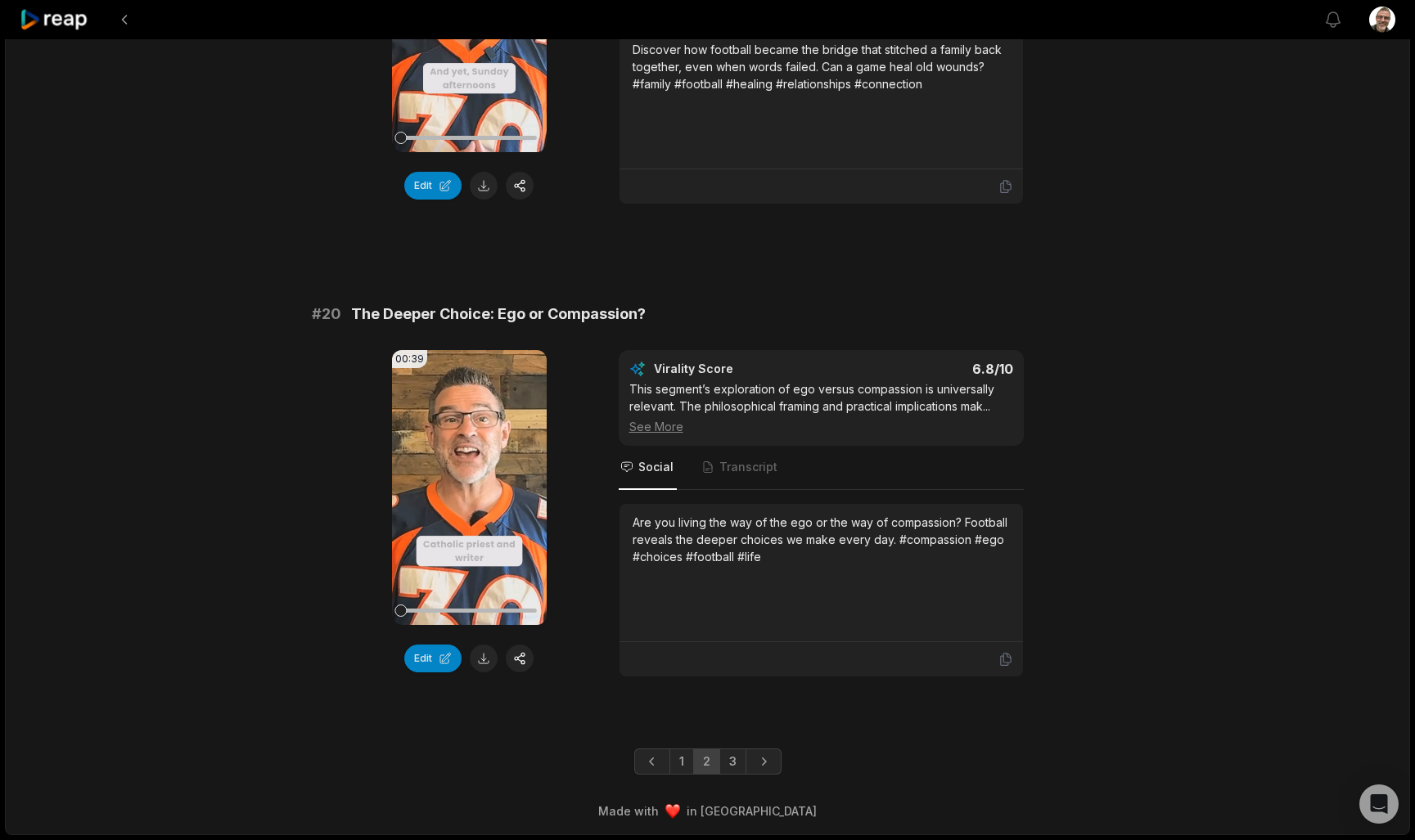
scroll to position [4190, 0]
click at [678, 755] on link "1" at bounding box center [681, 762] width 25 height 26
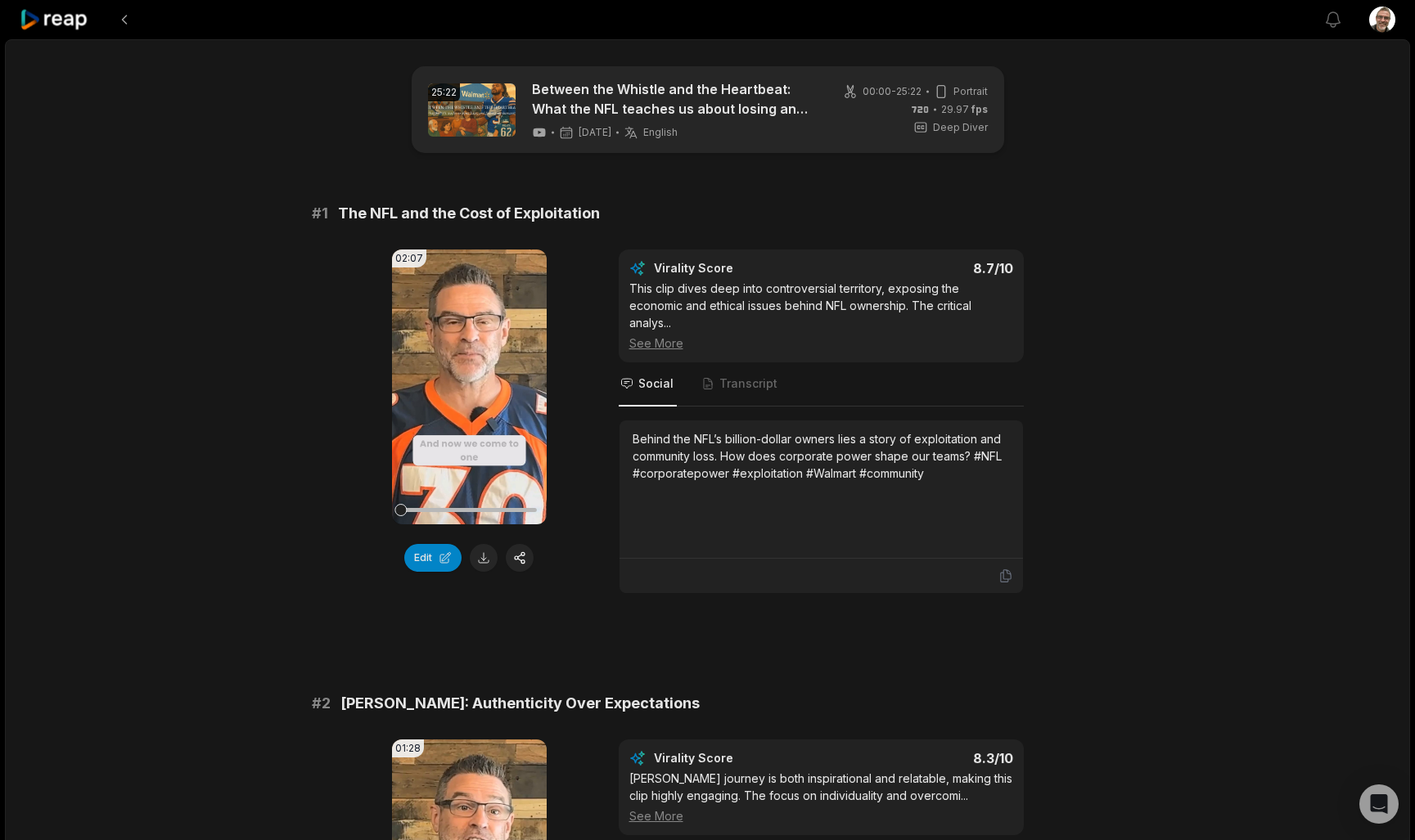
scroll to position [0, 0]
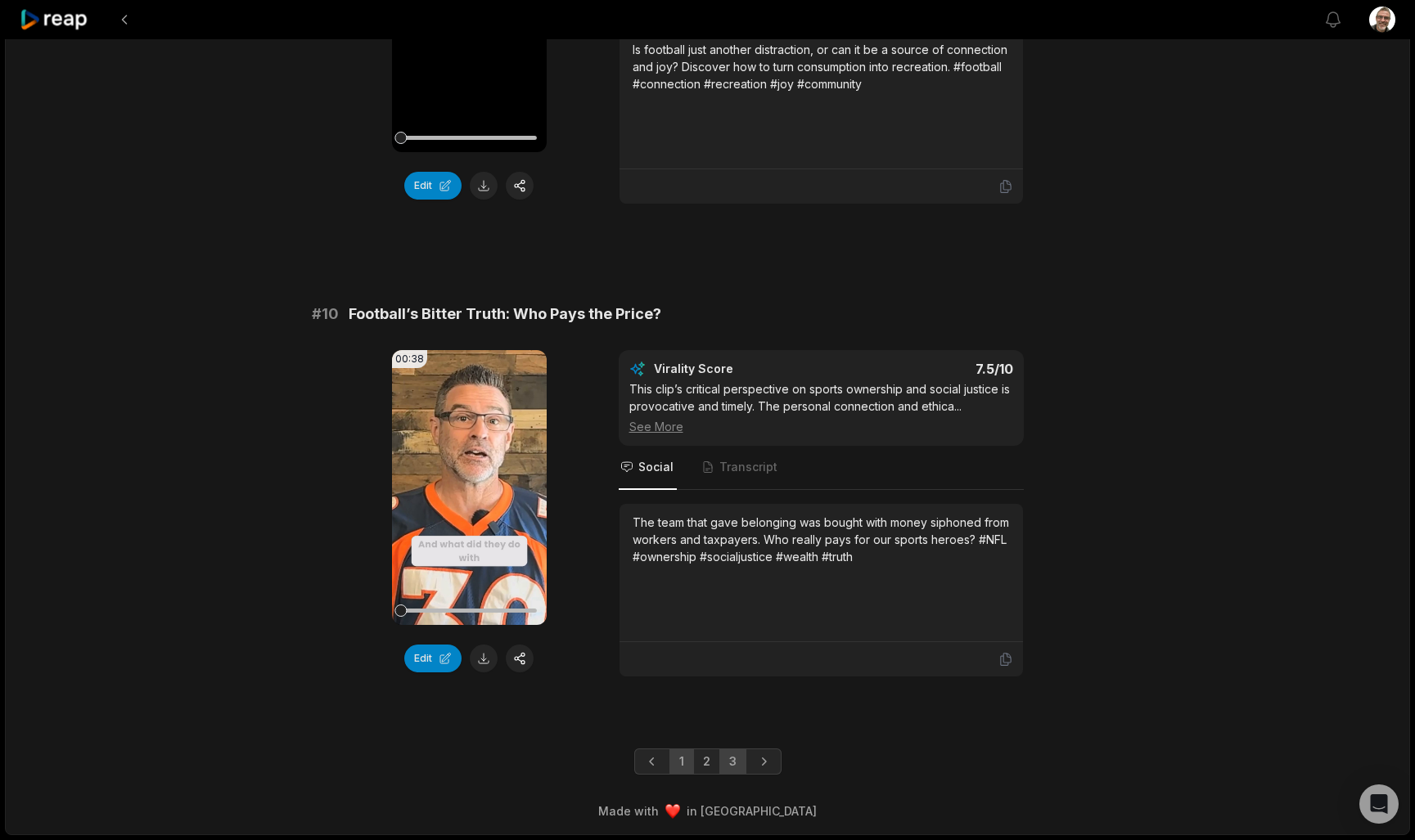
click at [730, 769] on link "3" at bounding box center [733, 762] width 27 height 26
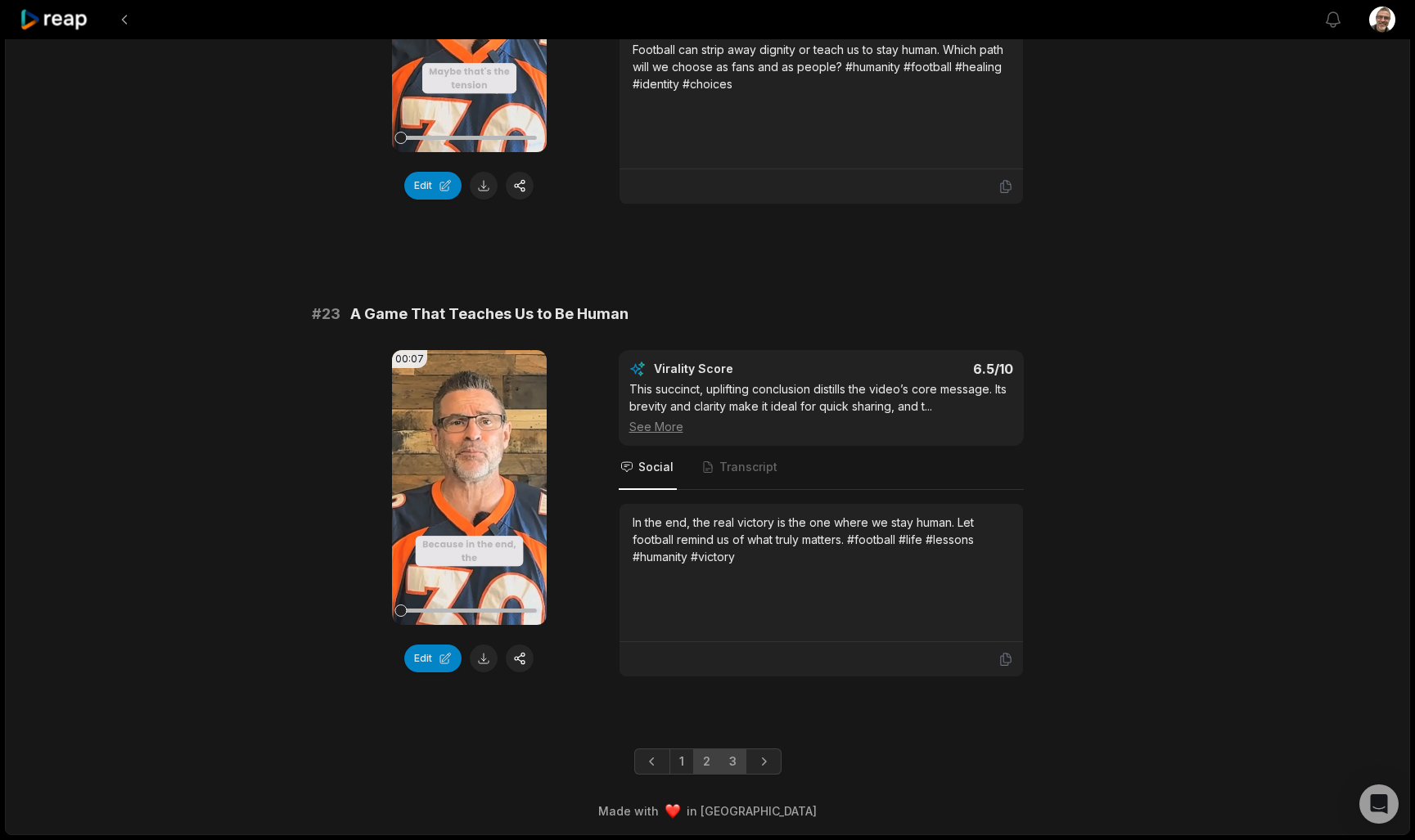
scroll to position [845, 0]
click at [702, 757] on link "2" at bounding box center [707, 762] width 27 height 26
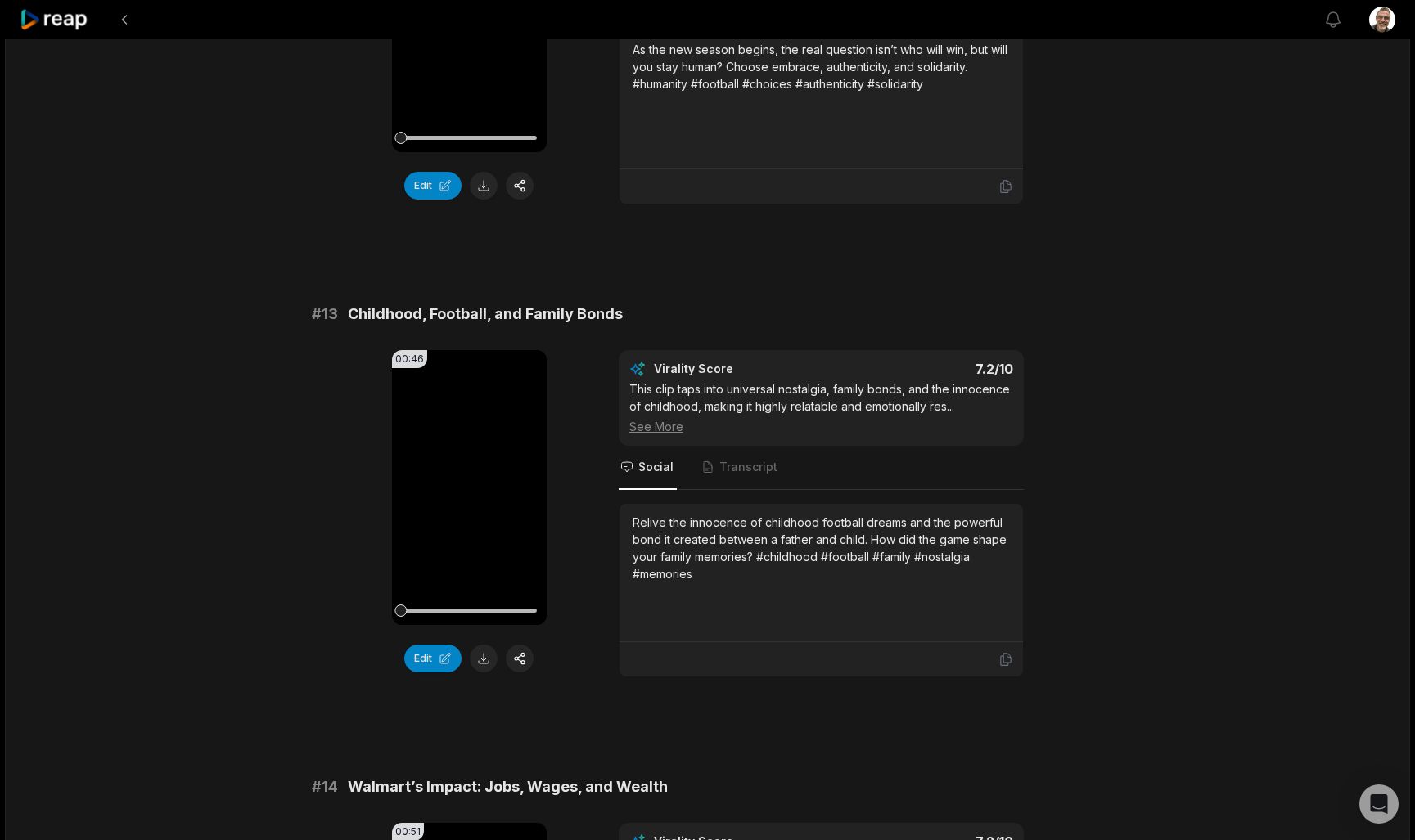
scroll to position [-4, 0]
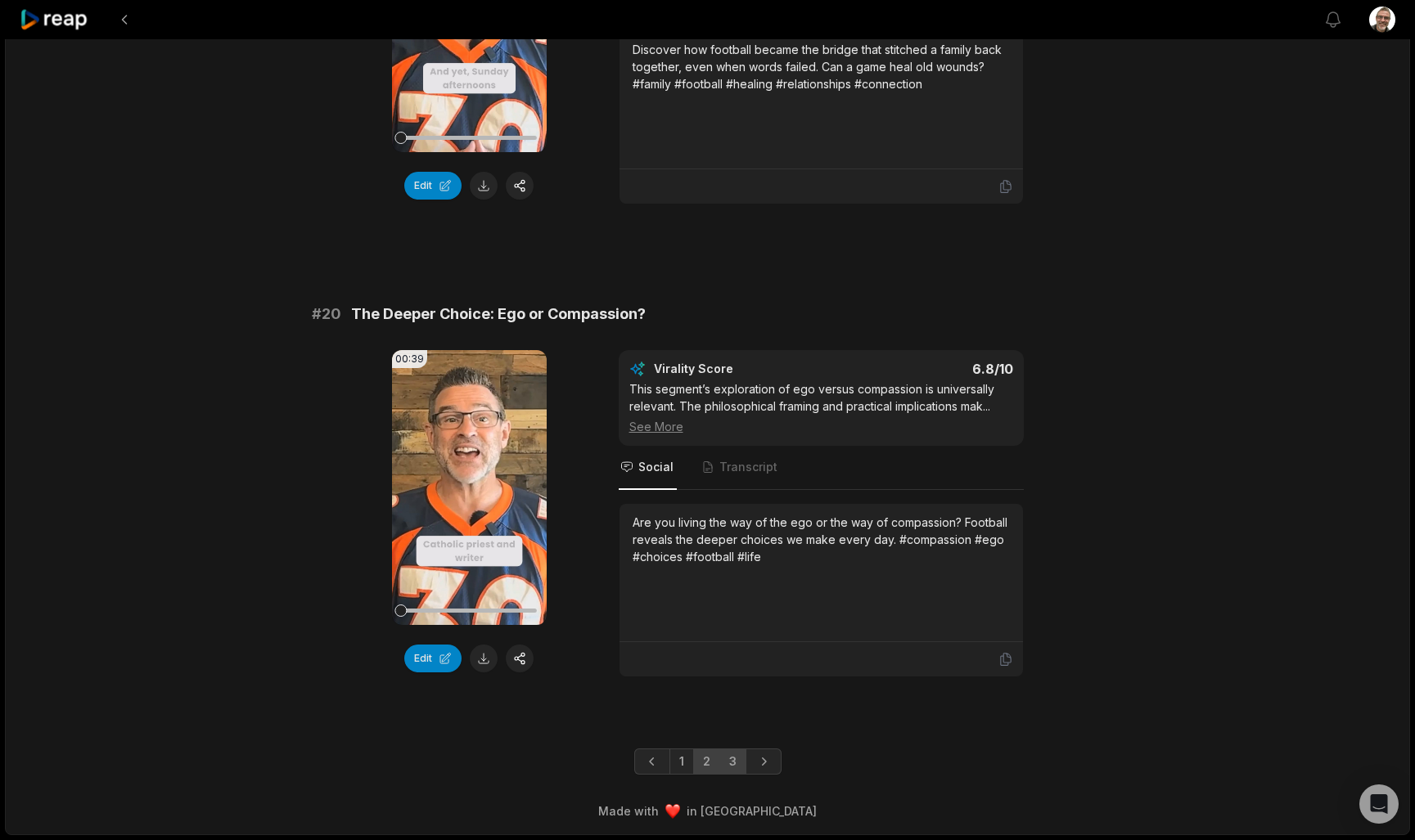
click at [737, 759] on link "3" at bounding box center [733, 762] width 27 height 26
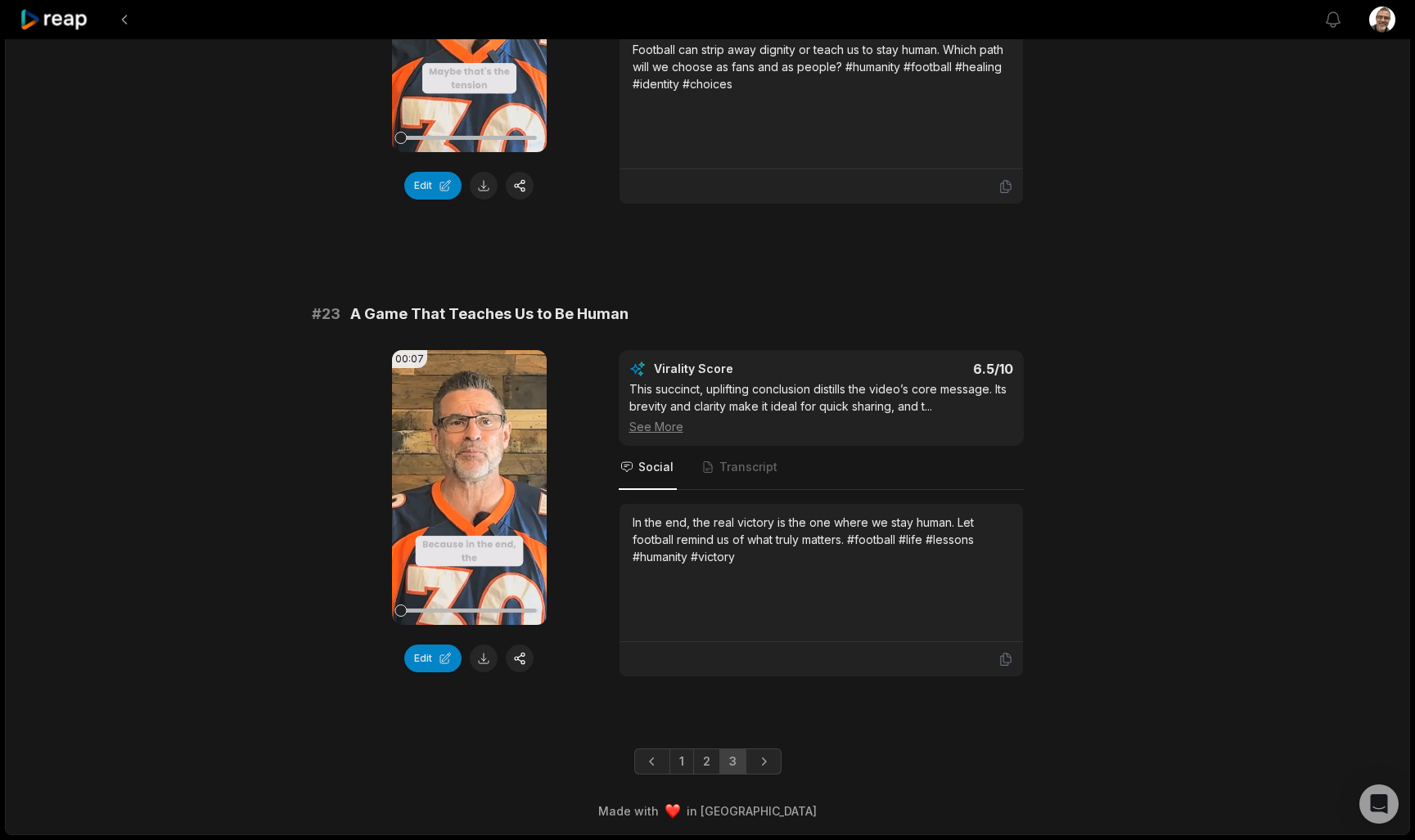
scroll to position [845, 0]
click at [707, 757] on link "2" at bounding box center [707, 762] width 27 height 26
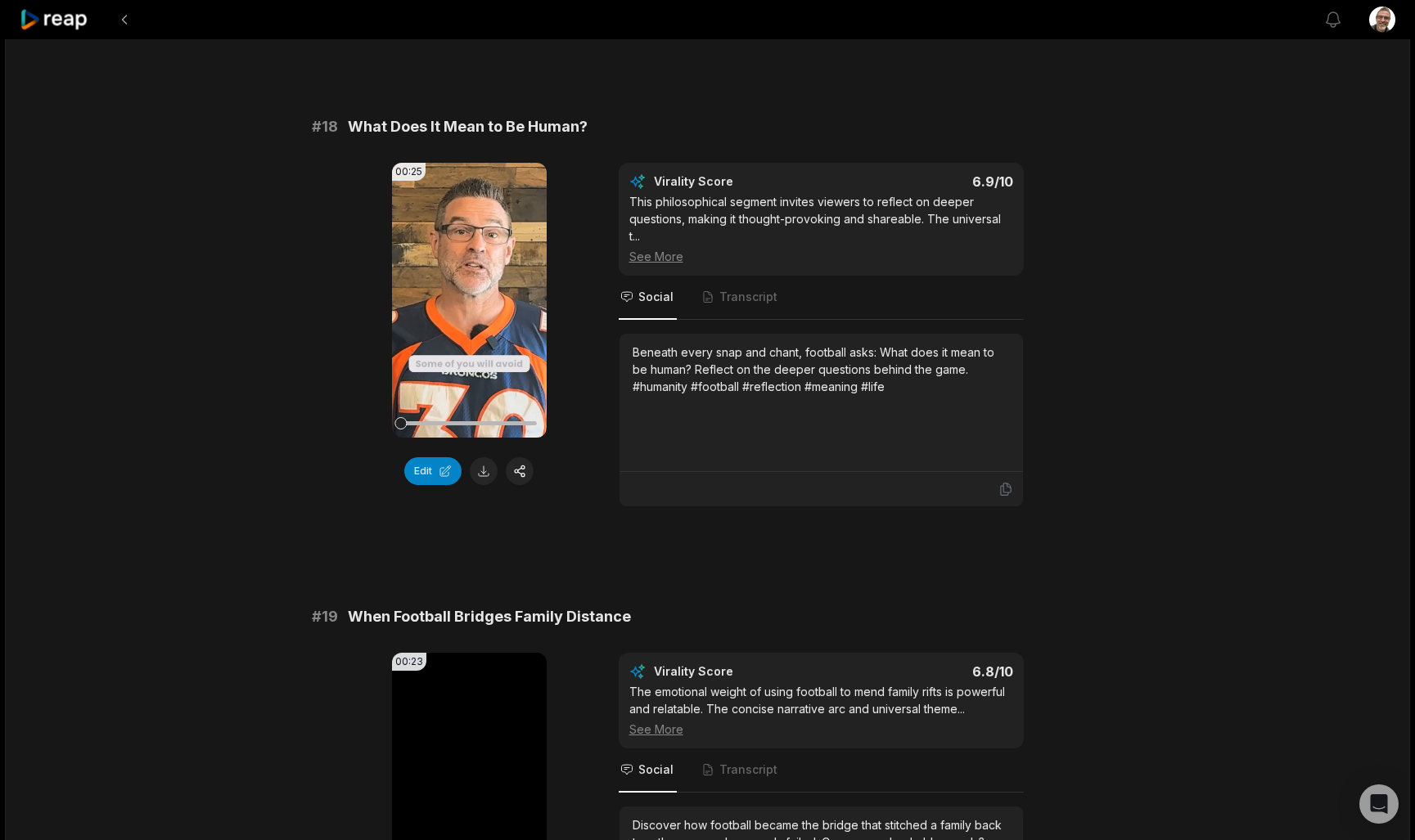
scroll to position [3395, 0]
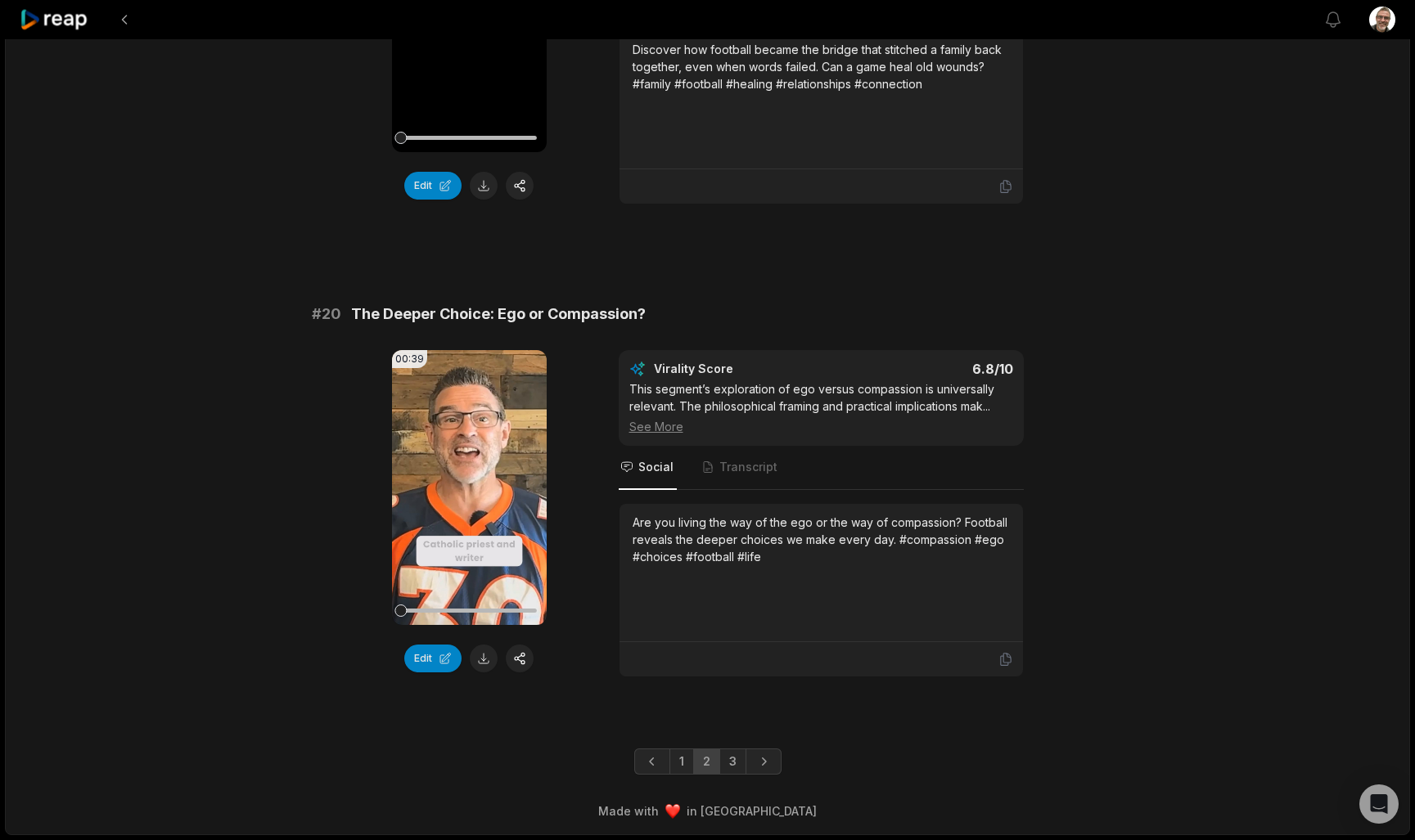
scroll to position [4190, 0]
click at [673, 755] on link "1" at bounding box center [681, 762] width 25 height 26
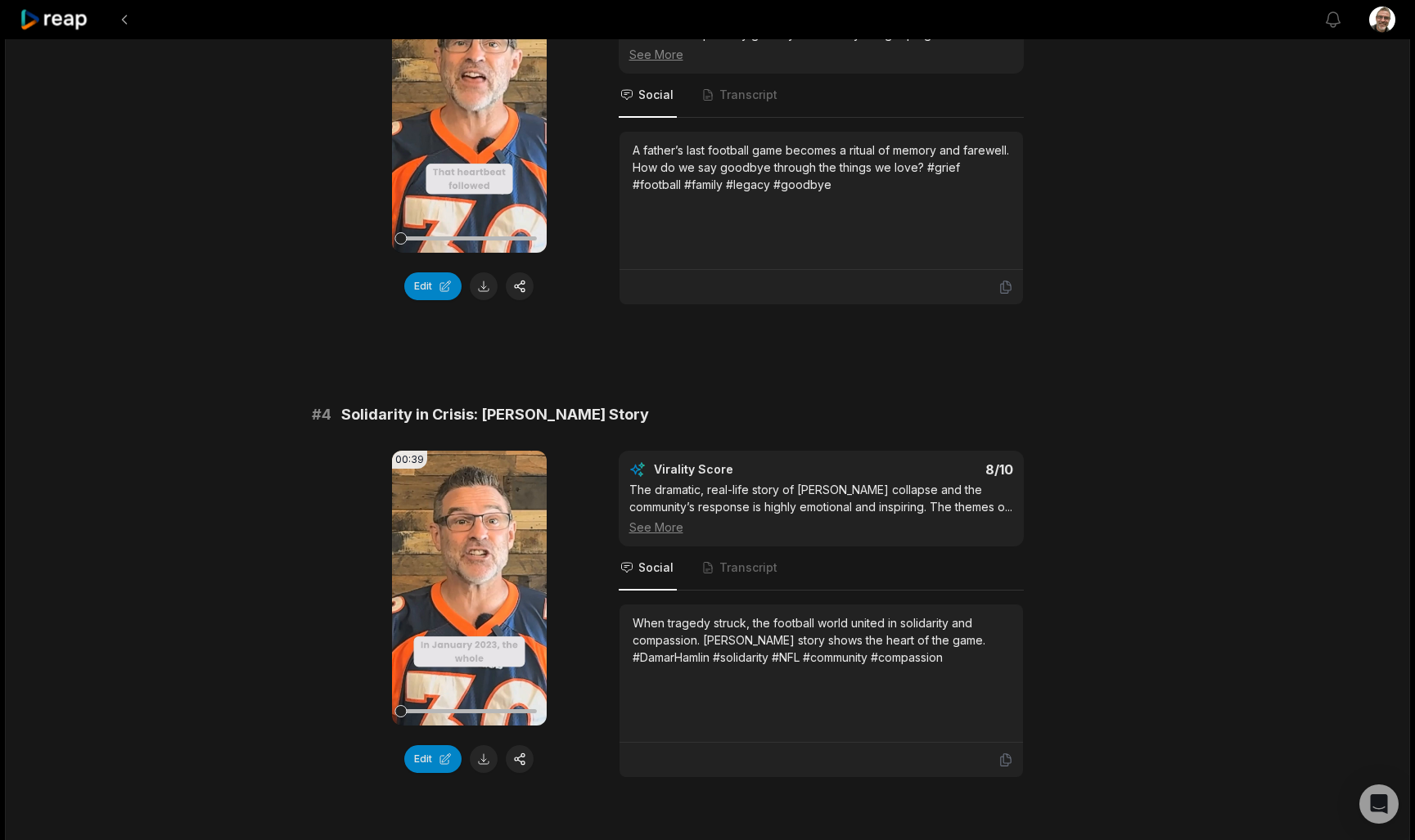
scroll to position [1229, 0]
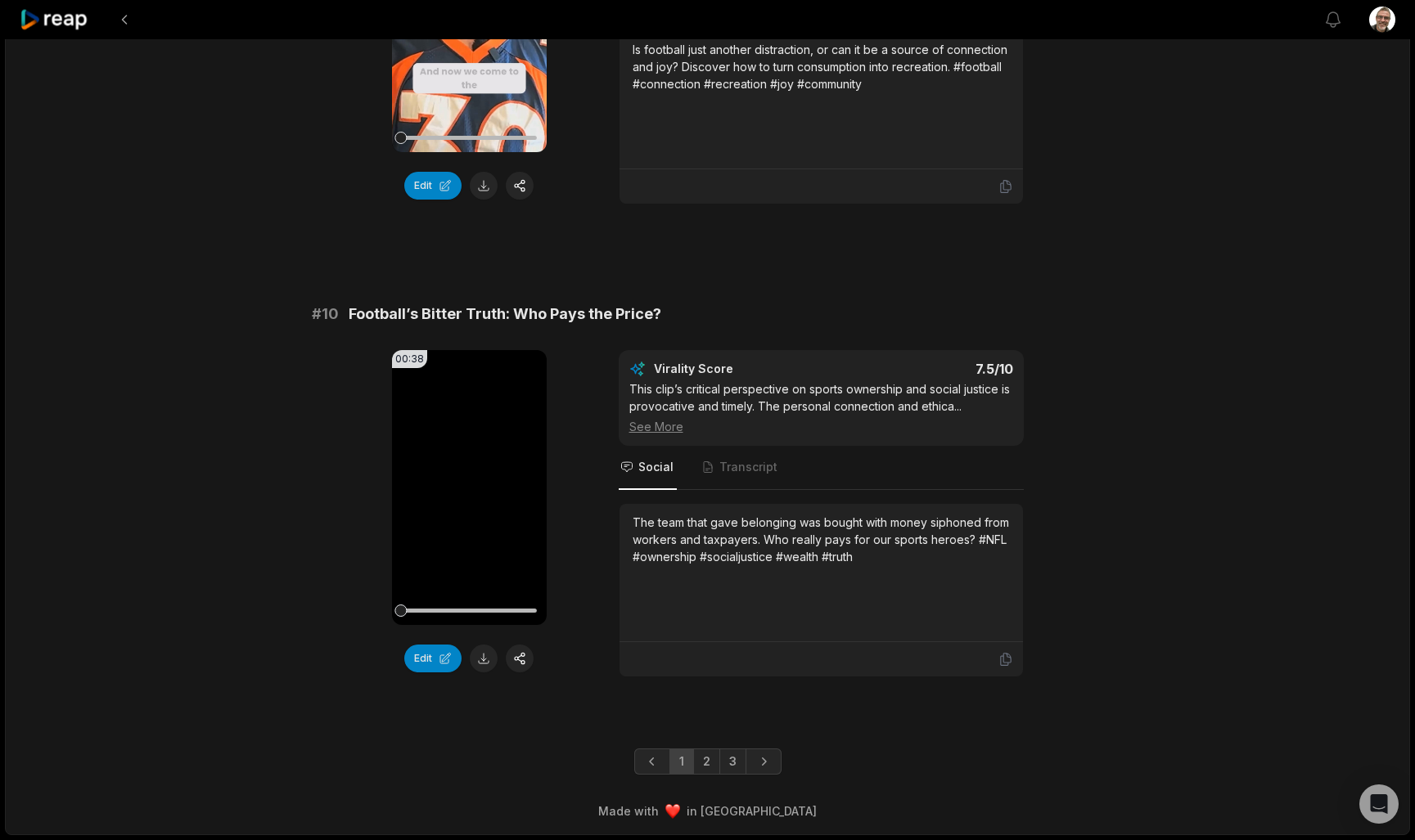
scroll to position [4190, 0]
click at [737, 752] on link "3" at bounding box center [733, 762] width 27 height 26
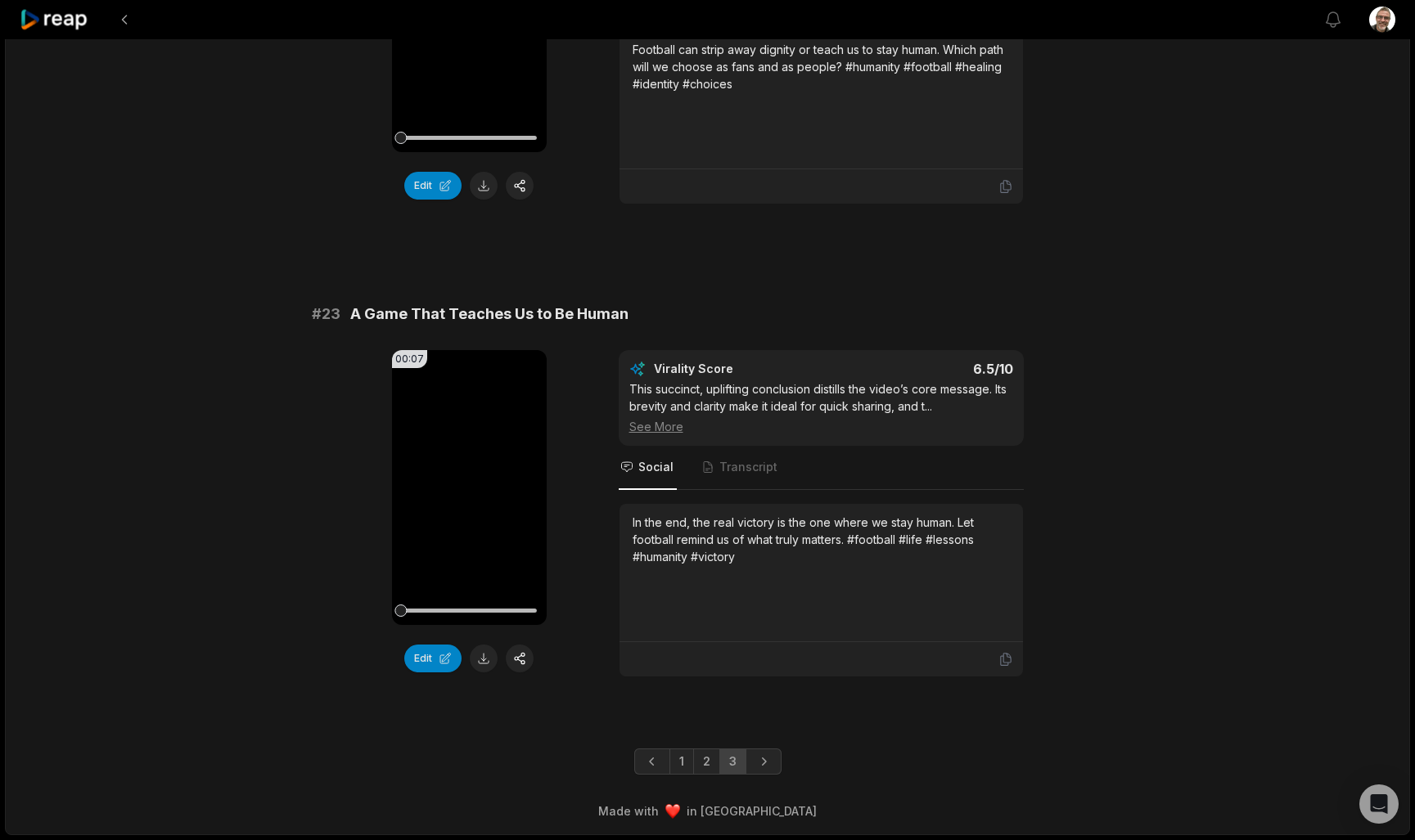
scroll to position [845, 0]
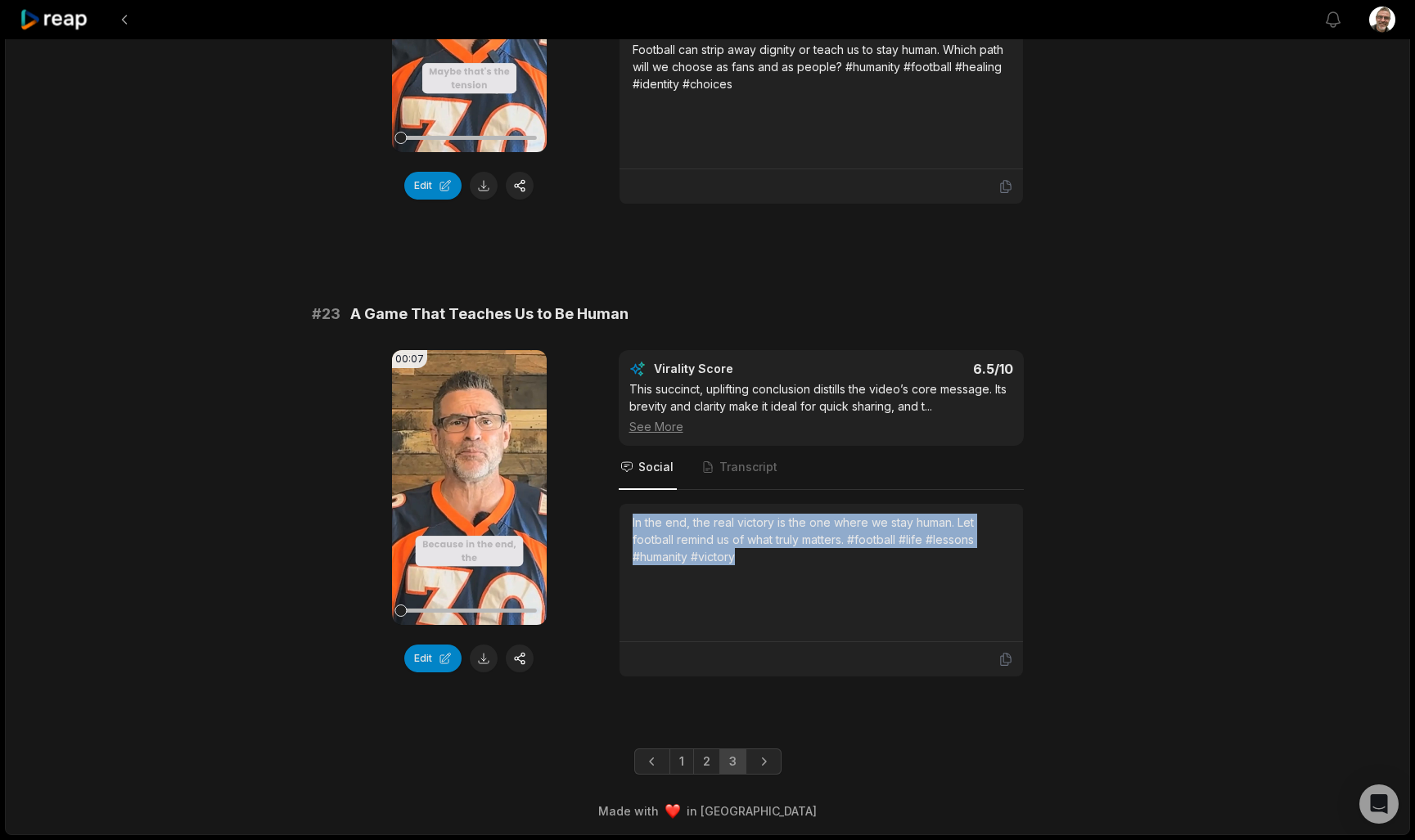
drag, startPoint x: 774, startPoint y: 560, endPoint x: 617, endPoint y: 514, distance: 163.6
click at [617, 514] on div "00:07 Your browser does not support mp4 format. Edit Virality Score 6.5 /10 Thi…" at bounding box center [708, 514] width 793 height 327
copy div "In the end, the real victory is the one where we stay human. Let football remin…"
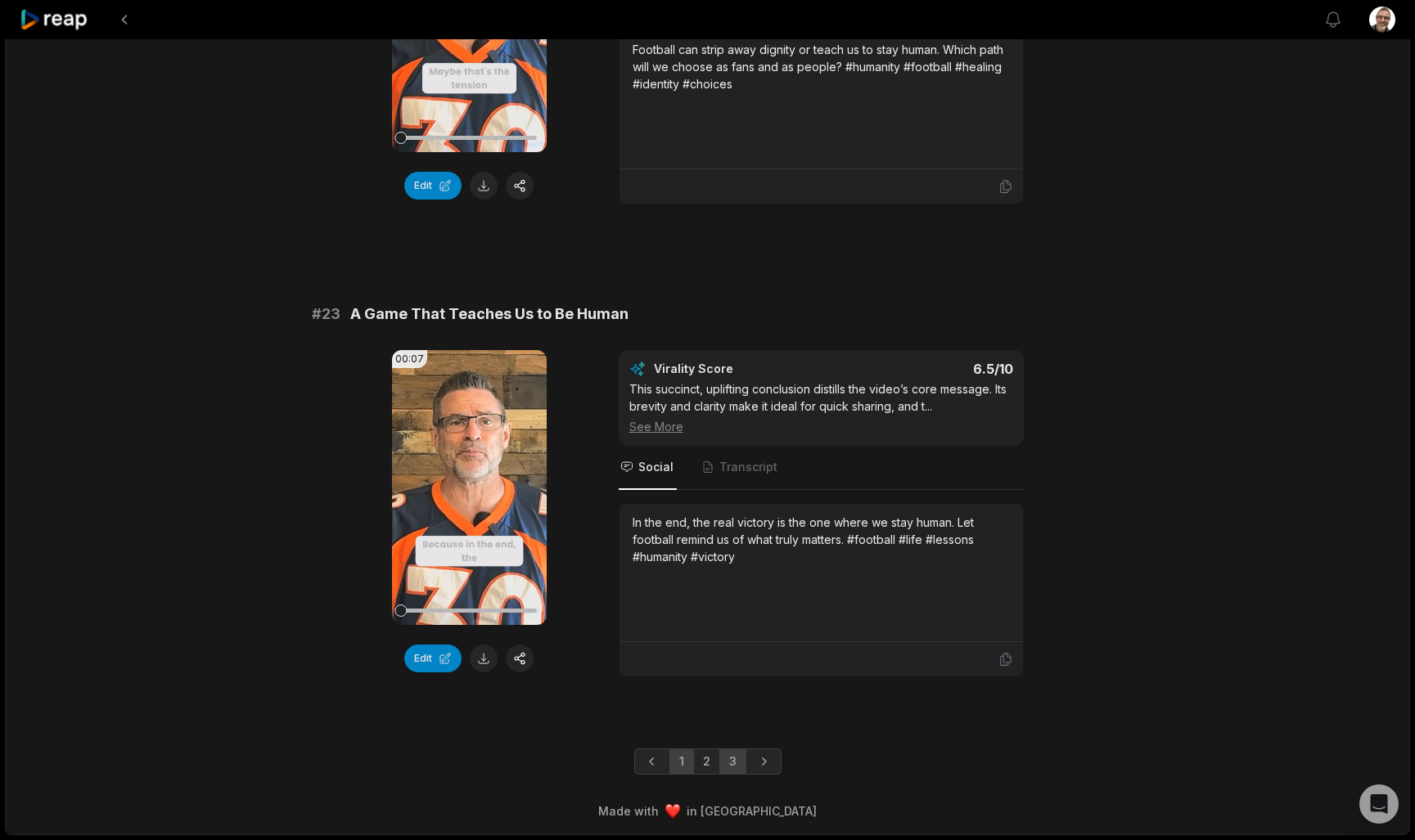
click at [683, 752] on link "1" at bounding box center [681, 762] width 25 height 26
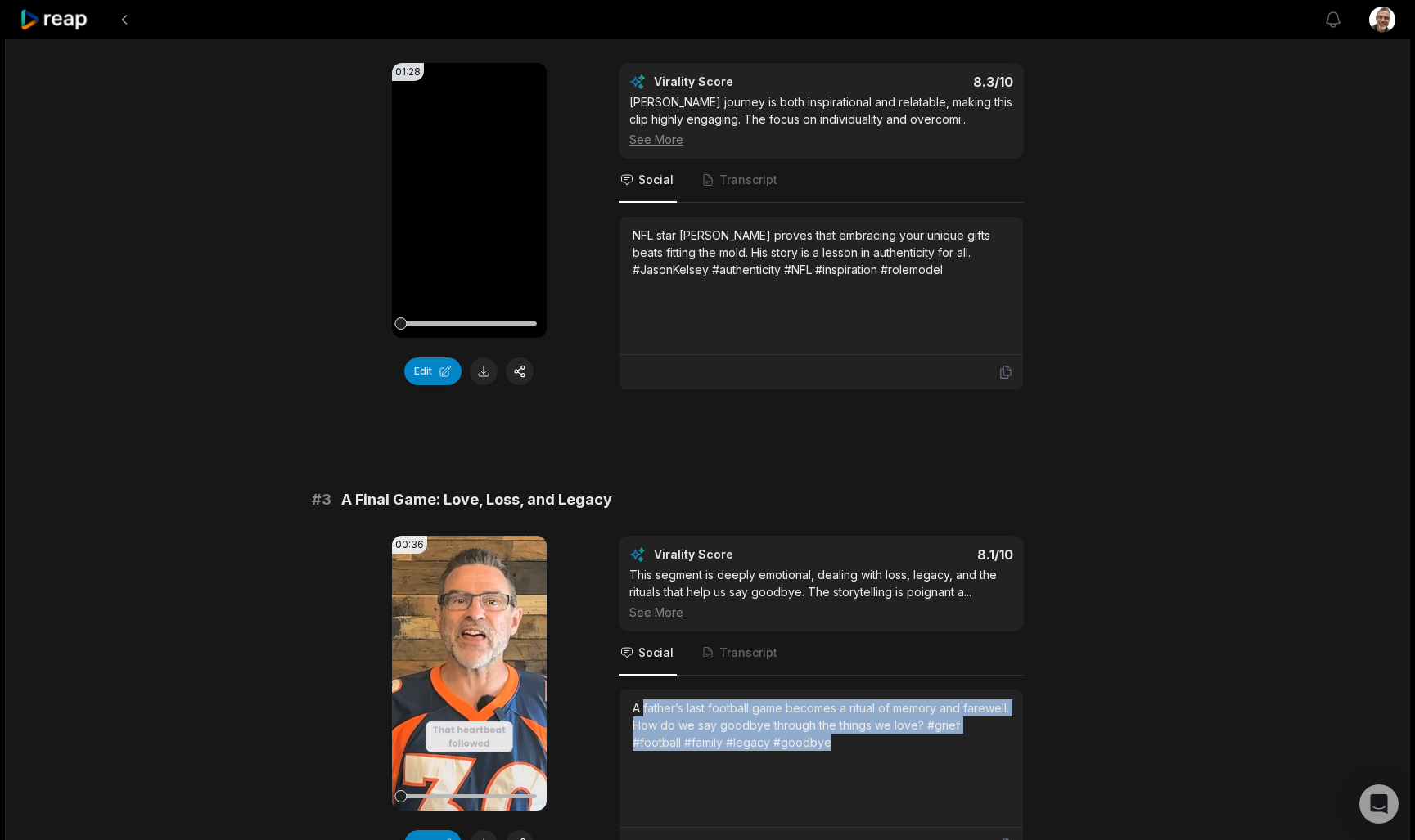
scroll to position [672, 0]
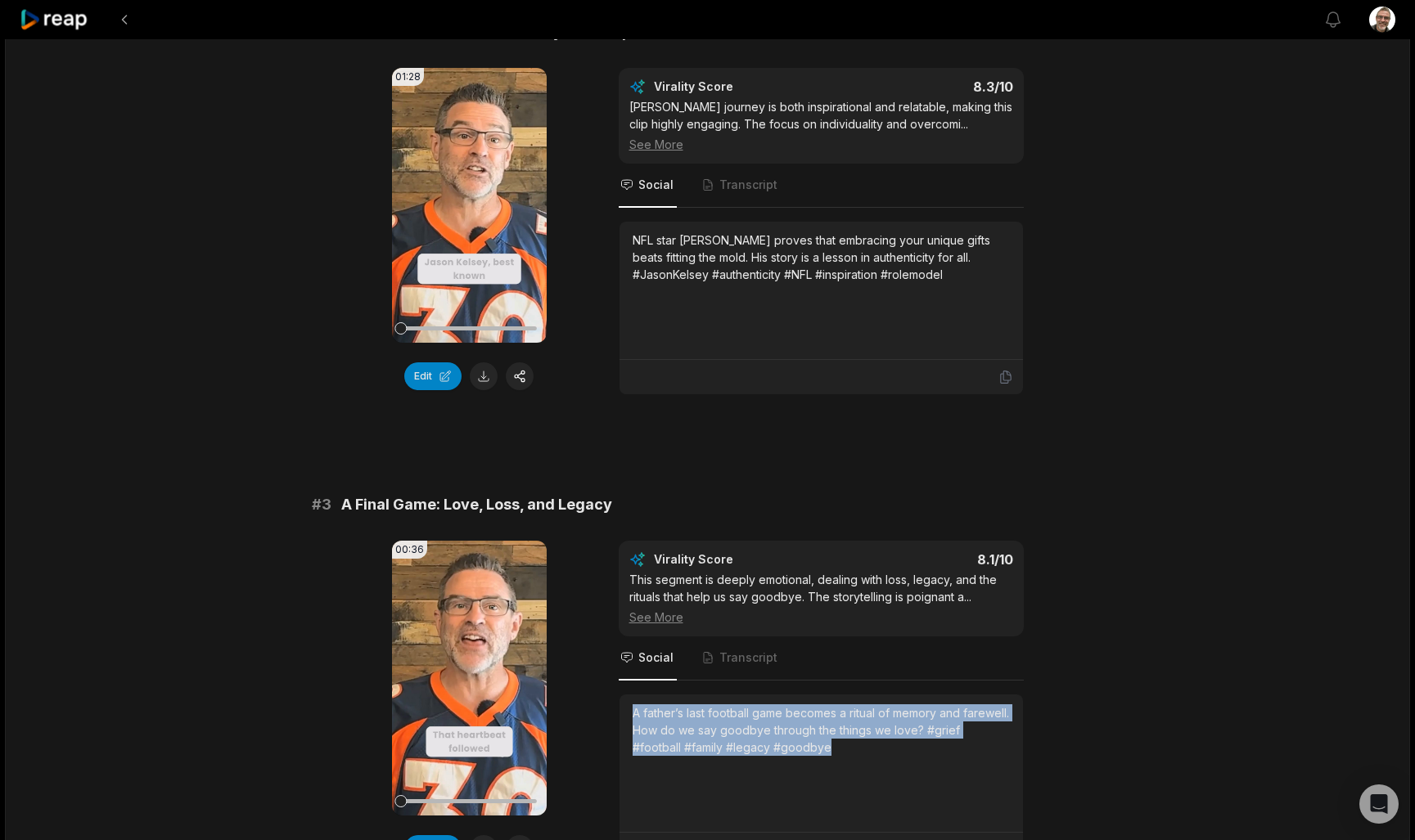
drag, startPoint x: 843, startPoint y: 728, endPoint x: 627, endPoint y: 683, distance: 220.6
click at [627, 695] on div "A father’s last football game becomes a ritual of memory and farewell. How do w…" at bounding box center [821, 763] width 403 height 139
copy div "A father’s last football game becomes a ritual of memory and farewell. How do w…"
